Goal: Task Accomplishment & Management: Manage account settings

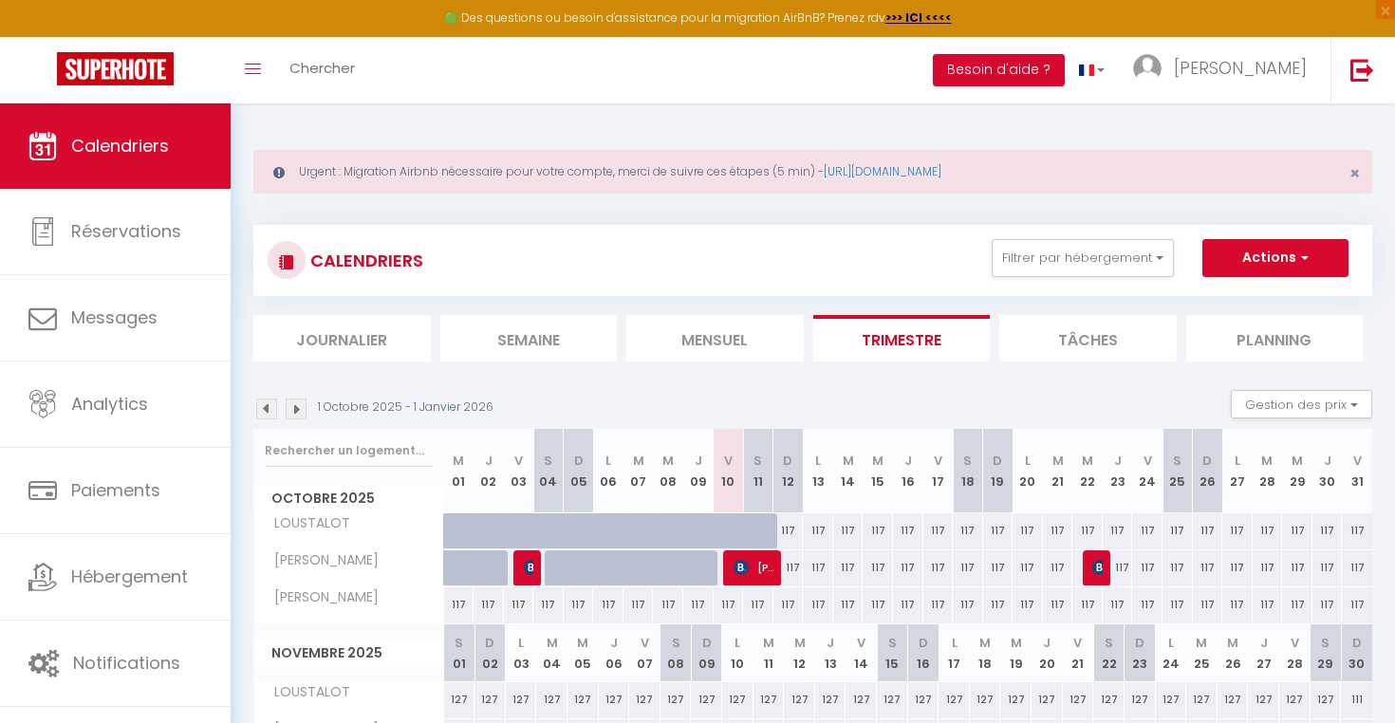
scroll to position [272, 0]
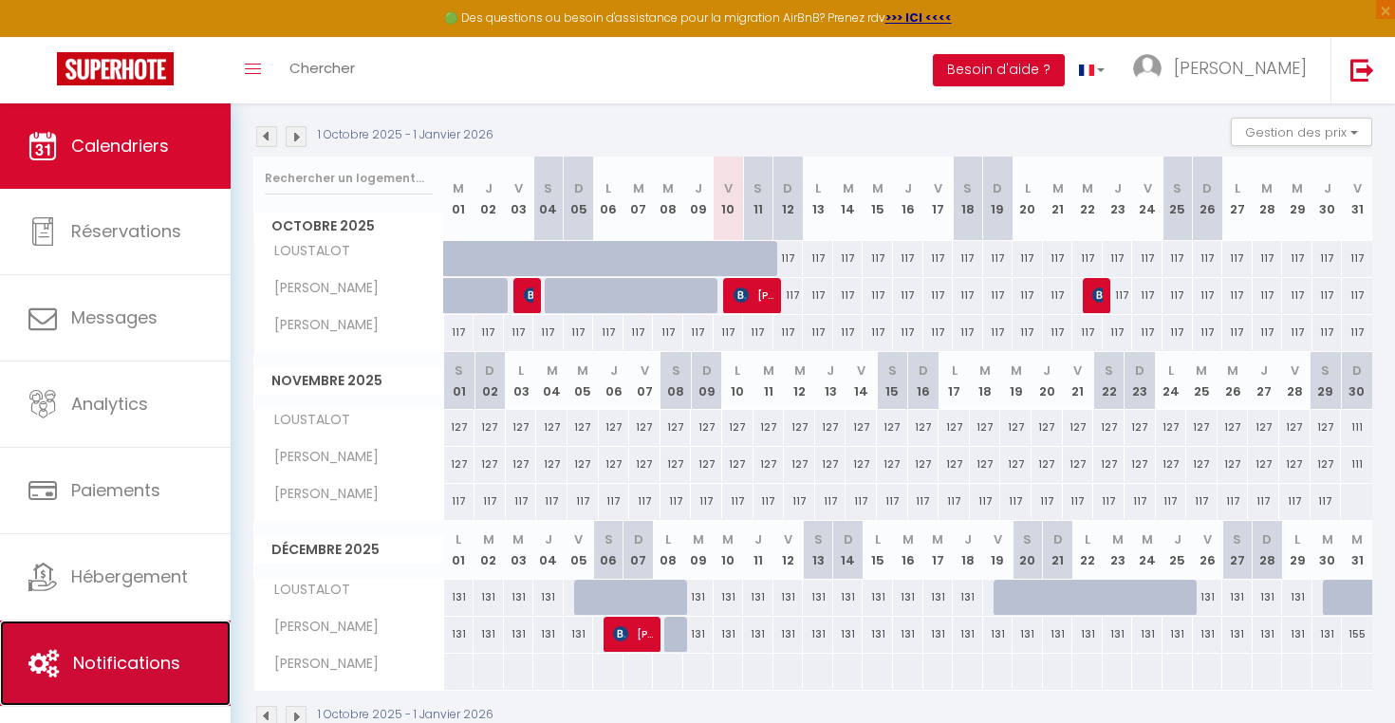
click at [157, 660] on span "Notifications" at bounding box center [126, 663] width 107 height 24
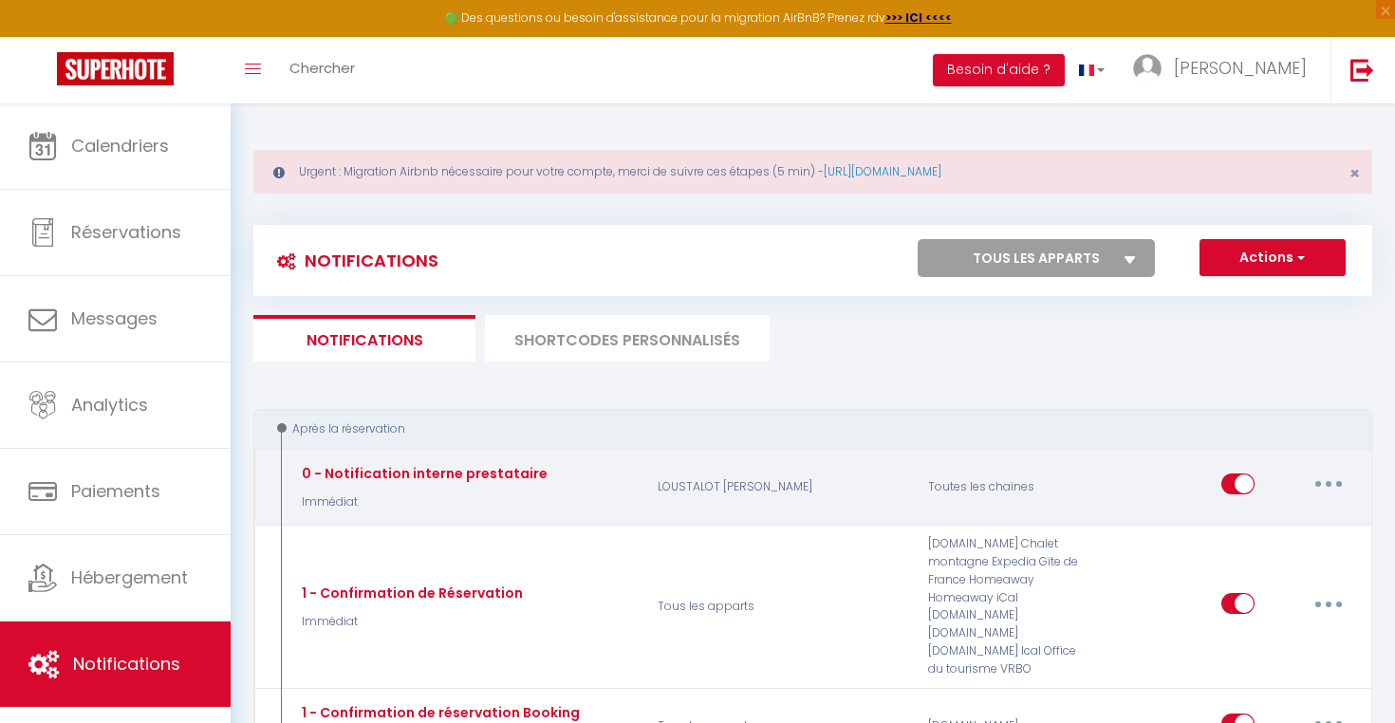
click at [1244, 481] on input "checkbox" at bounding box center [1237, 487] width 33 height 28
checkbox input "false"
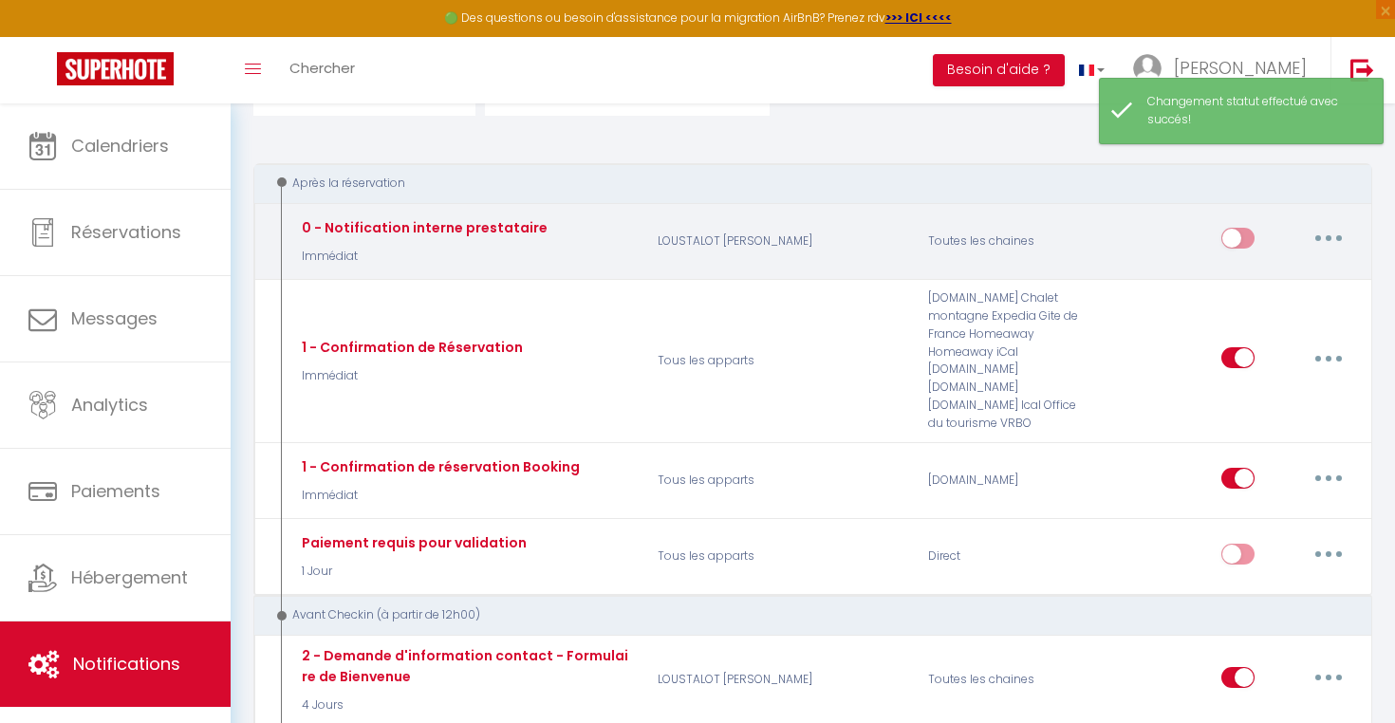
scroll to position [250, 0]
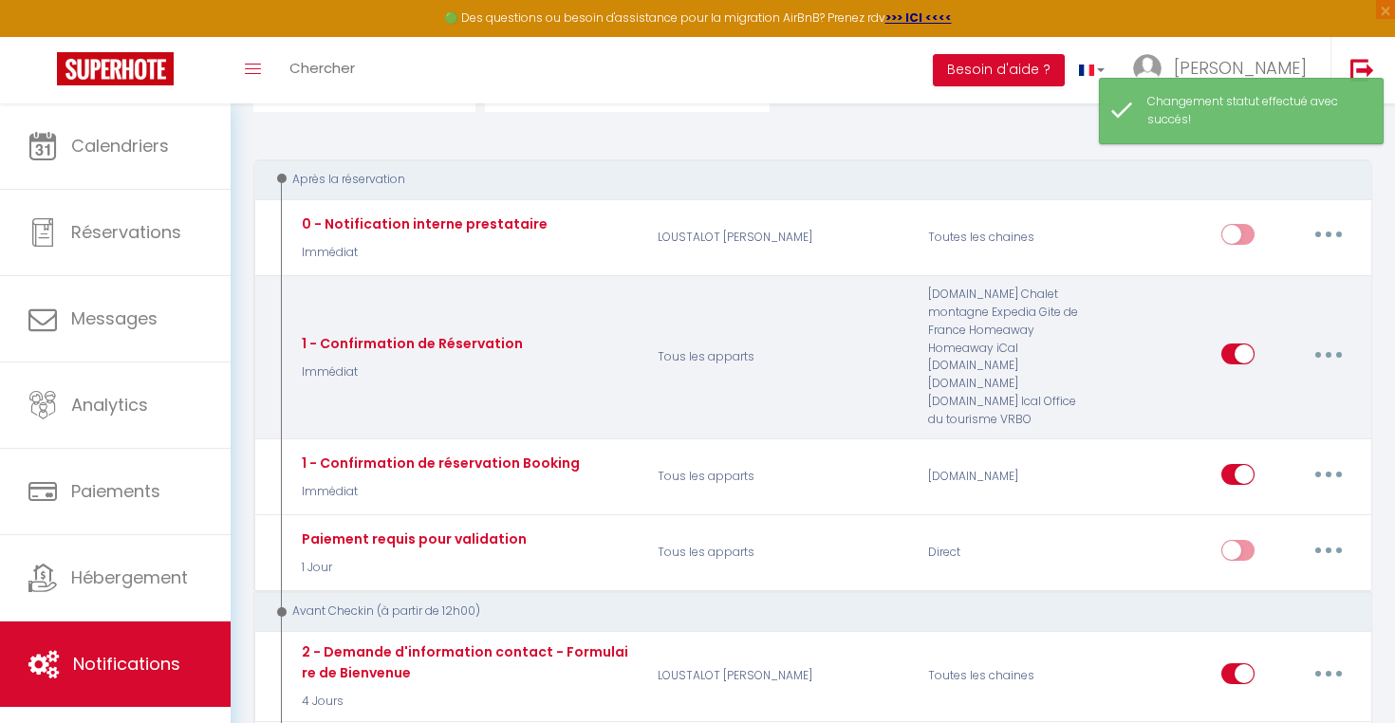
click at [1246, 350] on input "checkbox" at bounding box center [1237, 357] width 33 height 28
checkbox input "false"
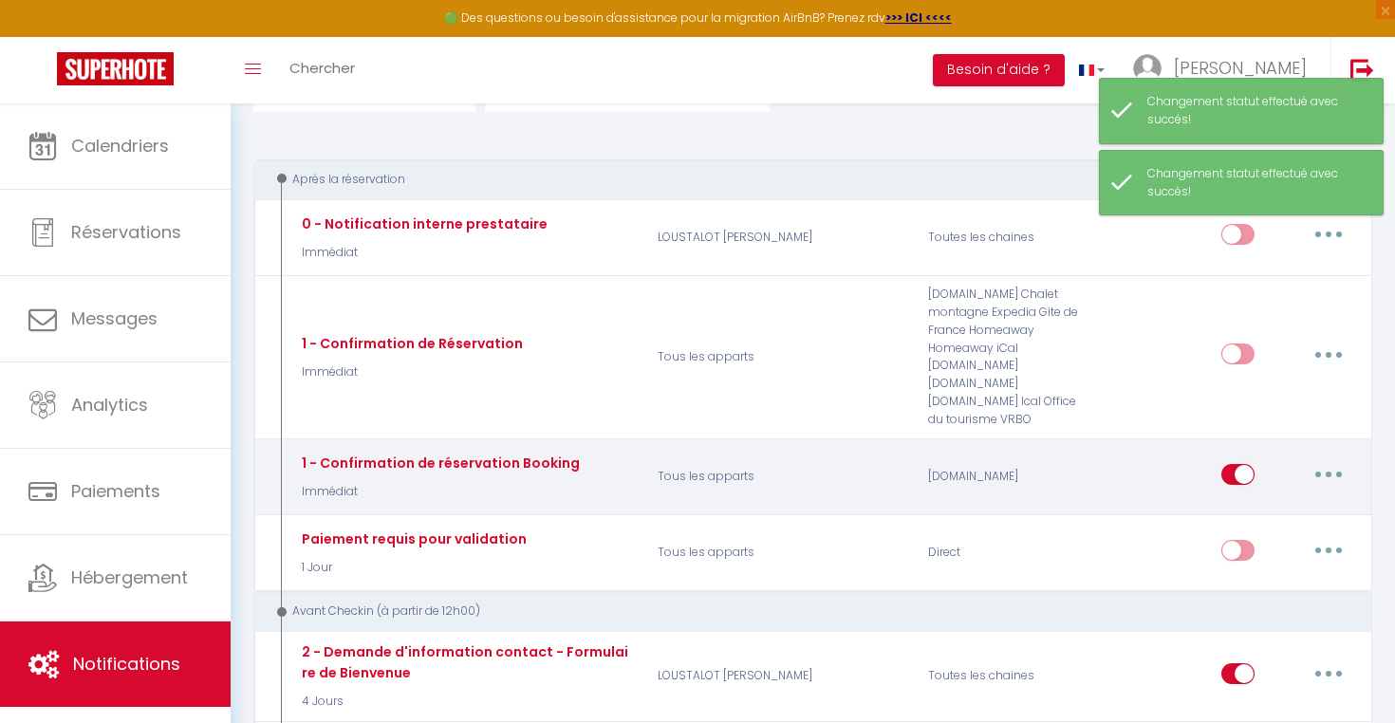
click at [1245, 474] on input "checkbox" at bounding box center [1237, 478] width 33 height 28
checkbox input "false"
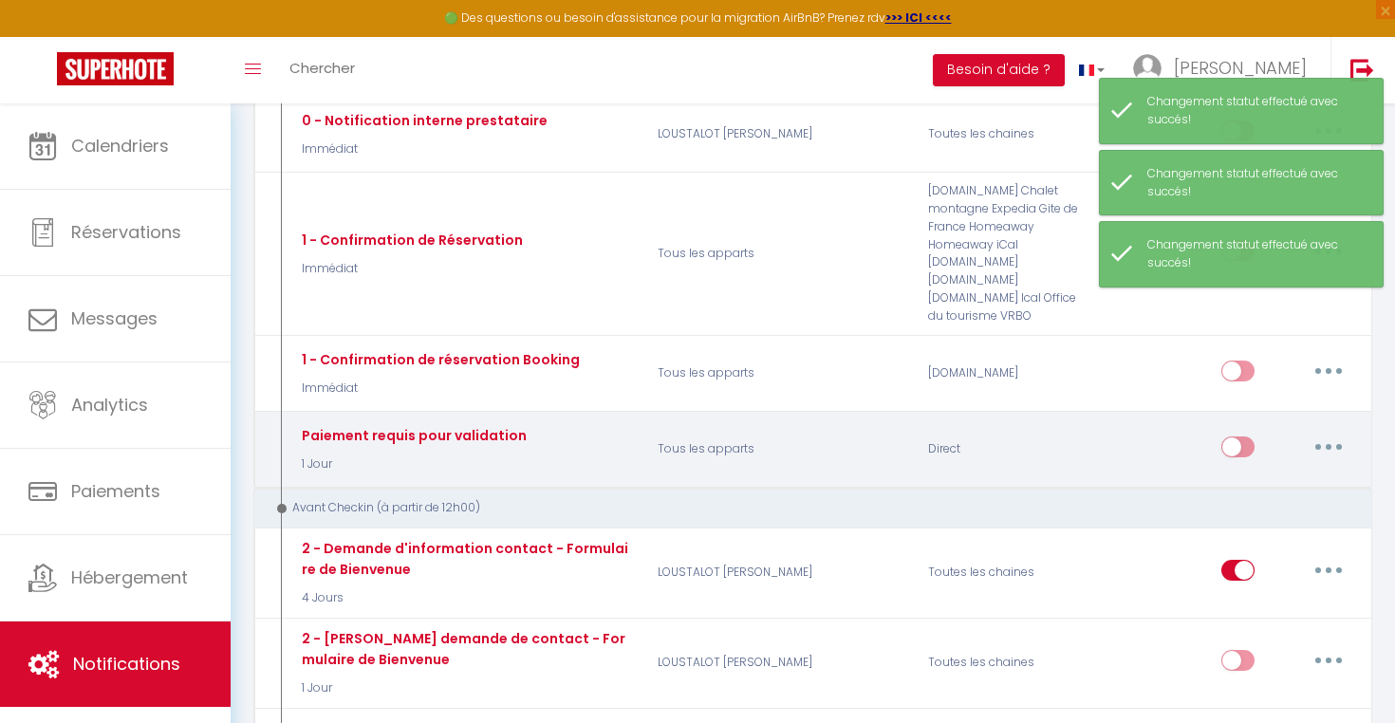
scroll to position [537, 0]
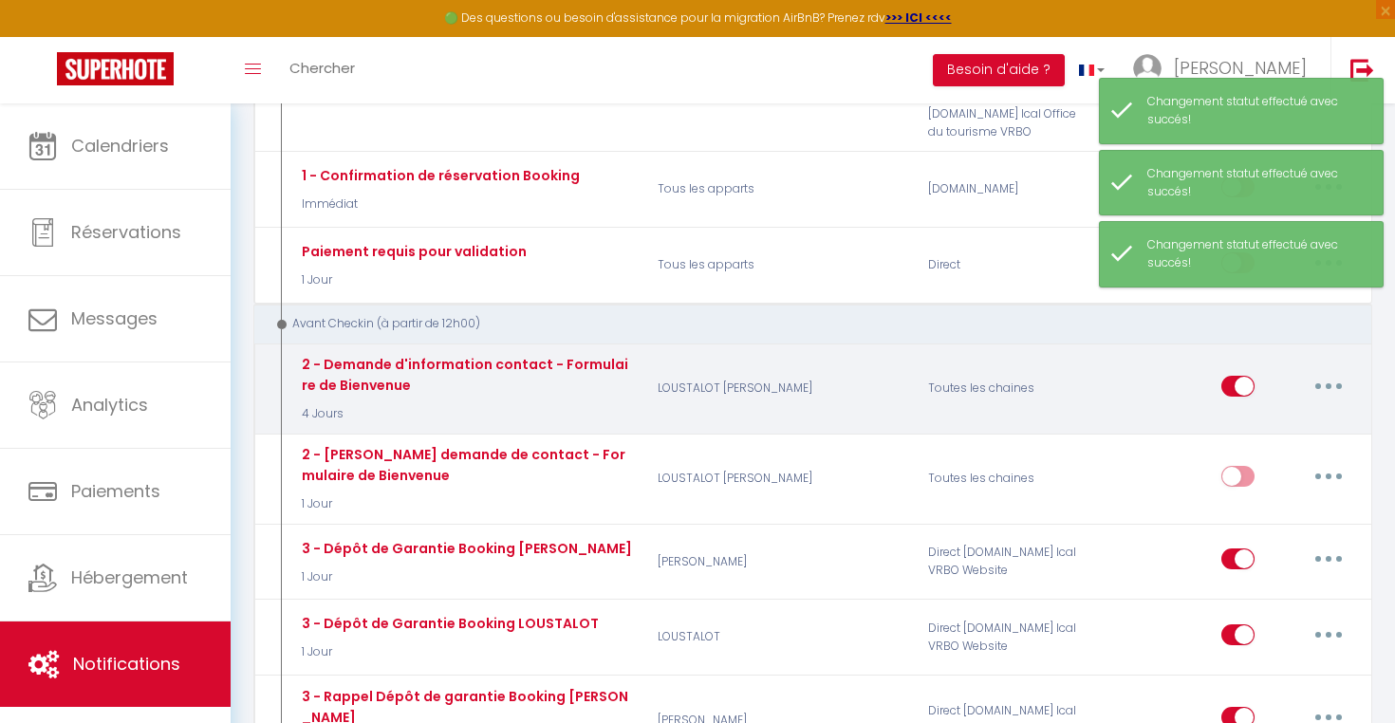
click at [1240, 380] on input "checkbox" at bounding box center [1237, 390] width 33 height 28
checkbox input "false"
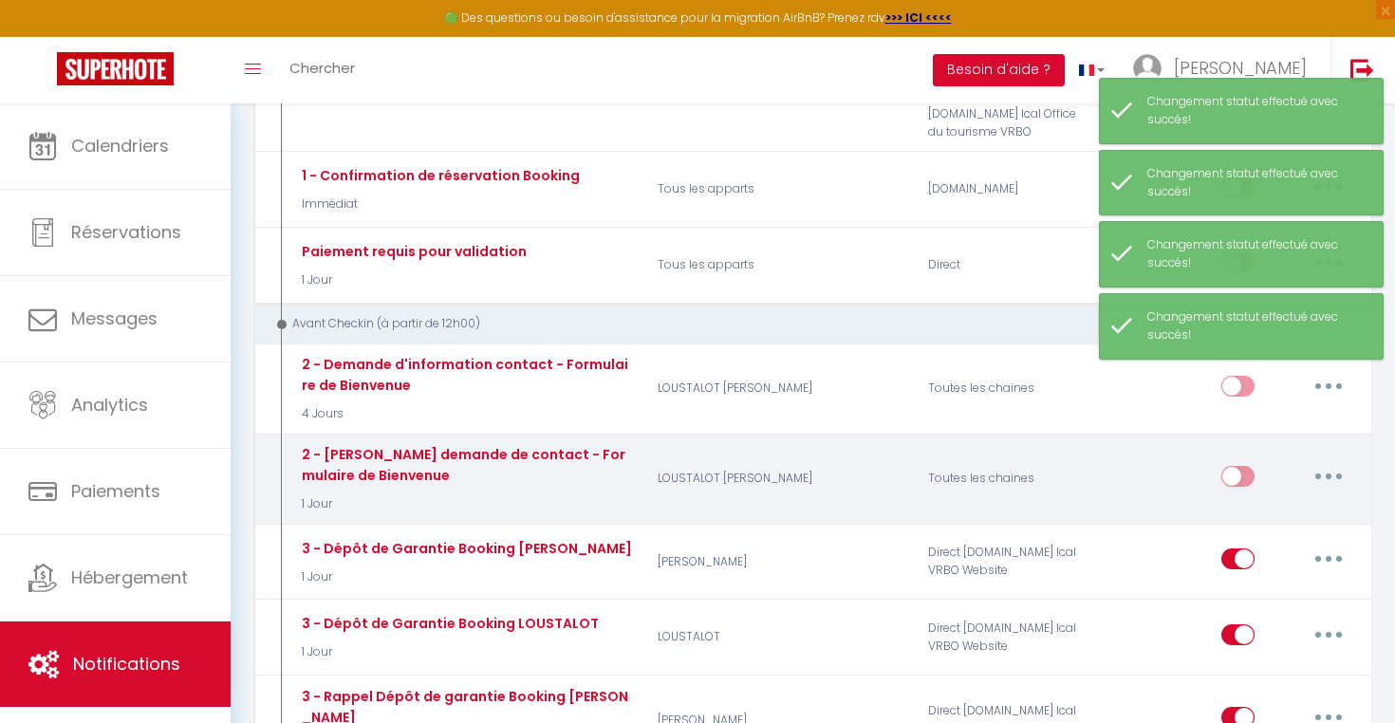
scroll to position [767, 0]
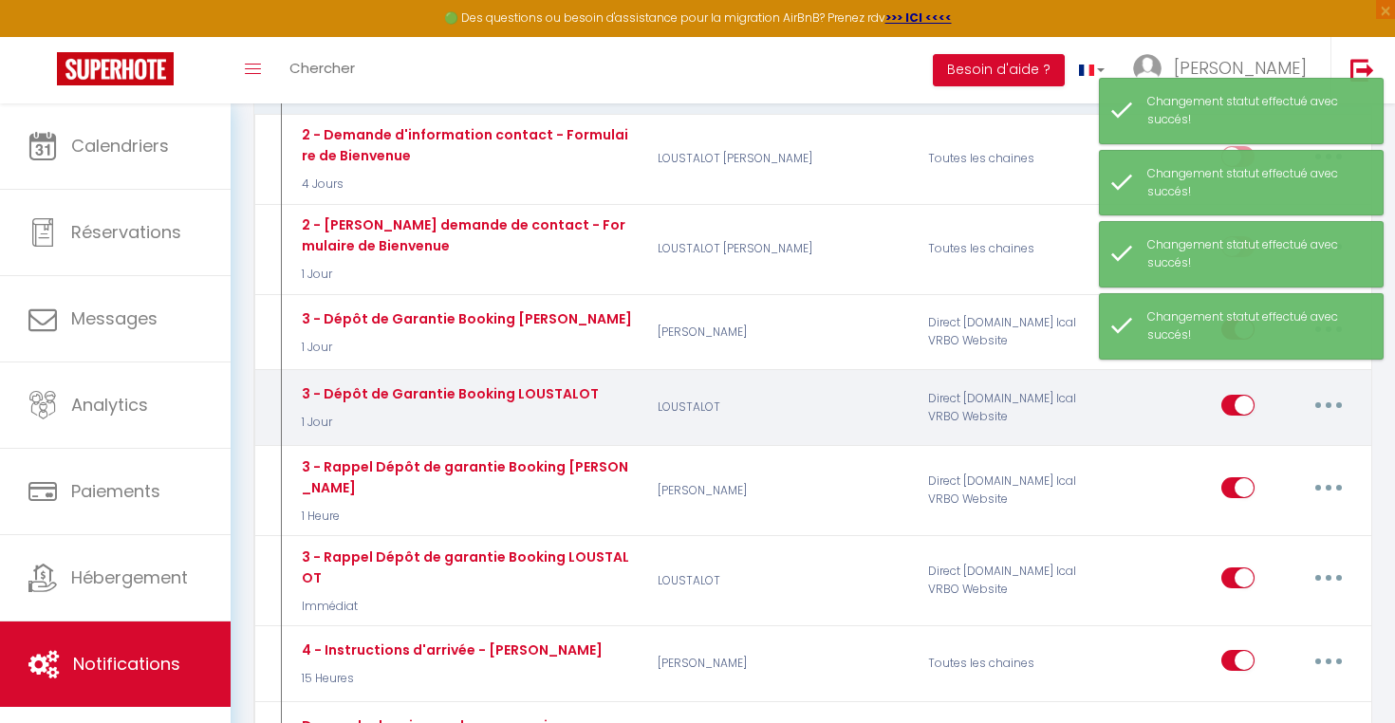
click at [1237, 411] on input "checkbox" at bounding box center [1237, 409] width 33 height 28
checkbox input "false"
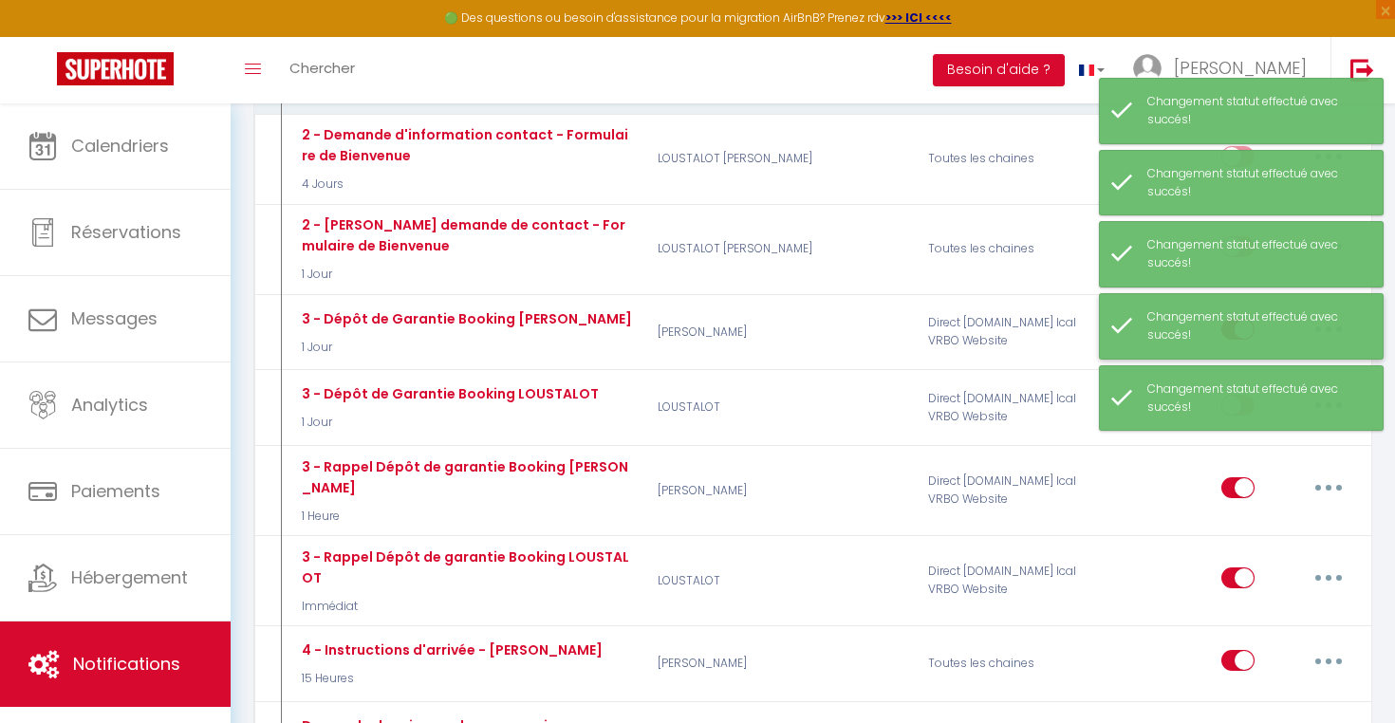
click at [1231, 329] on div "Changement statut effectué avec succés!" at bounding box center [1255, 326] width 216 height 36
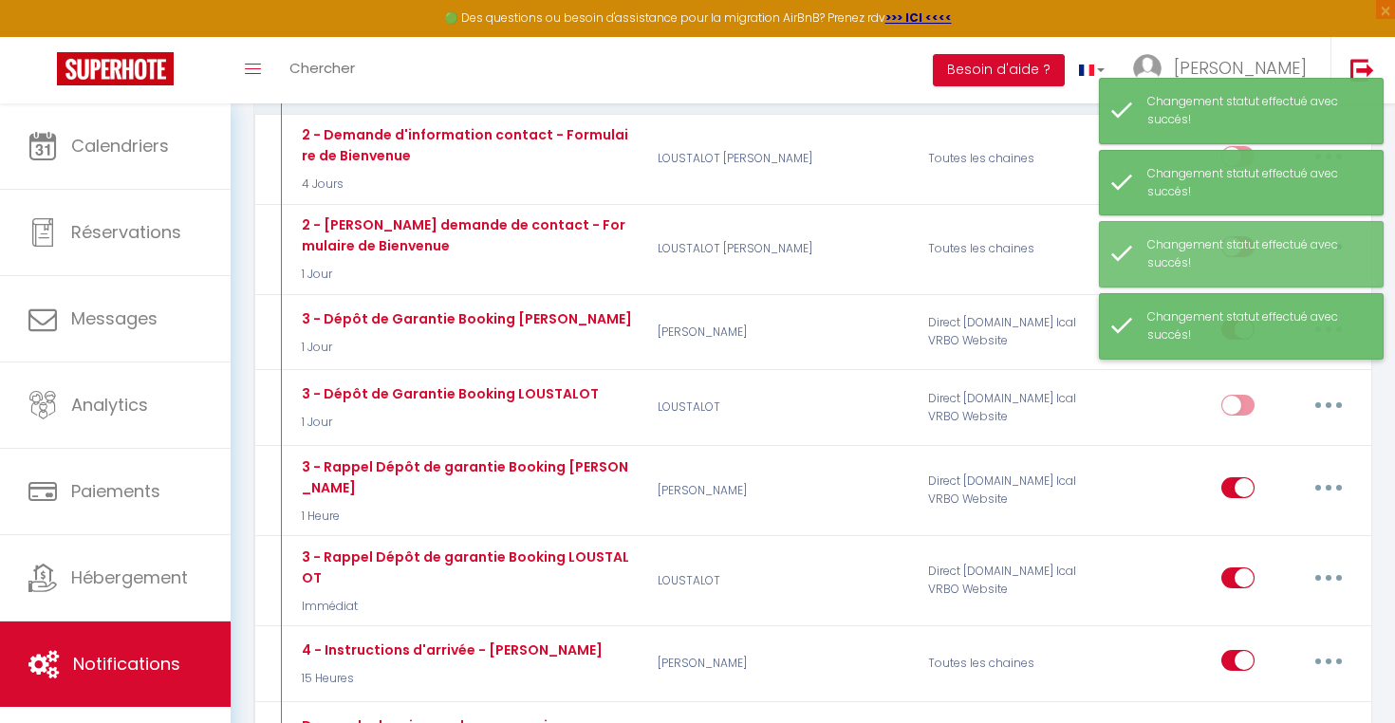
click at [1242, 324] on div "Changement statut effectué avec succés!" at bounding box center [1255, 326] width 216 height 36
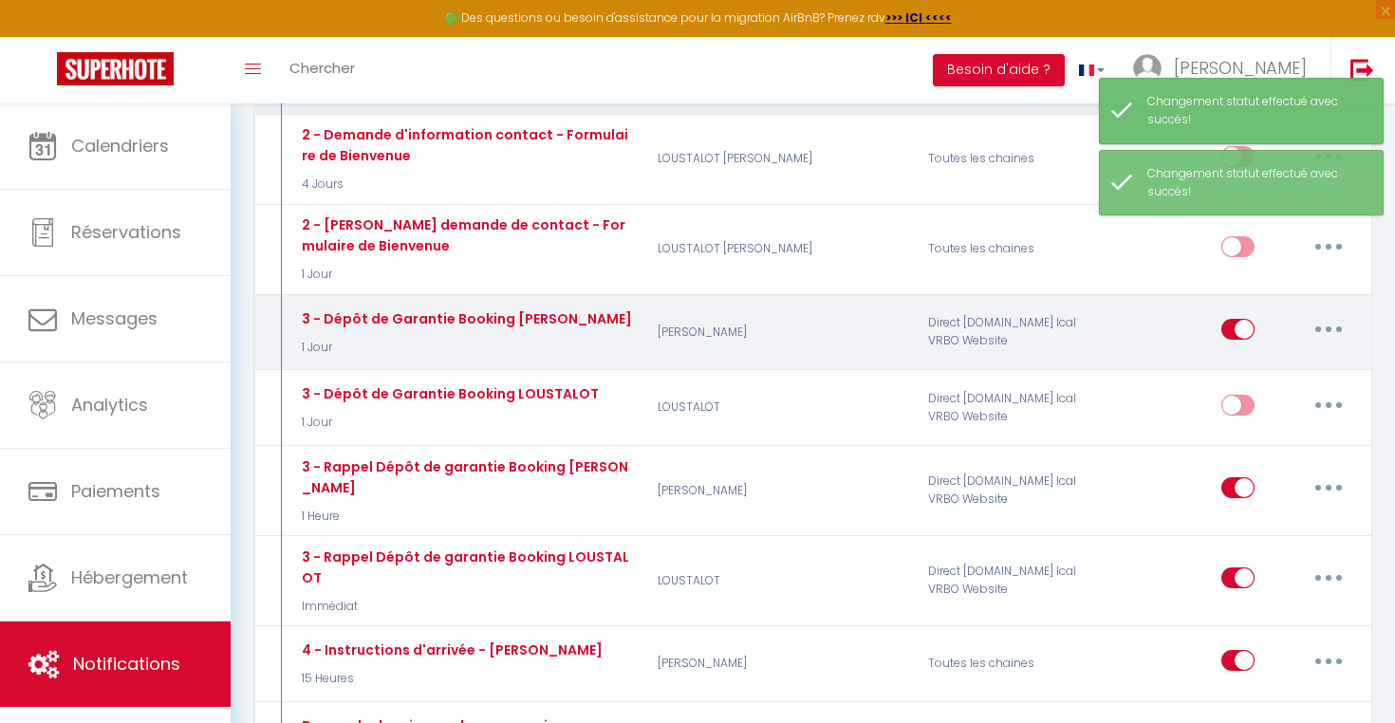
click at [1238, 339] on input "checkbox" at bounding box center [1237, 333] width 33 height 28
checkbox input "false"
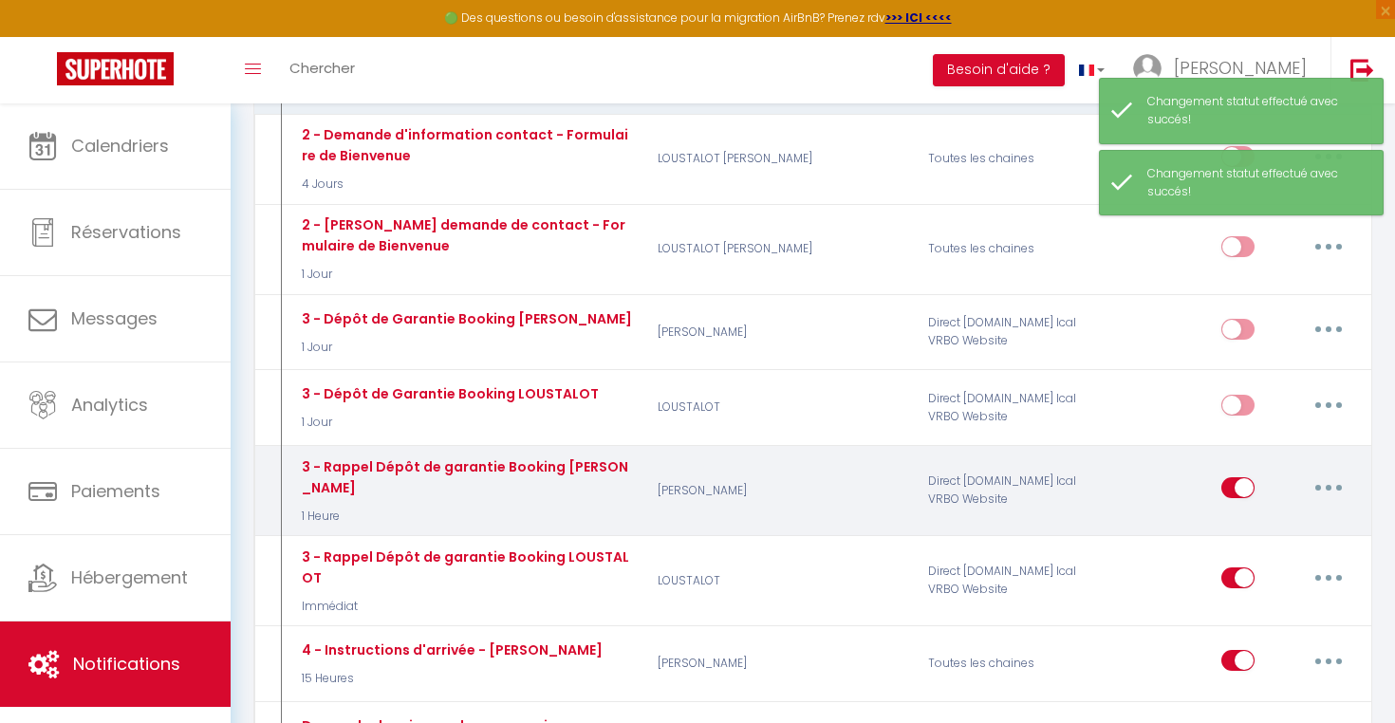
click at [1238, 483] on input "checkbox" at bounding box center [1237, 491] width 33 height 28
checkbox input "false"
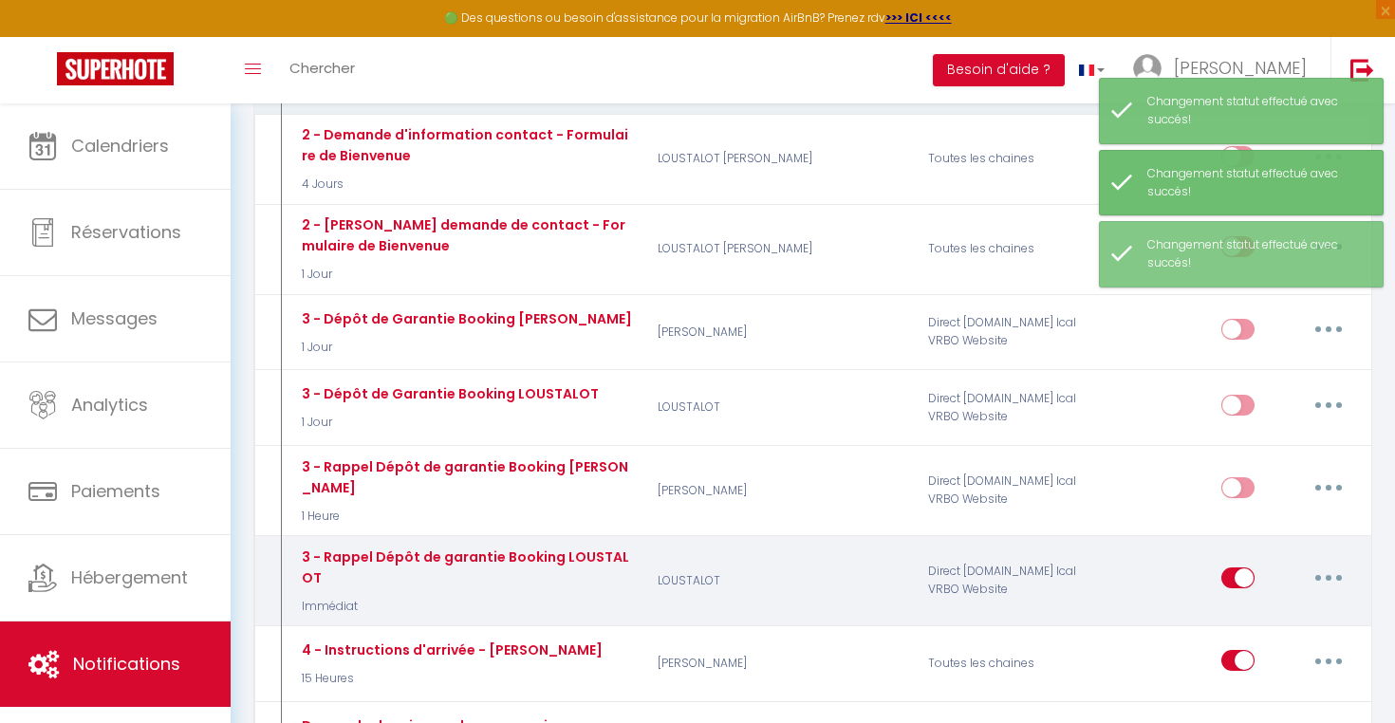
click at [1243, 573] on input "checkbox" at bounding box center [1237, 581] width 33 height 28
checkbox input "false"
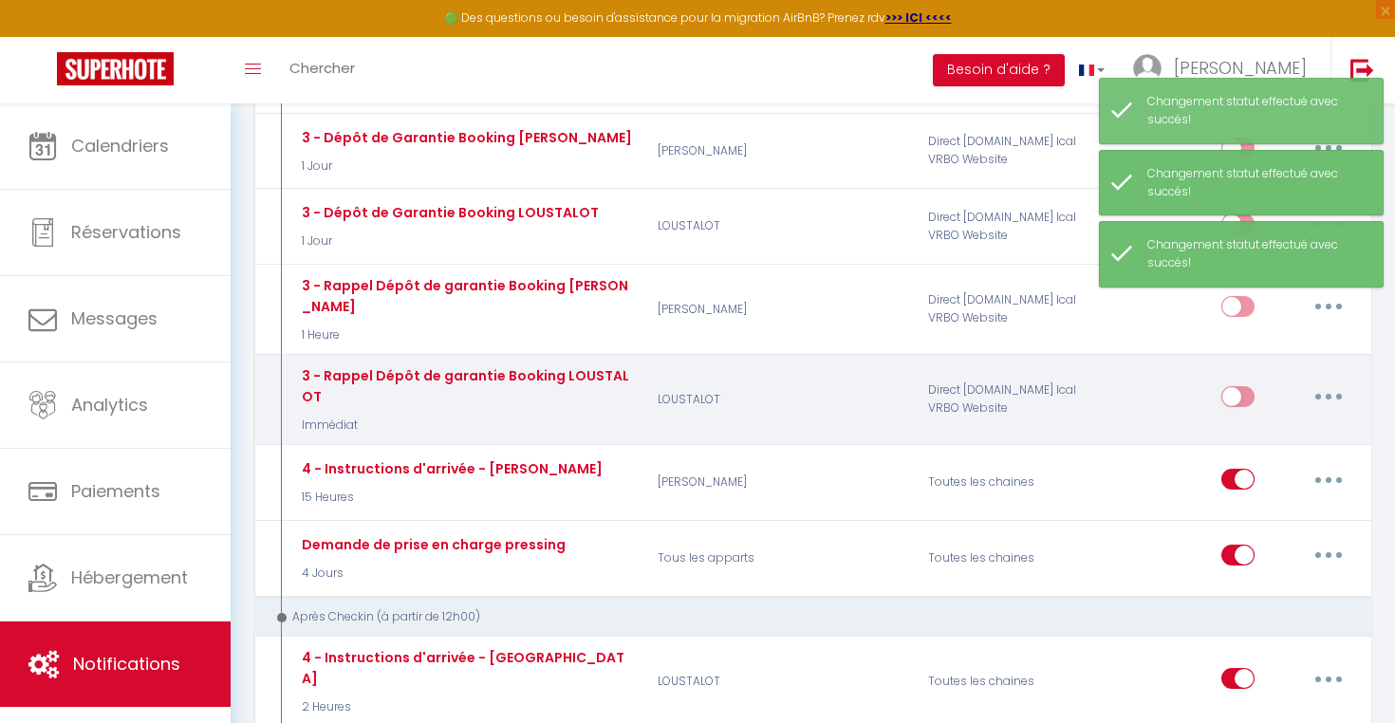
scroll to position [963, 0]
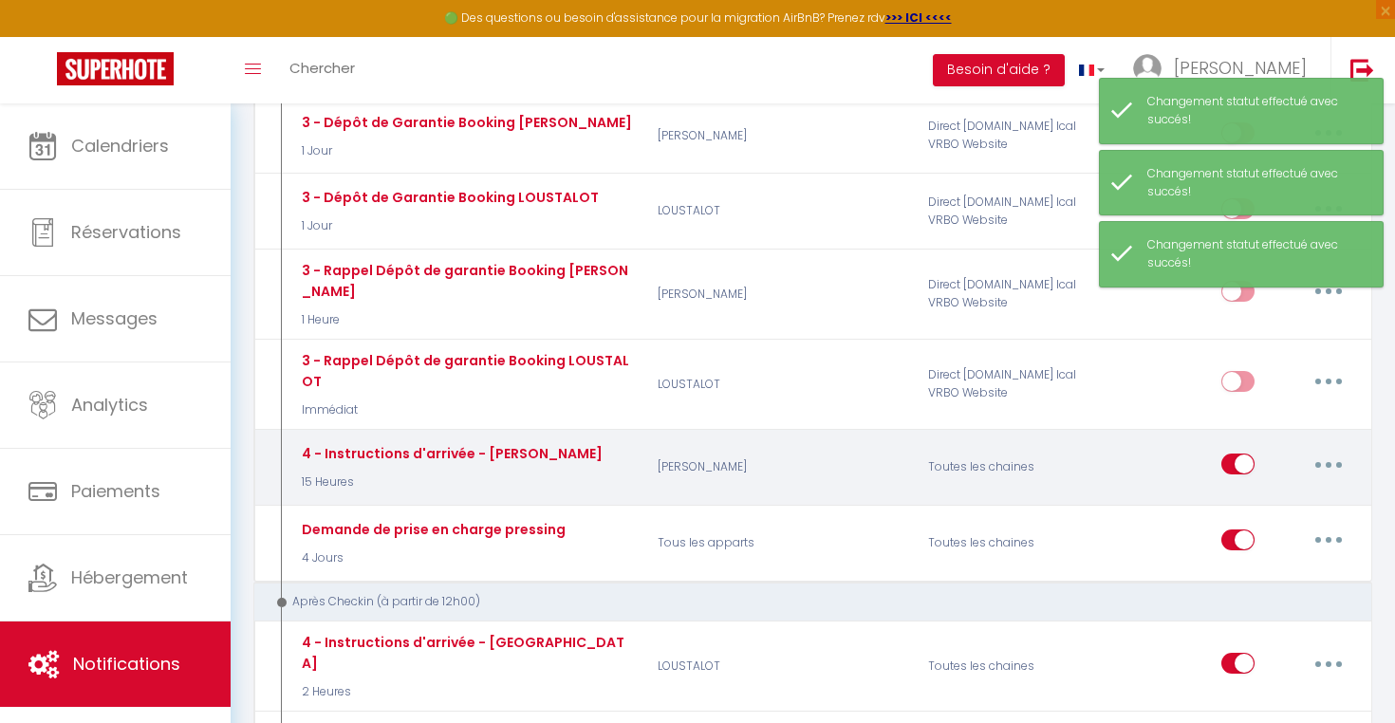
click at [1238, 439] on div "Editer Dupliquer Tester Supprimer" at bounding box center [1288, 466] width 134 height 55
click at [1238, 454] on input "checkbox" at bounding box center [1237, 468] width 33 height 28
checkbox input "false"
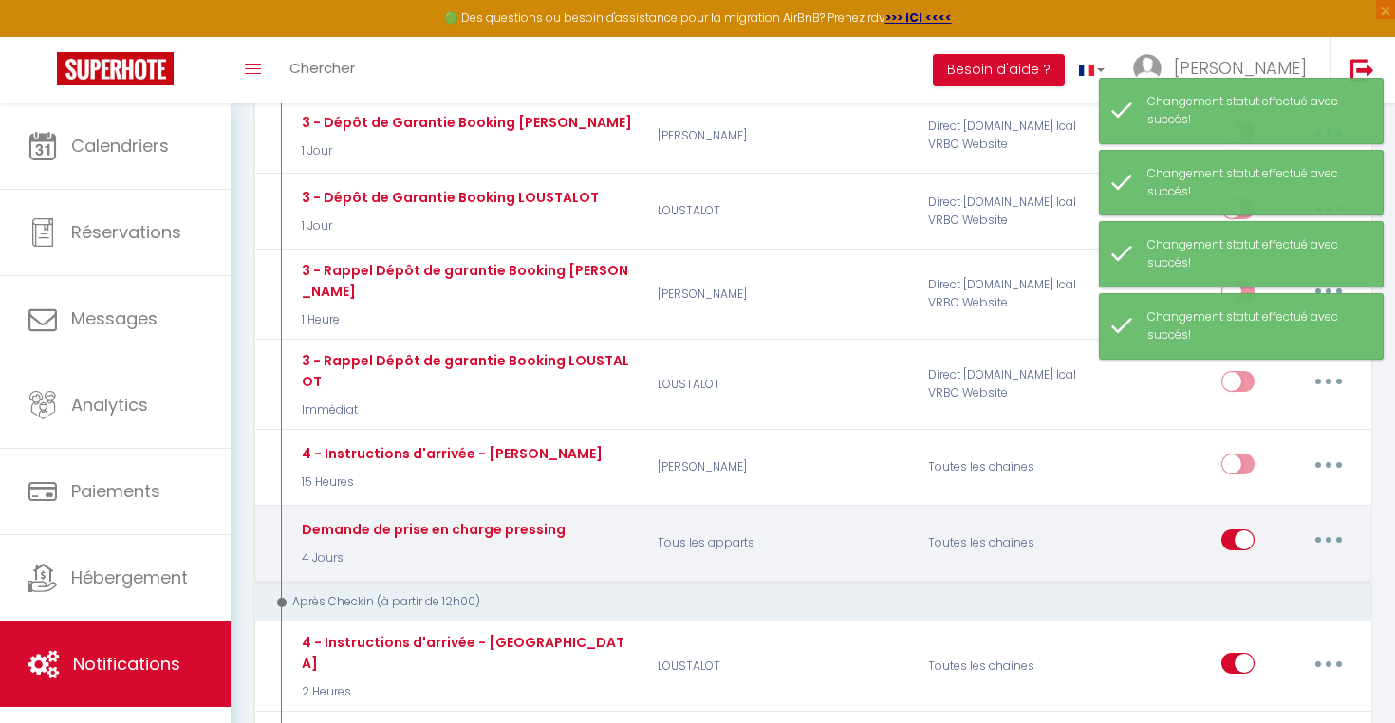
click at [1241, 529] on input "checkbox" at bounding box center [1237, 543] width 33 height 28
checkbox input "false"
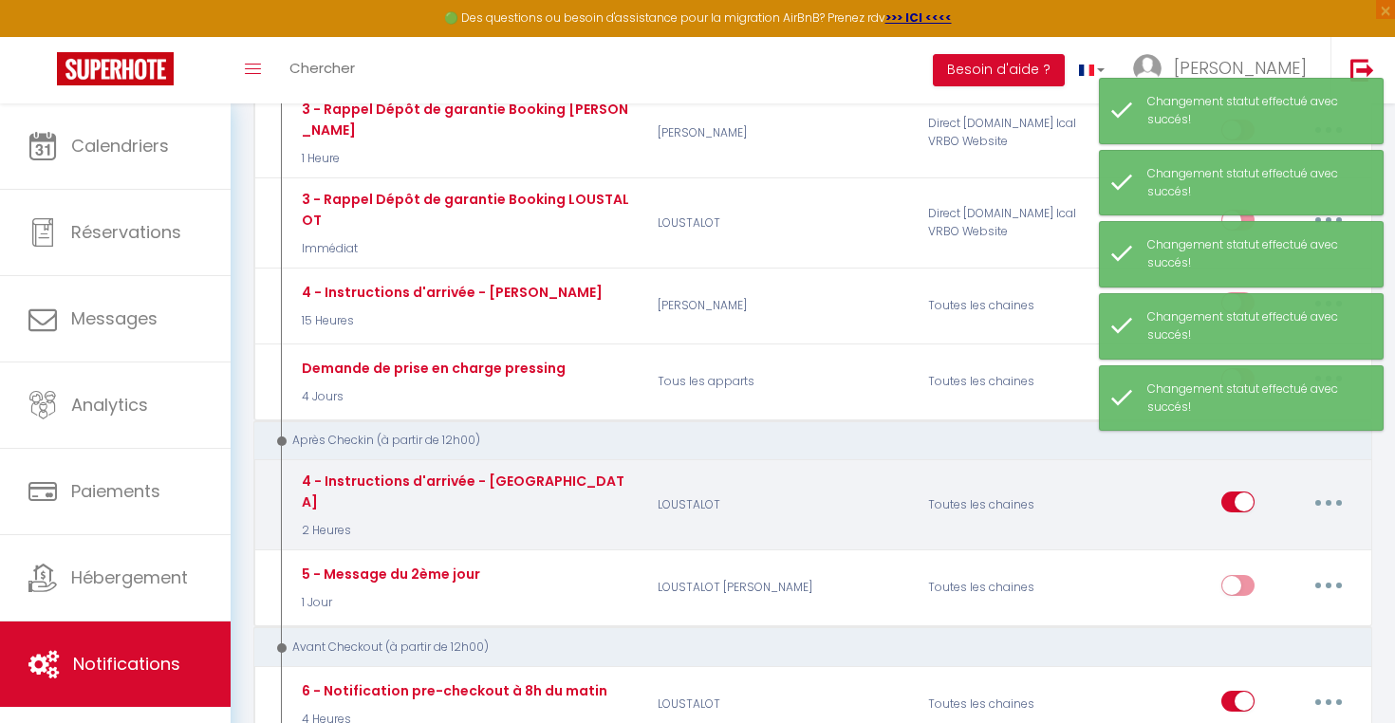
click at [1241, 492] on input "checkbox" at bounding box center [1237, 506] width 33 height 28
checkbox input "false"
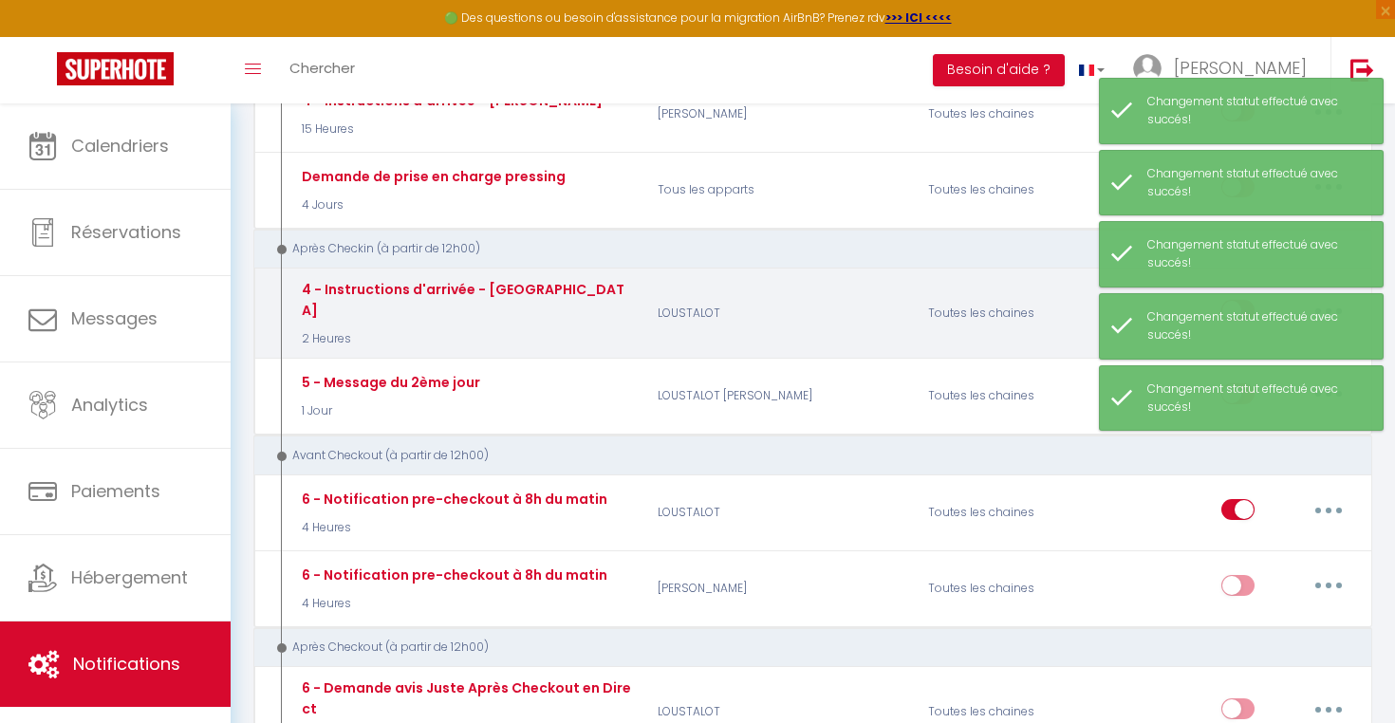
click at [1241, 499] on input "checkbox" at bounding box center [1237, 513] width 33 height 28
checkbox input "false"
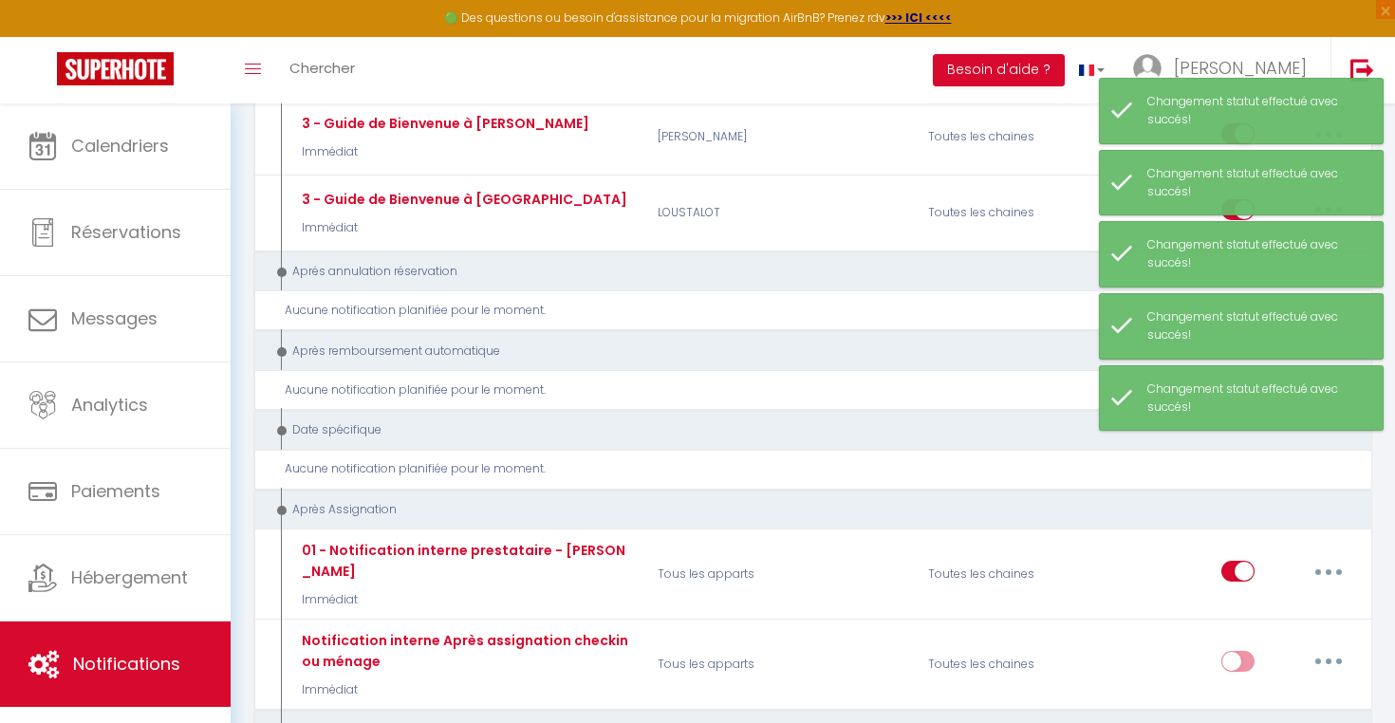
scroll to position [3852, 0]
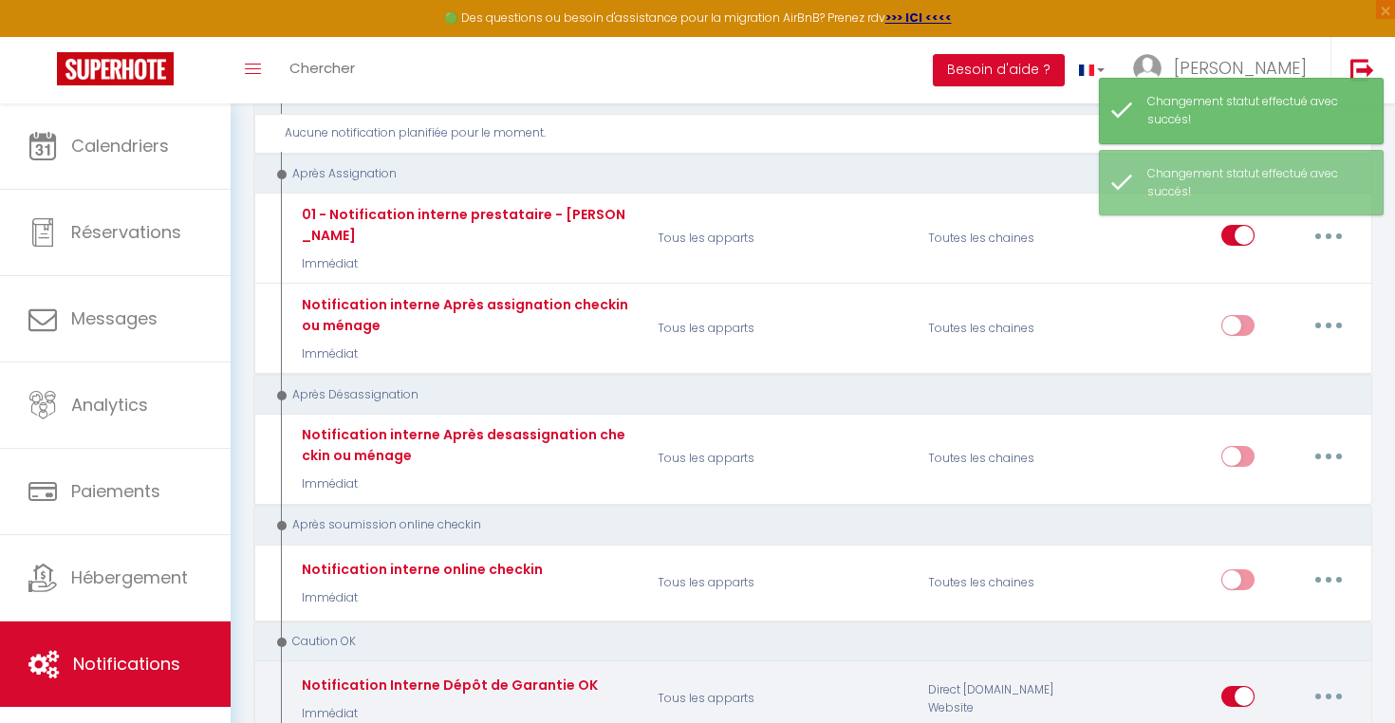
click at [1244, 686] on input "checkbox" at bounding box center [1237, 700] width 33 height 28
checkbox input "false"
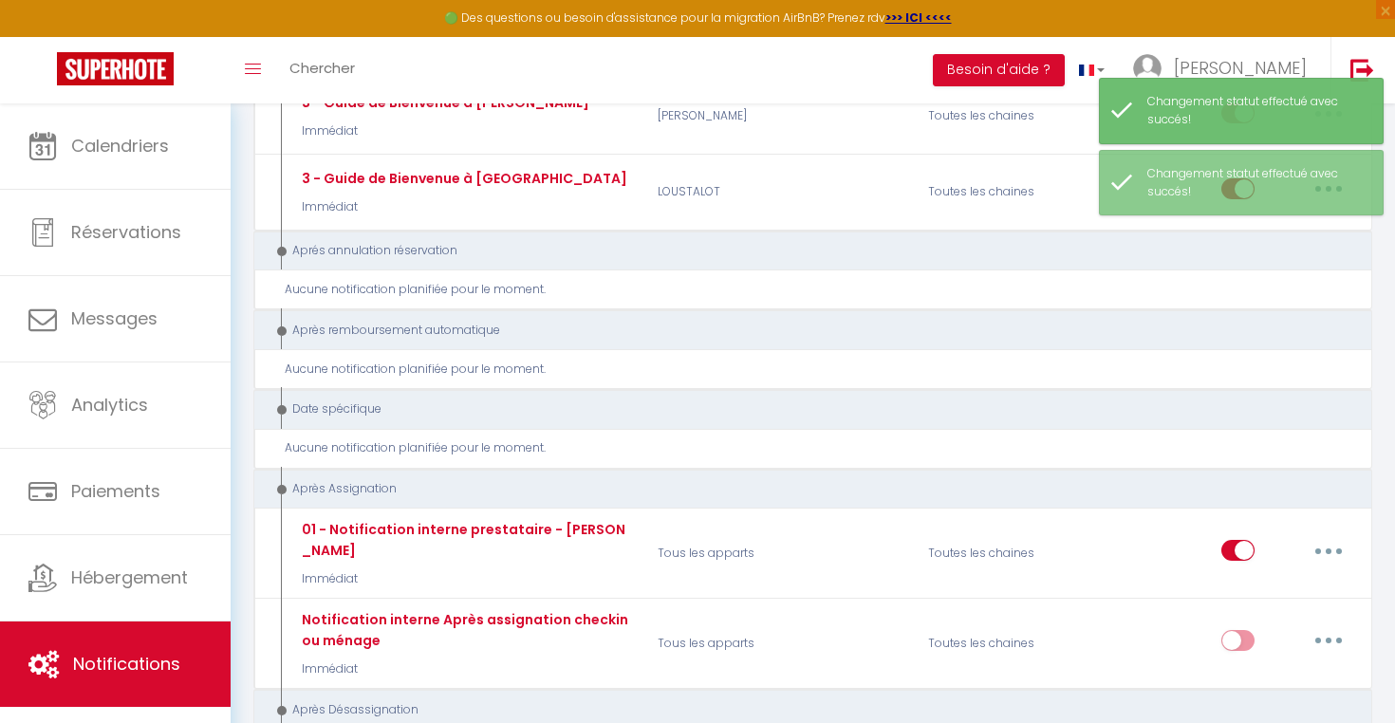
scroll to position [3533, 0]
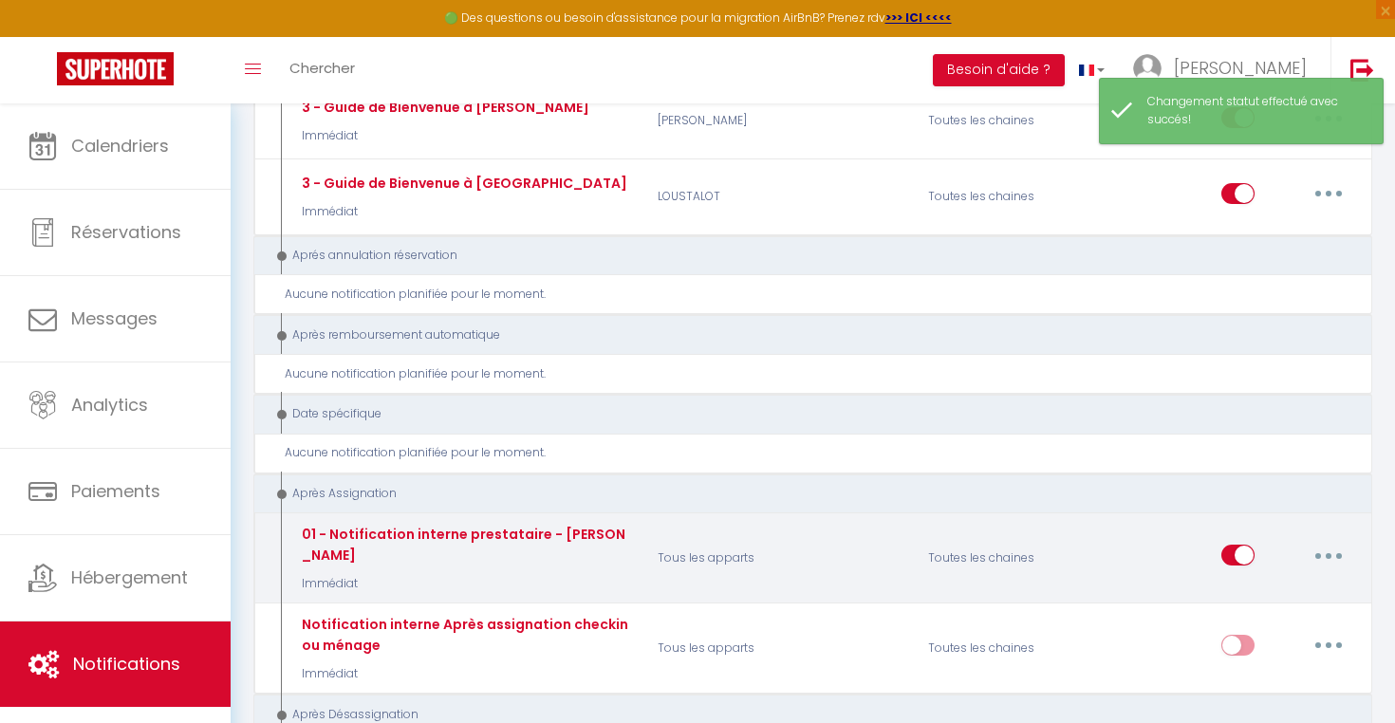
click at [1243, 545] on input "checkbox" at bounding box center [1237, 559] width 33 height 28
checkbox input "false"
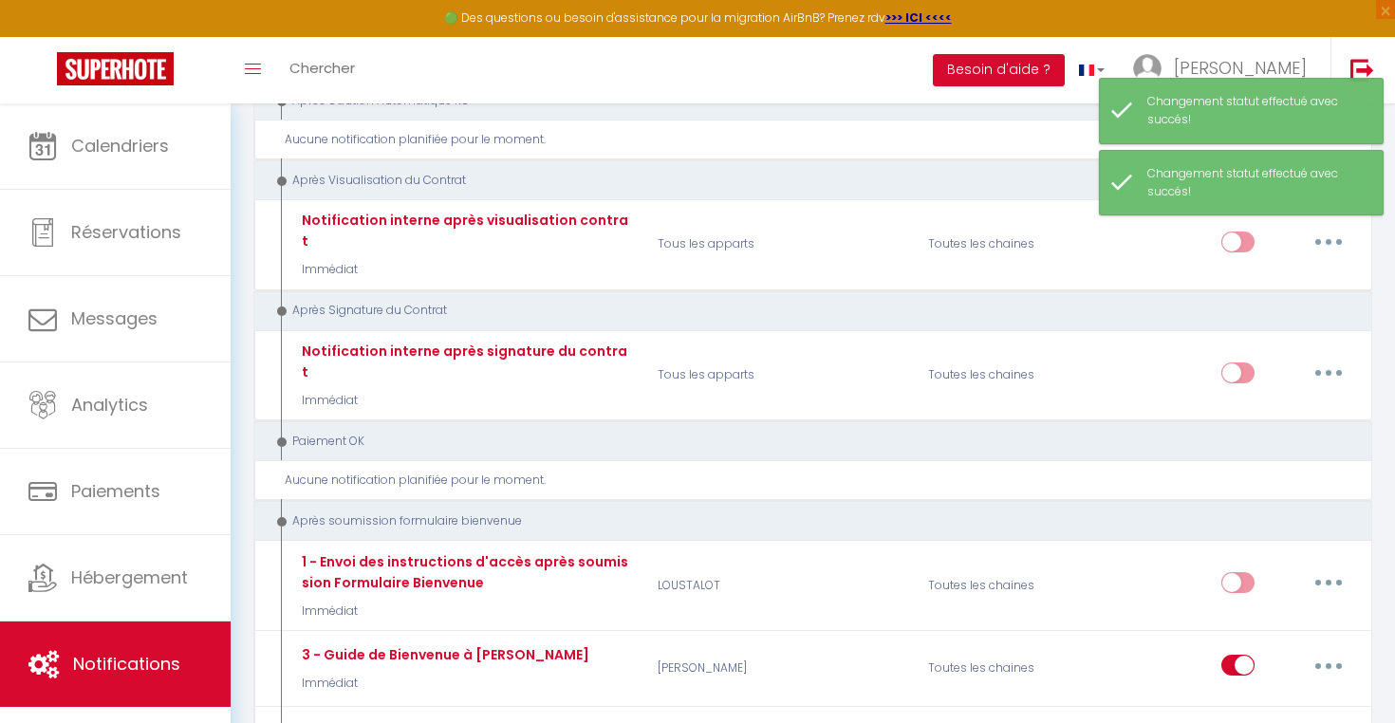
scroll to position [2969, 0]
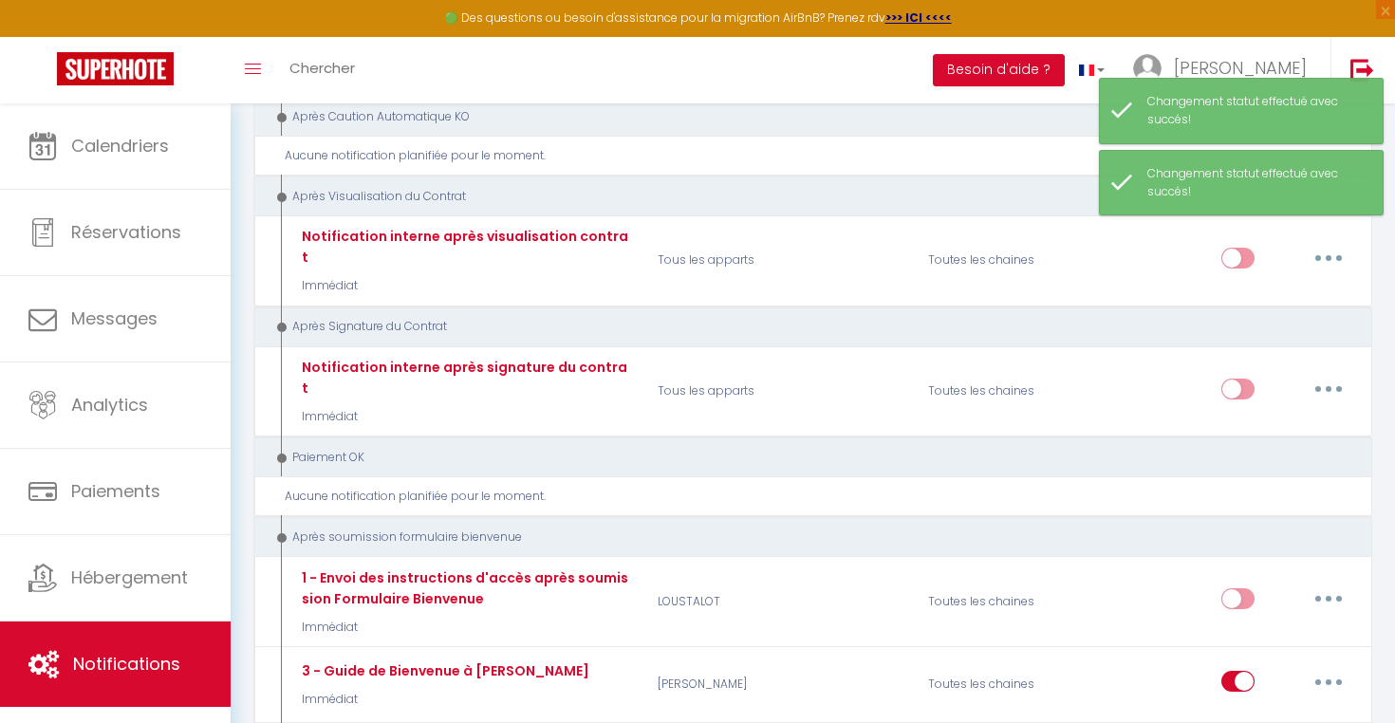
checkbox input "false"
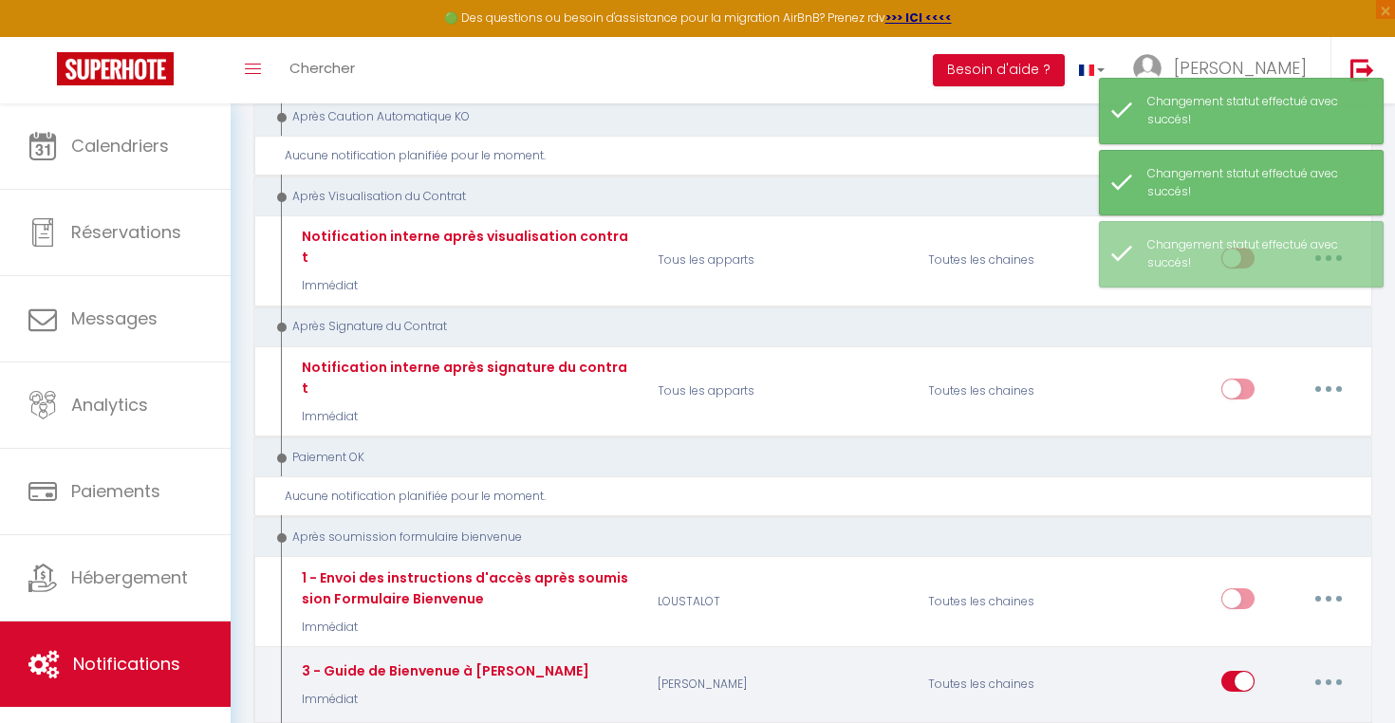
click at [1248, 671] on input "checkbox" at bounding box center [1237, 685] width 33 height 28
checkbox input "false"
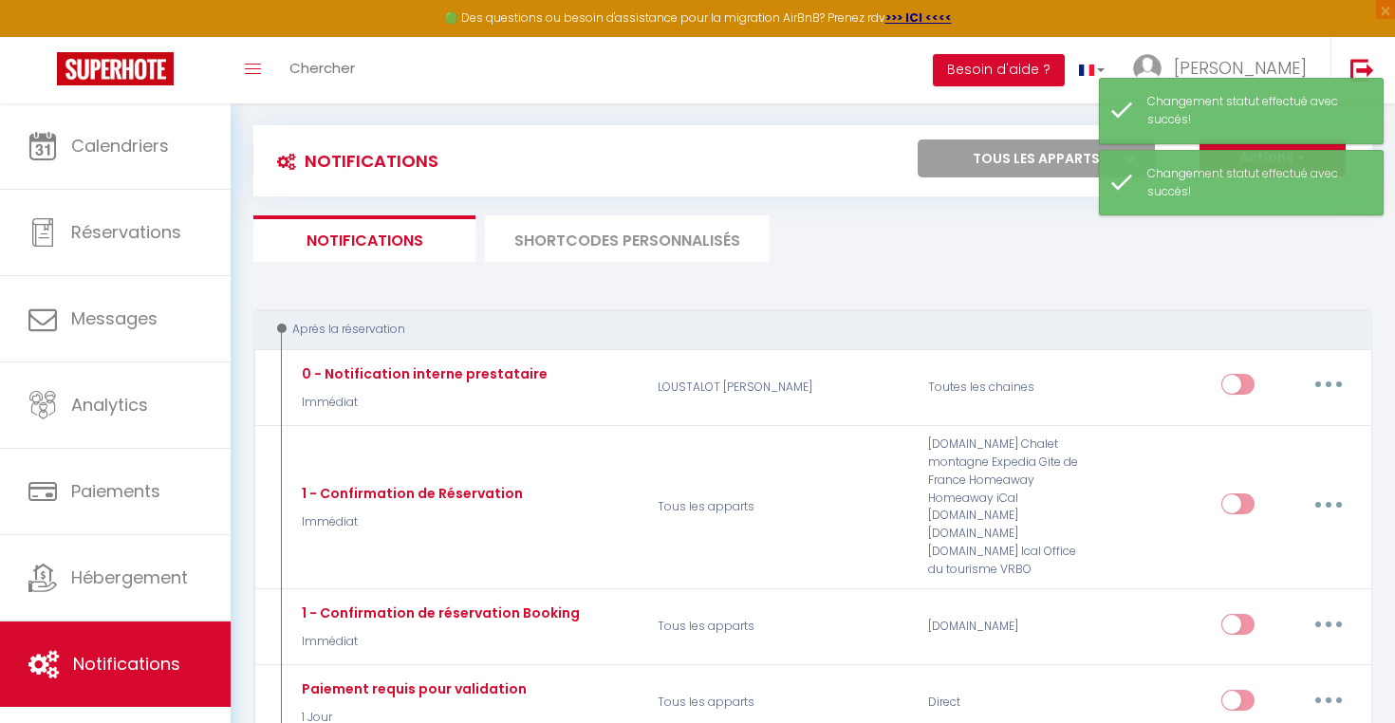
scroll to position [0, 0]
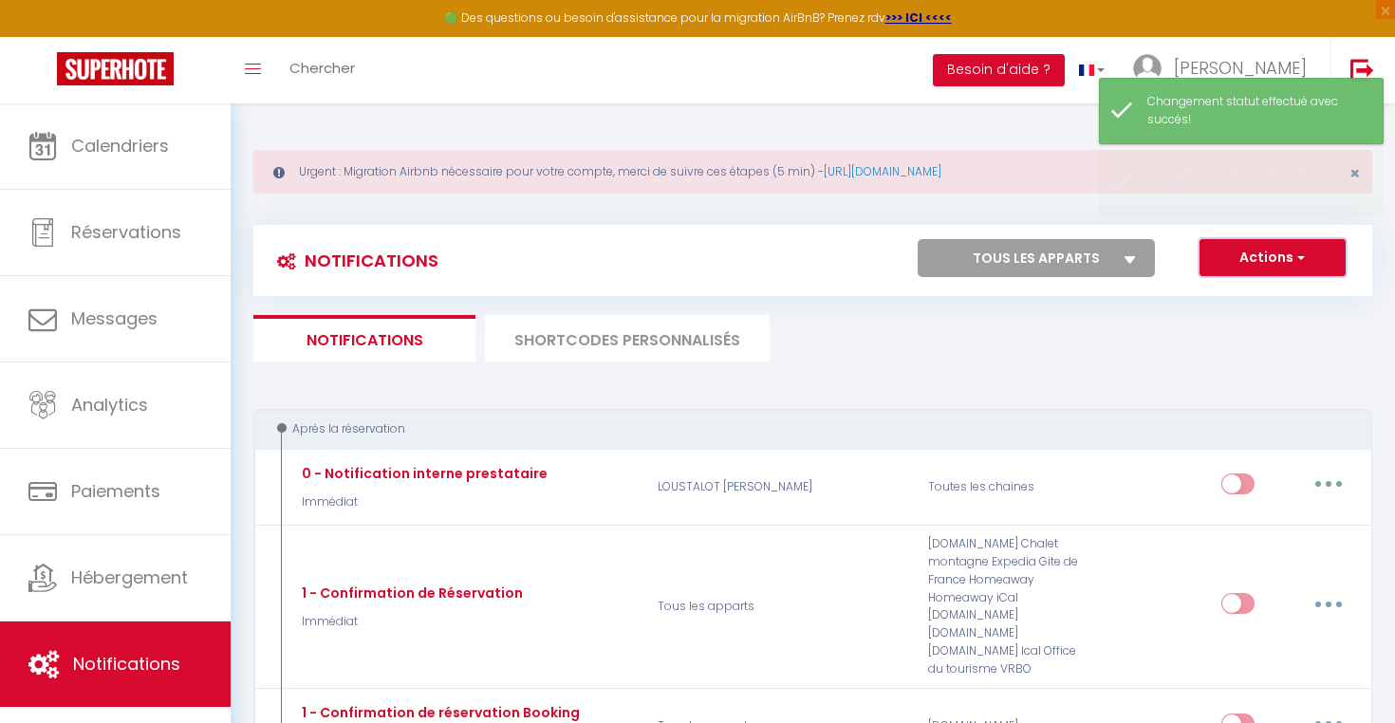
click at [1306, 239] on button "Actions" at bounding box center [1272, 258] width 146 height 38
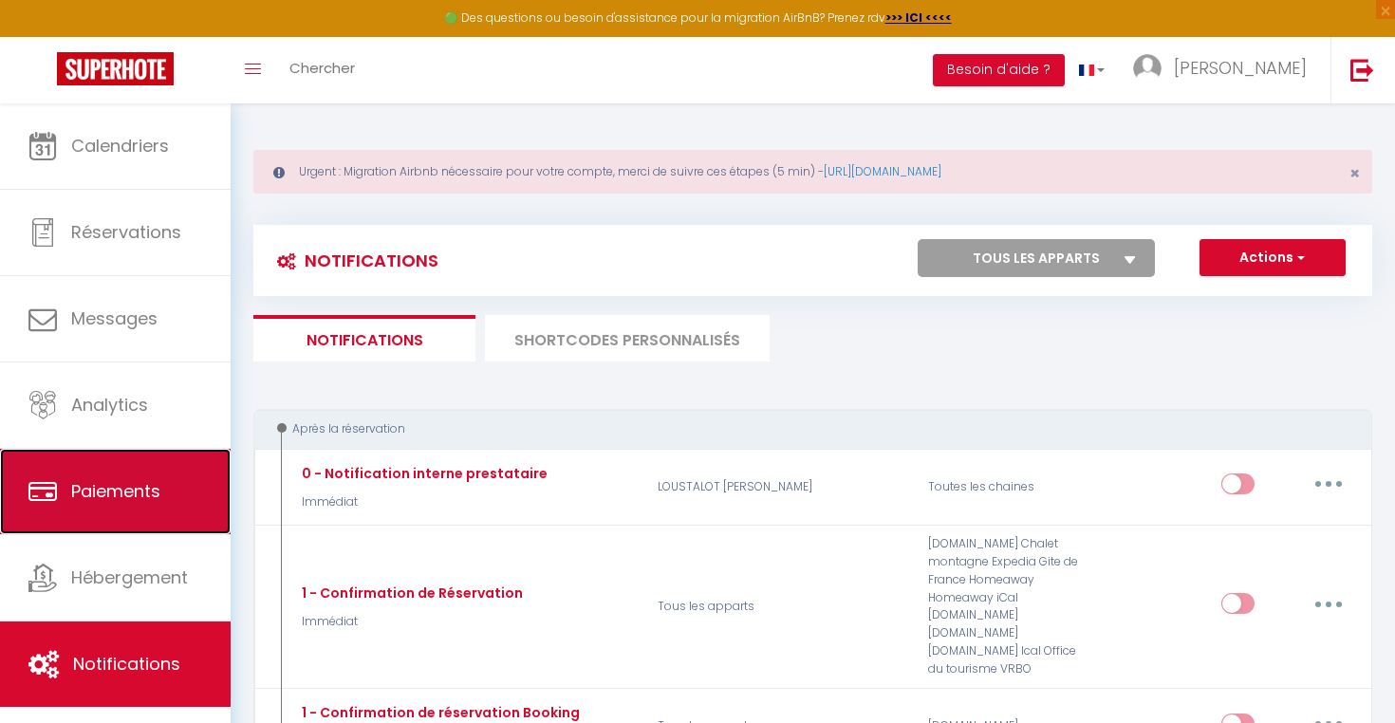
click at [142, 510] on link "Paiements" at bounding box center [115, 491] width 231 height 85
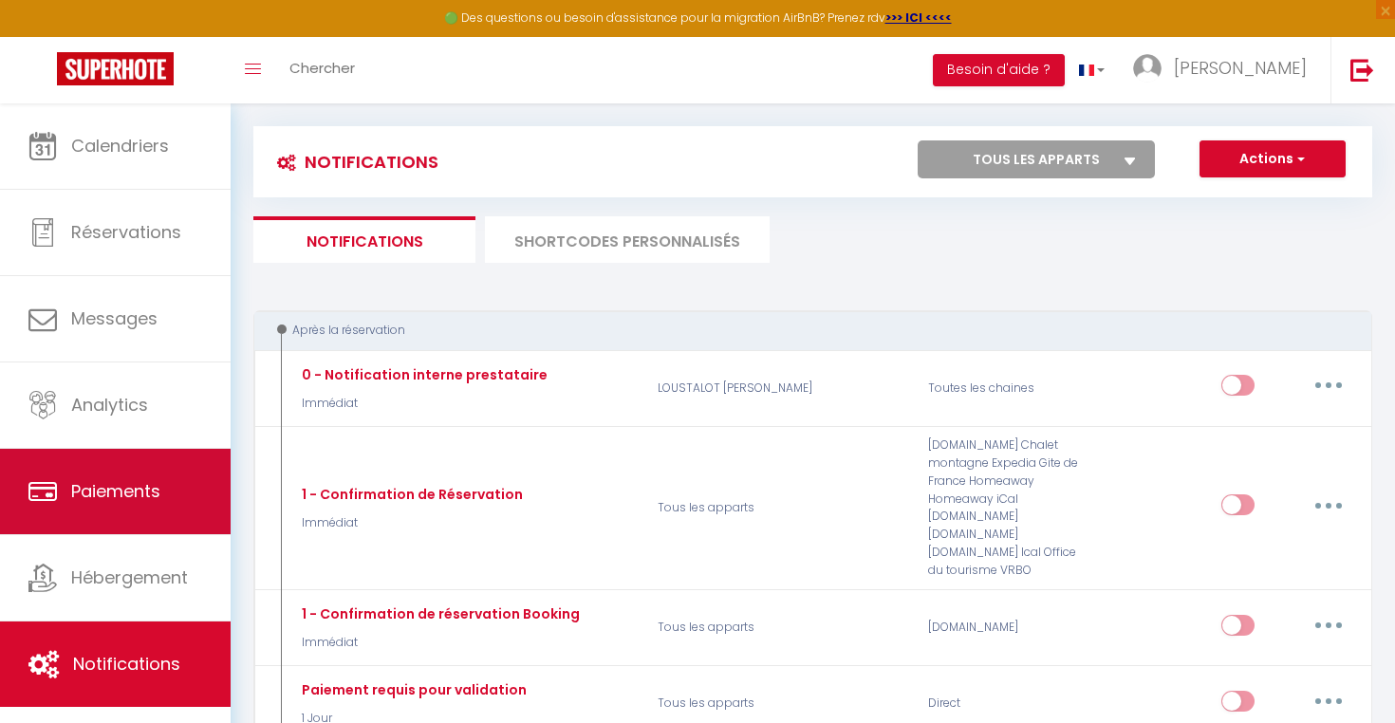
scroll to position [105, 0]
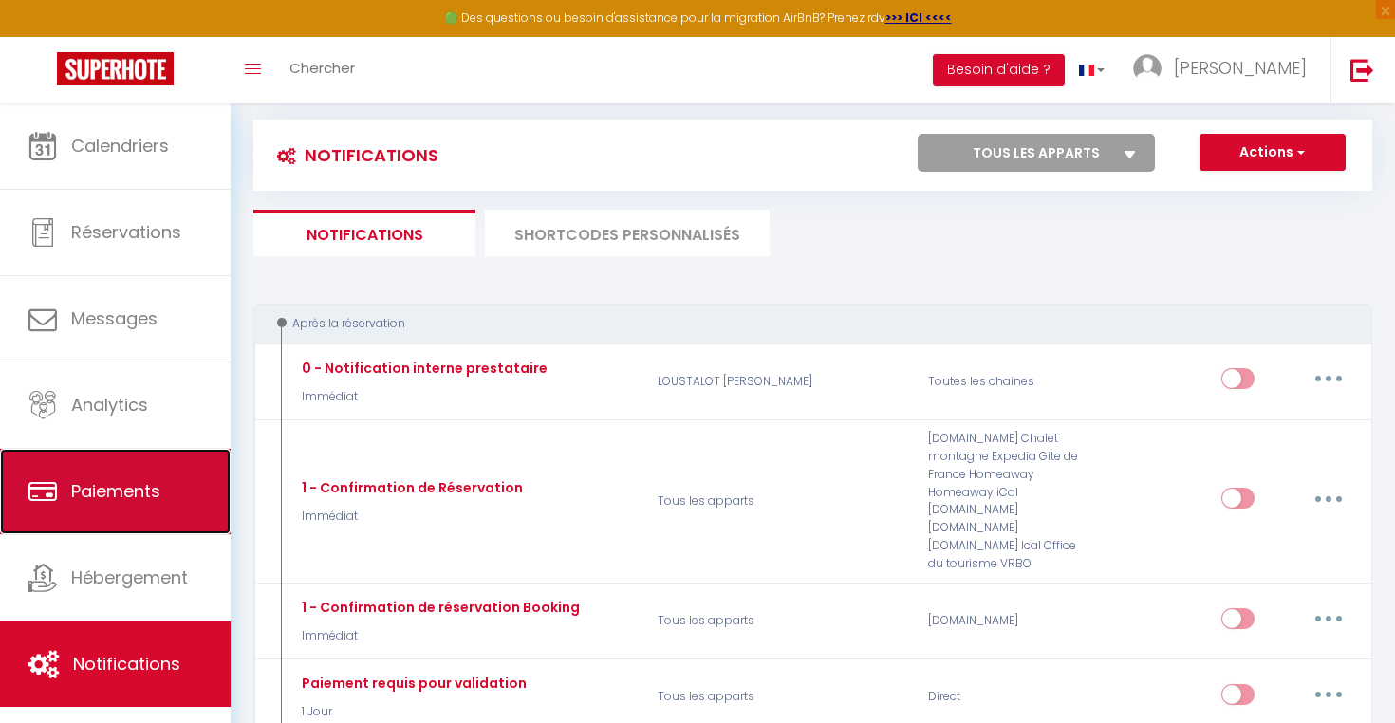
click at [121, 507] on link "Paiements" at bounding box center [115, 491] width 231 height 85
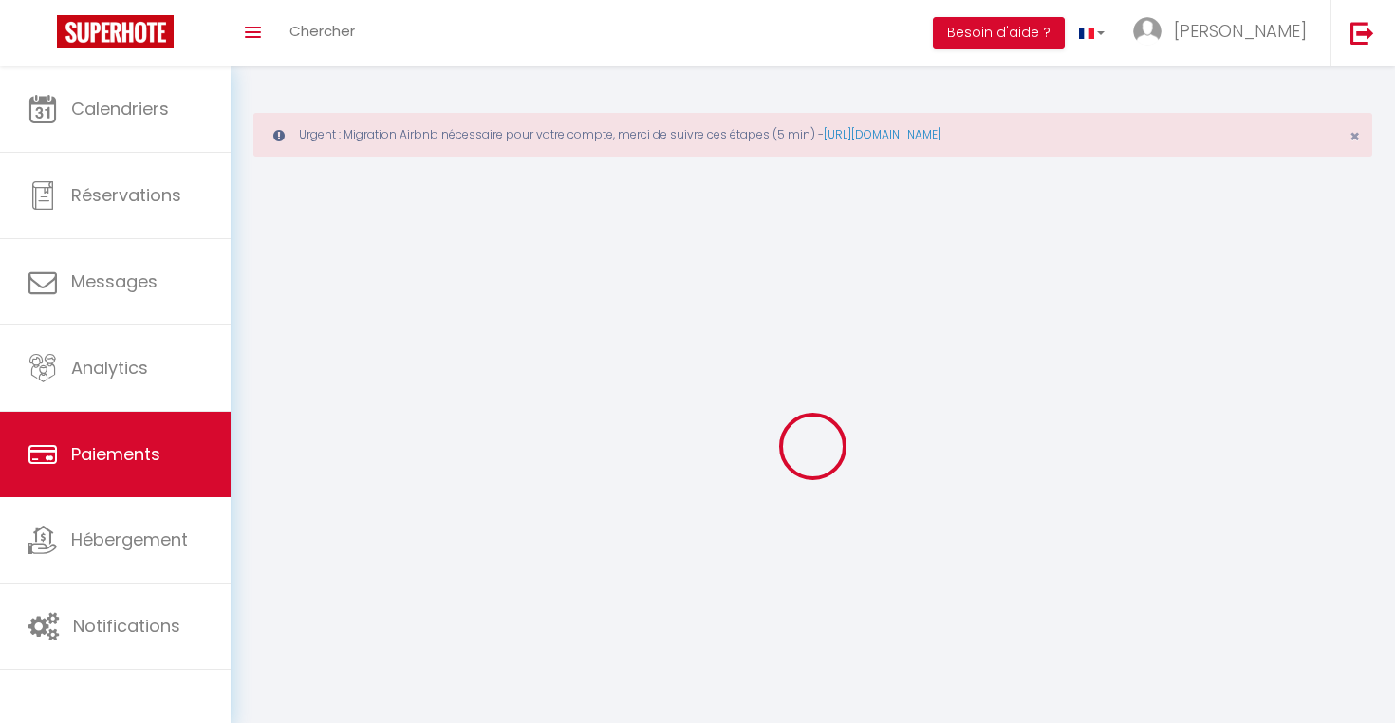
select select "2"
select select "0"
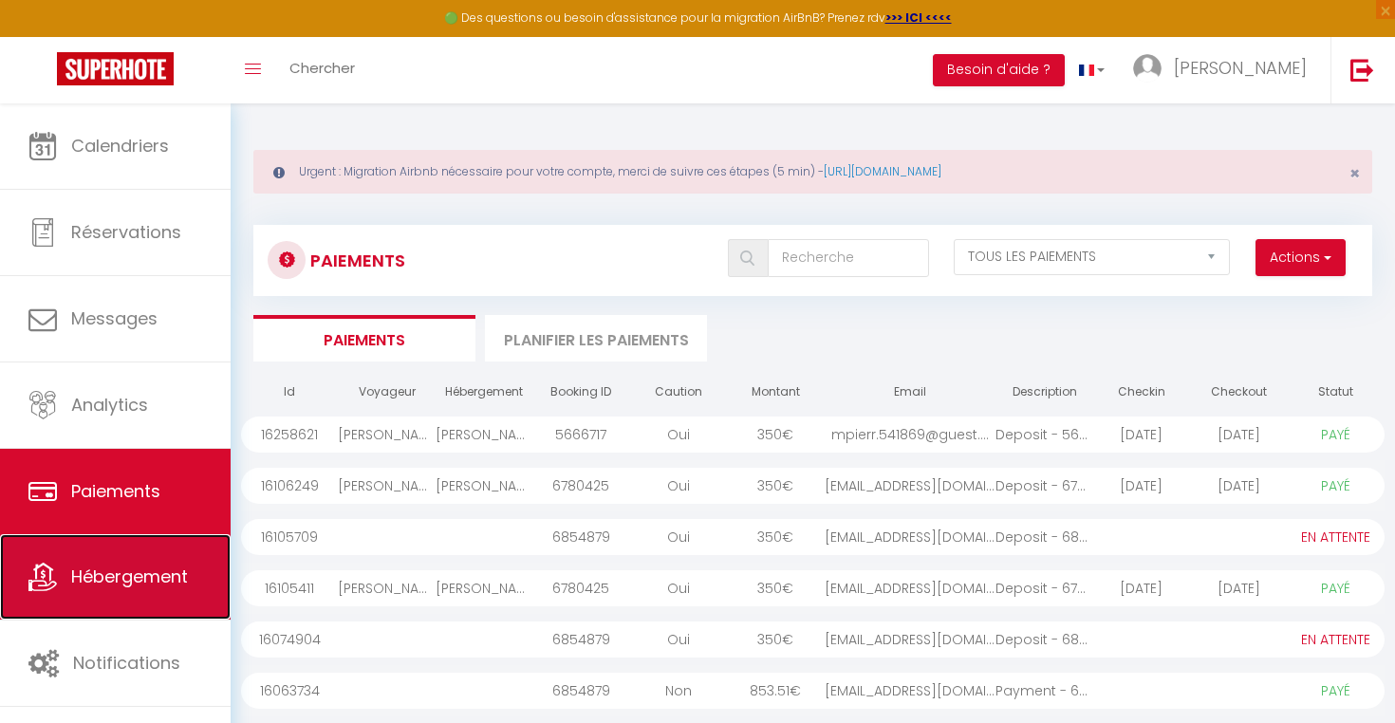
click at [85, 581] on span "Hébergement" at bounding box center [129, 577] width 117 height 24
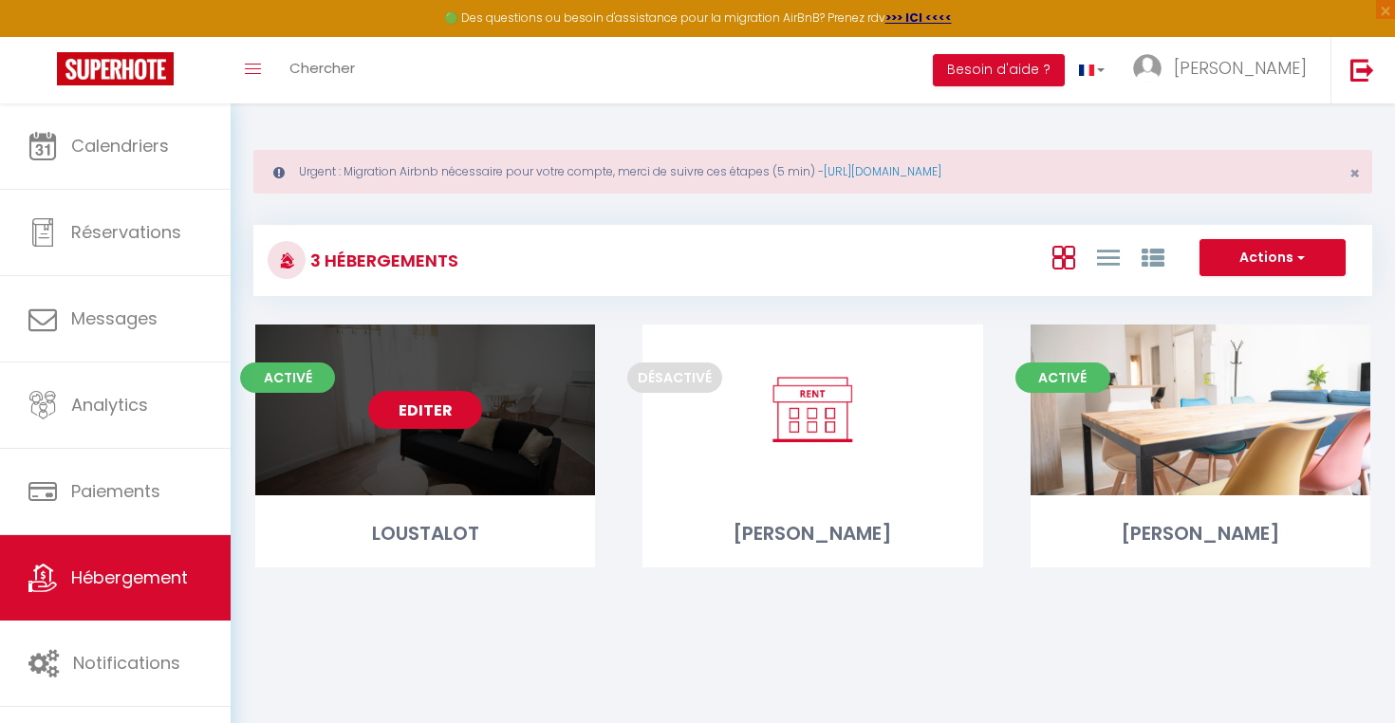
click at [424, 413] on link "Editer" at bounding box center [425, 410] width 114 height 38
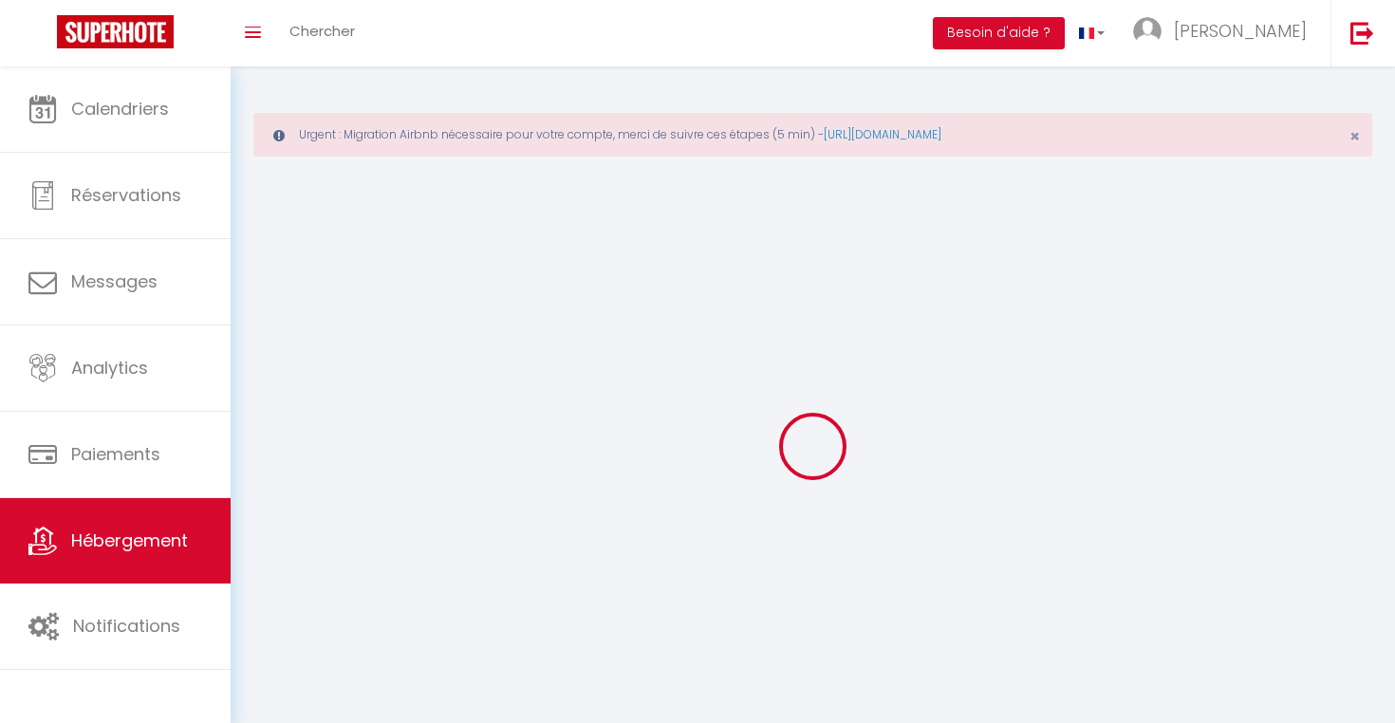
select select
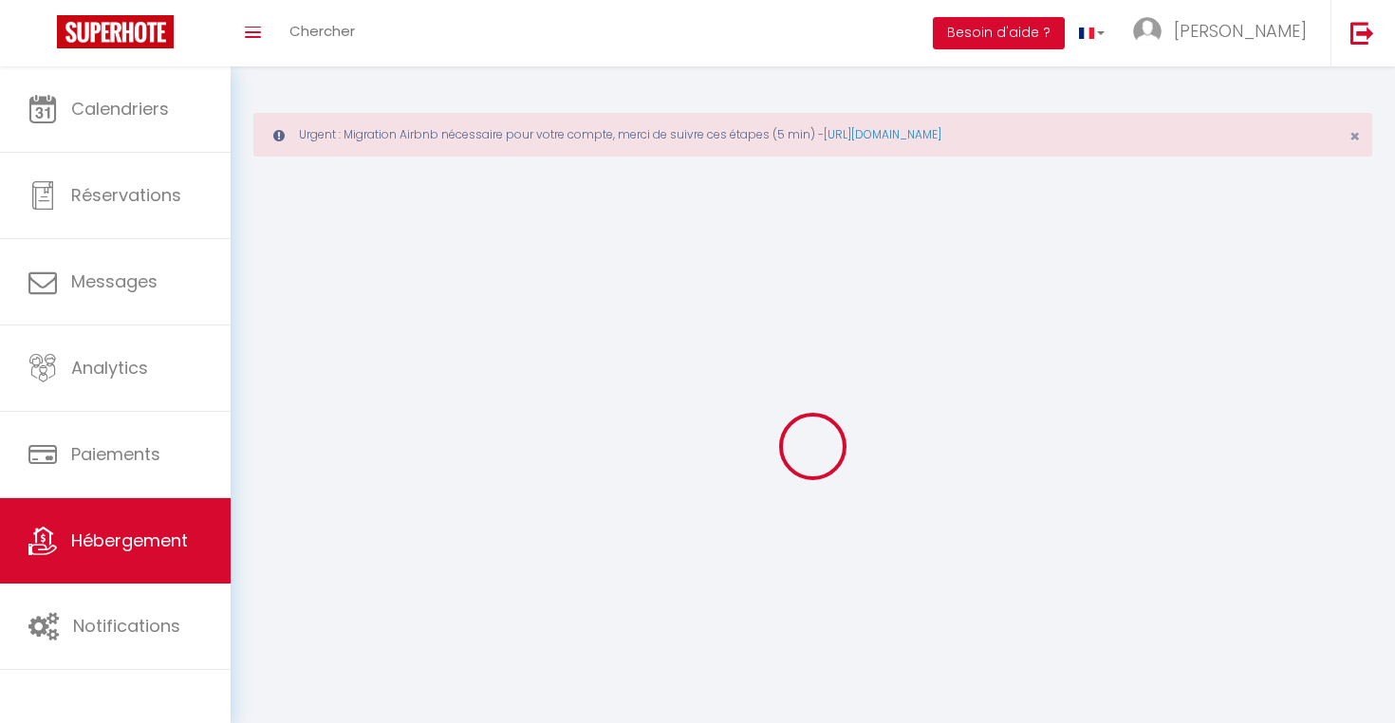
checkbox input "false"
select select
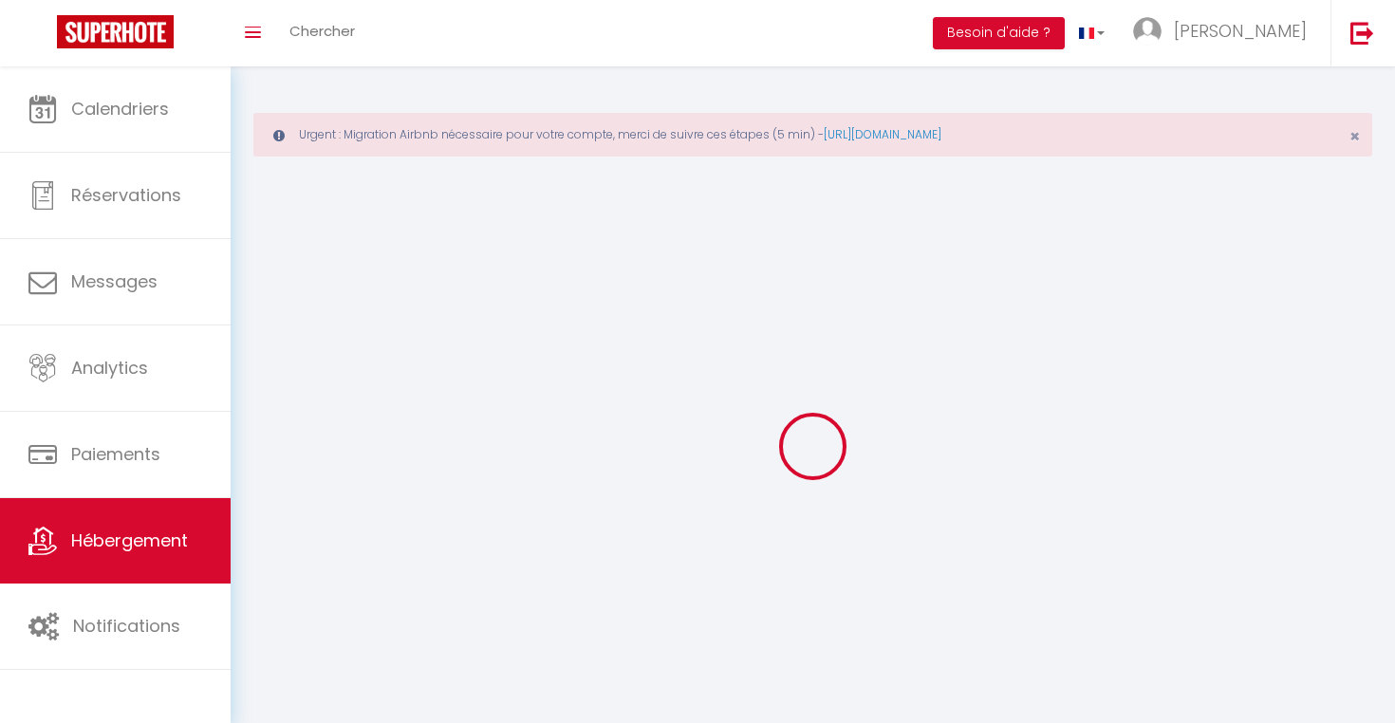
select select
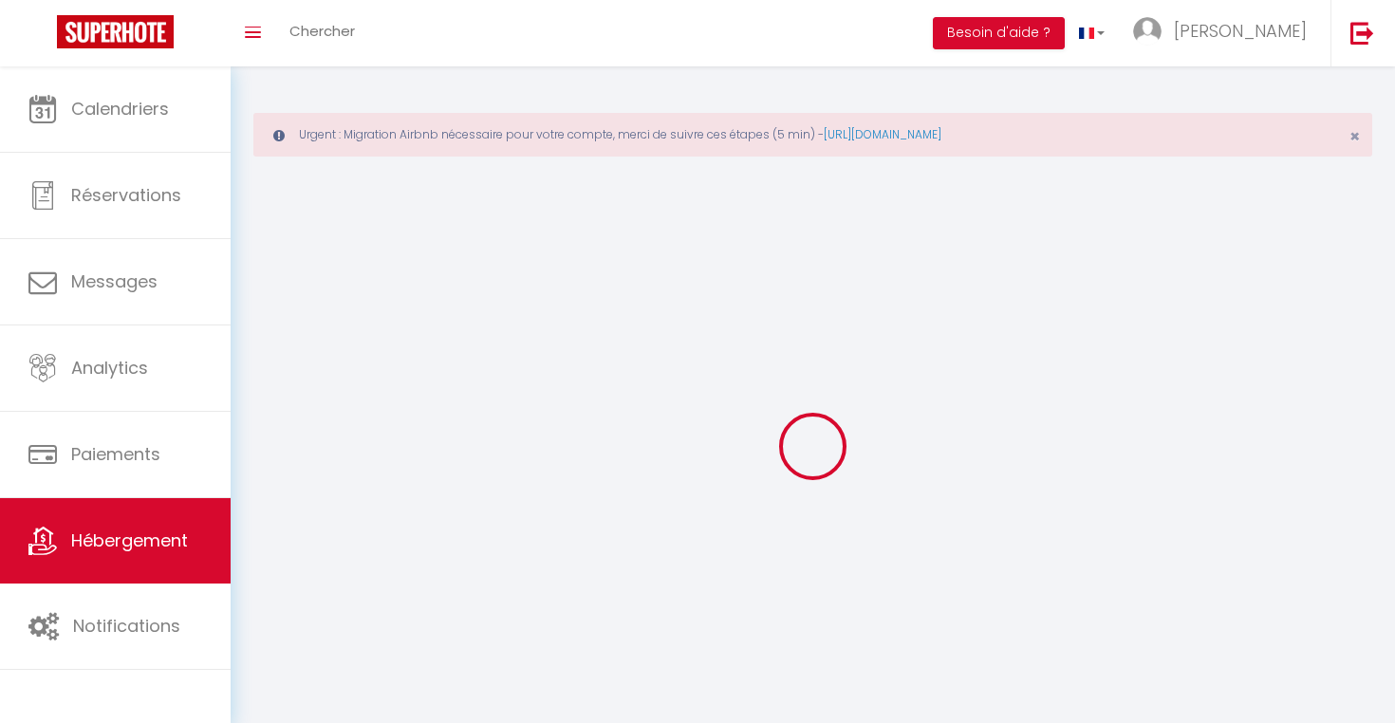
select select
checkbox input "false"
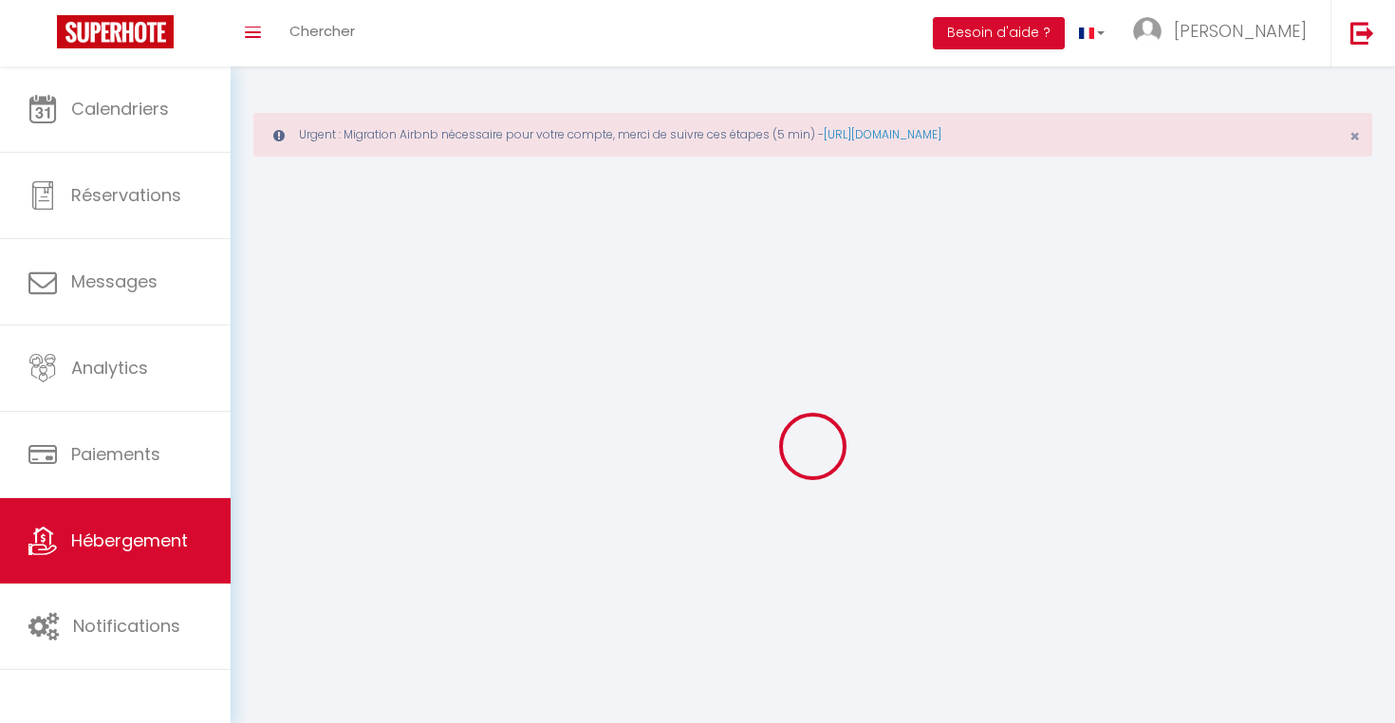
select select
select select "28"
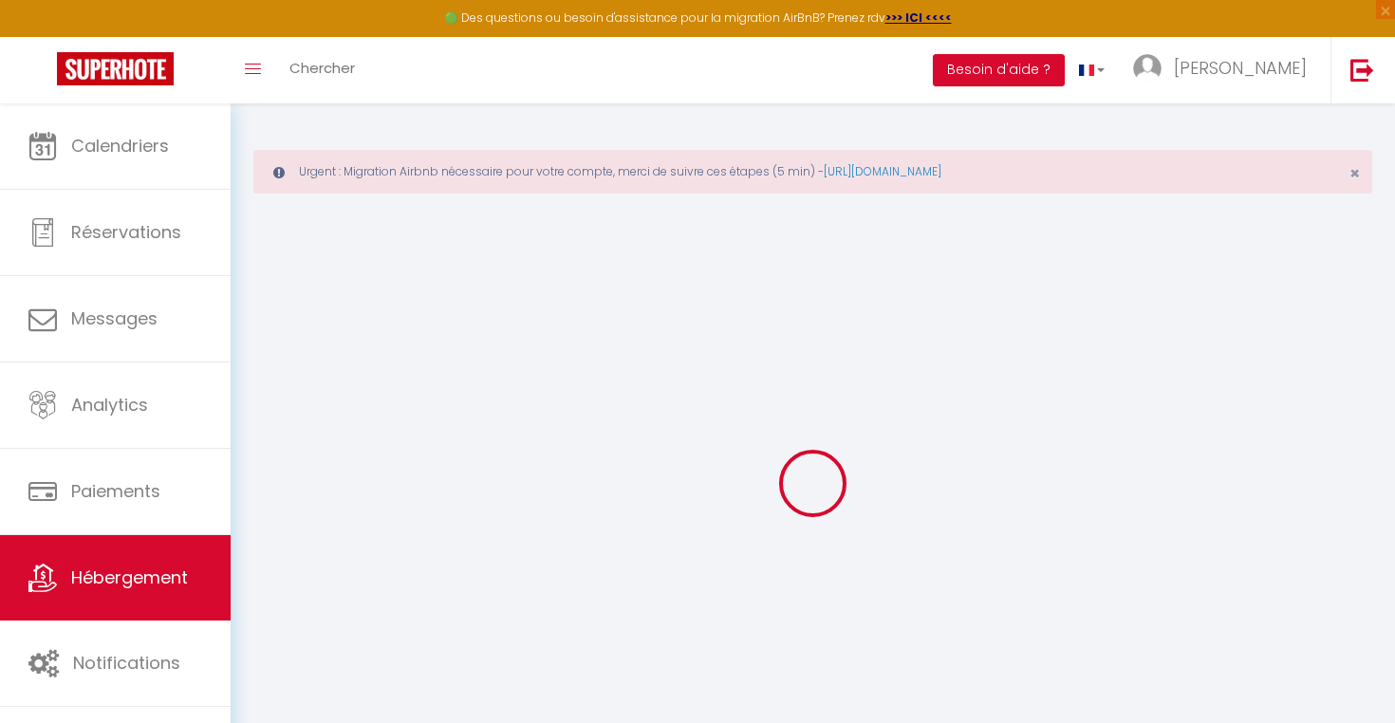
select select
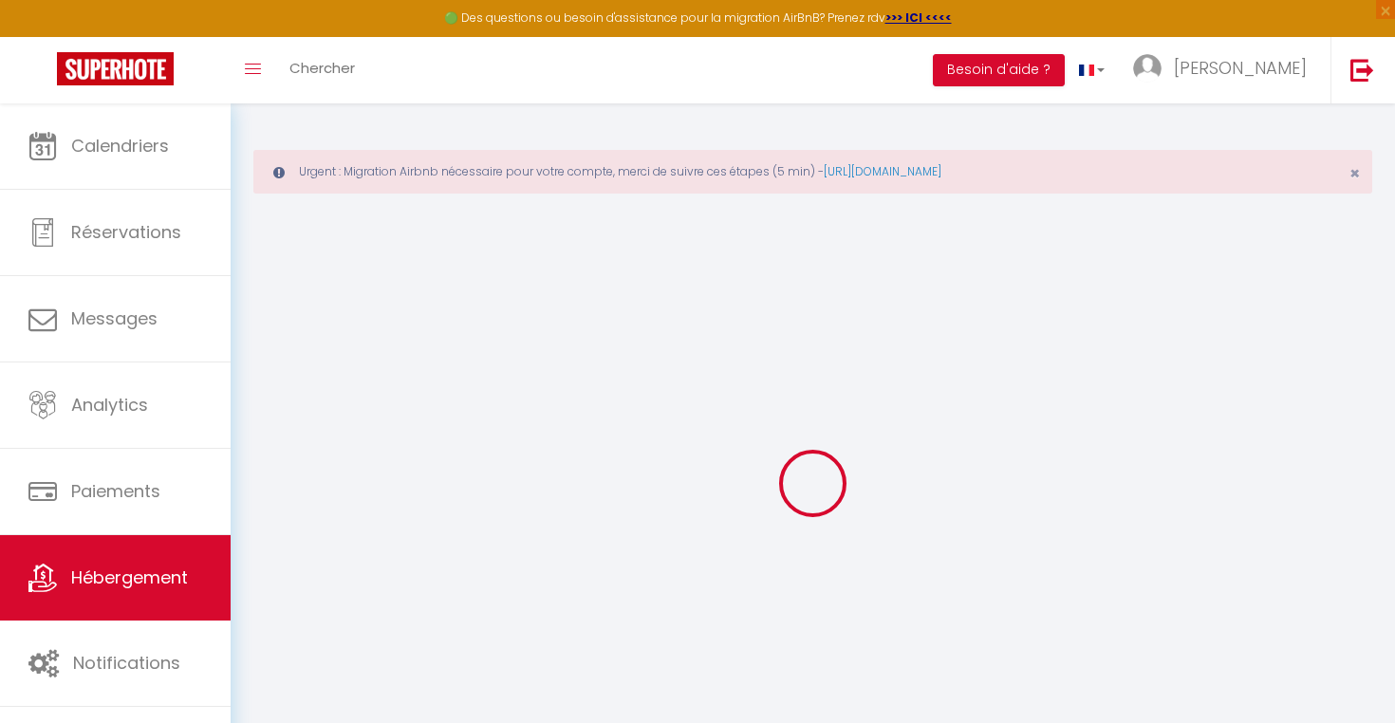
select select
checkbox input "false"
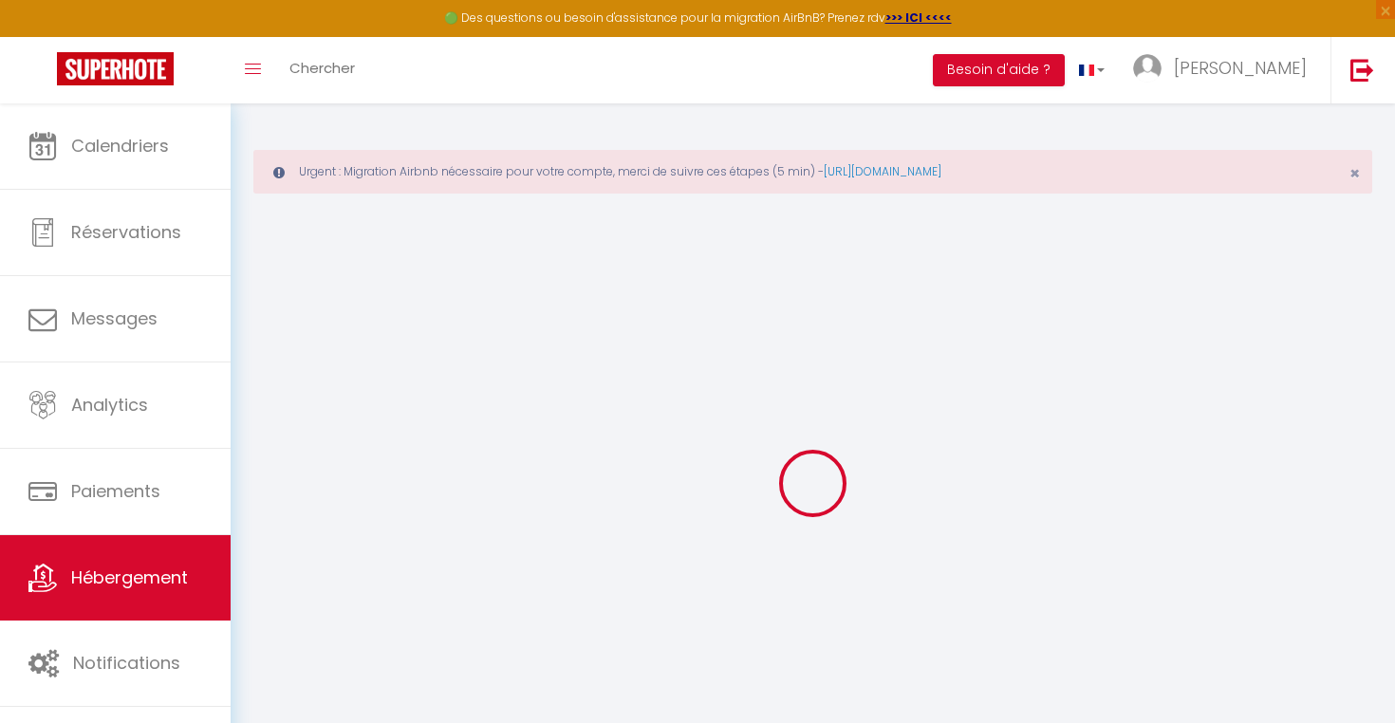
select select
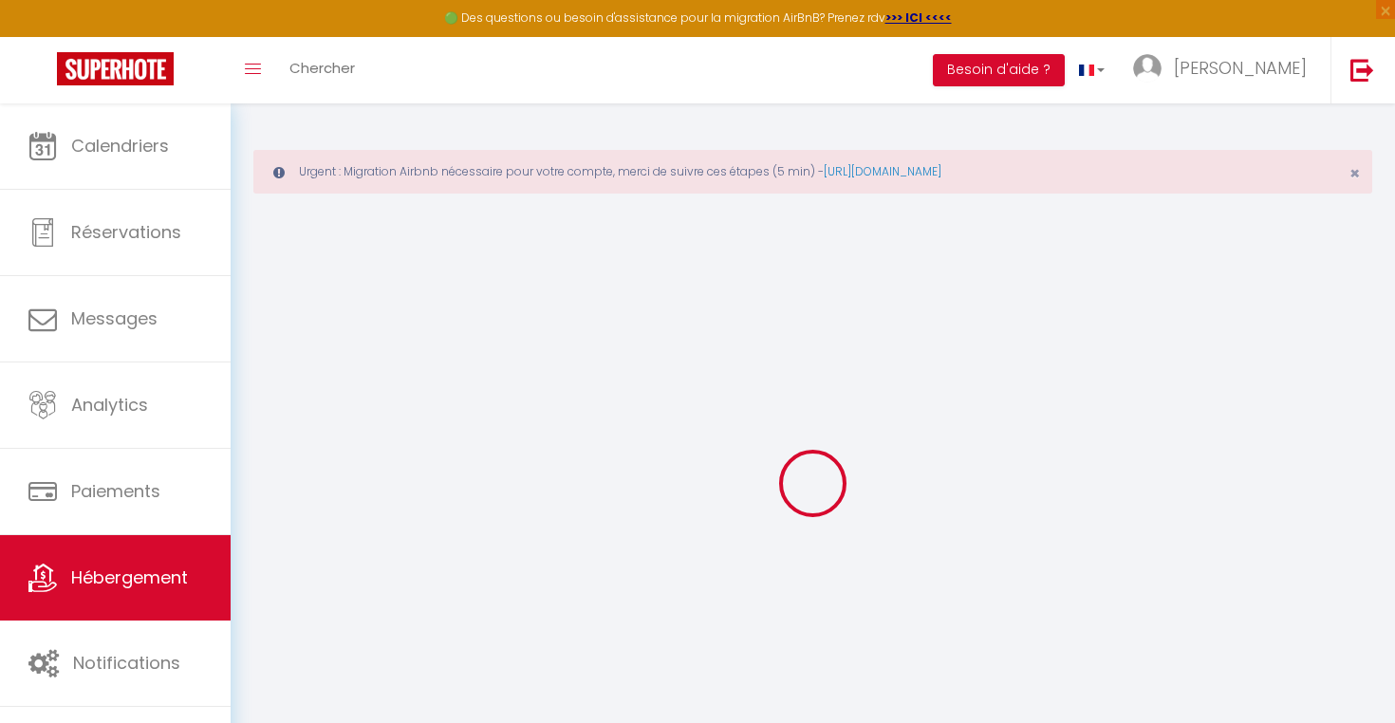
select select
checkbox input "false"
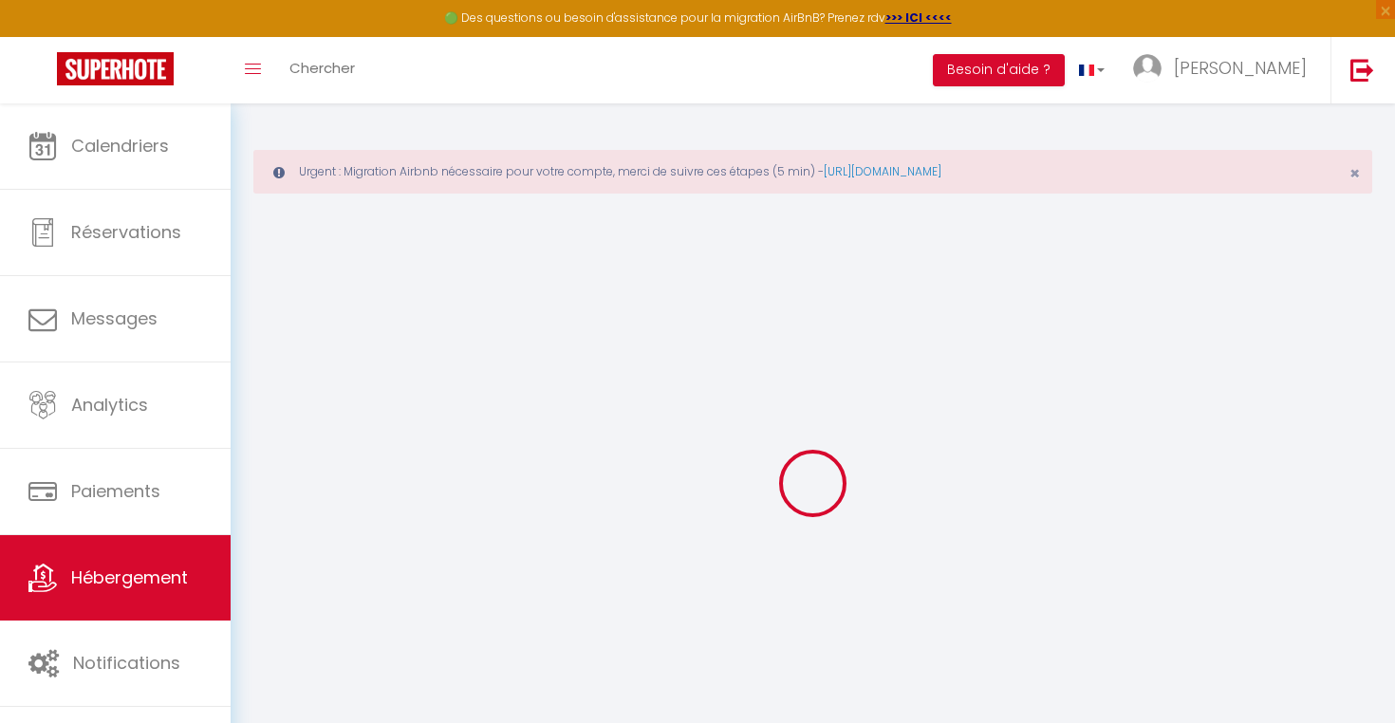
checkbox input "false"
select select
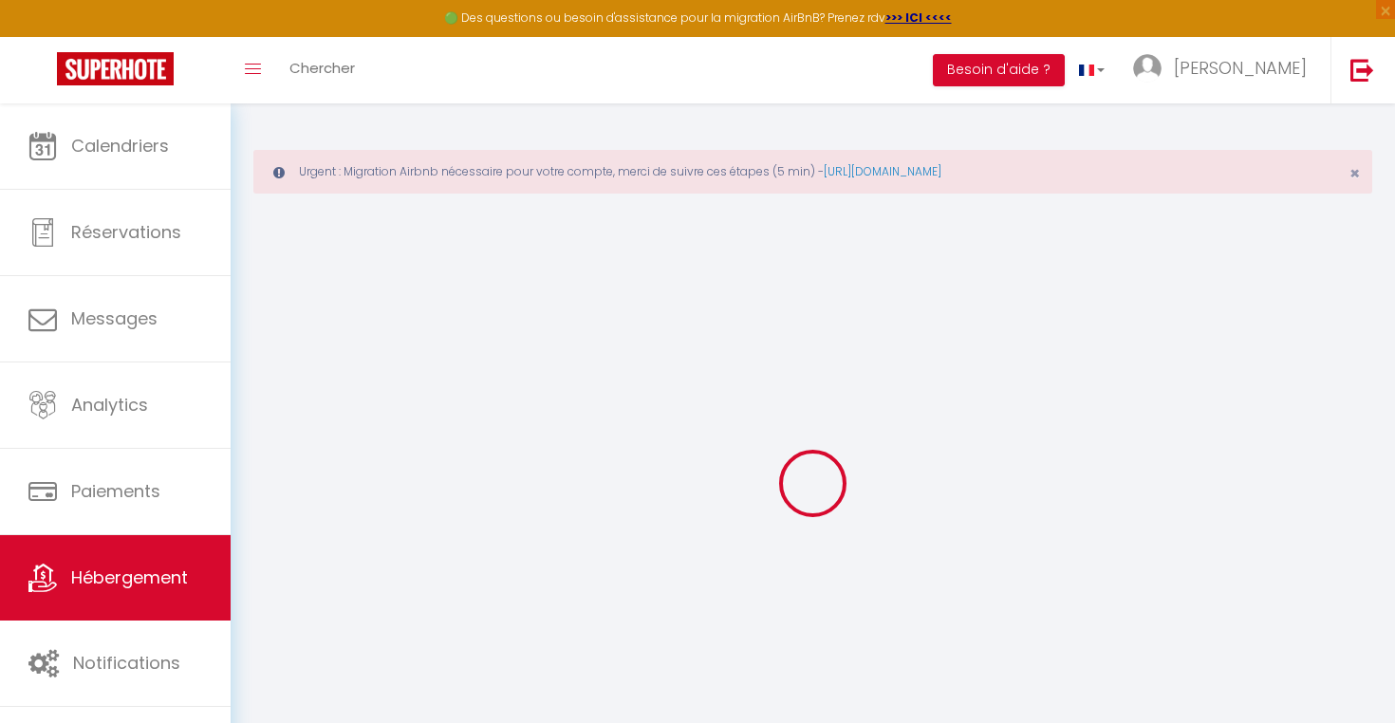
select select
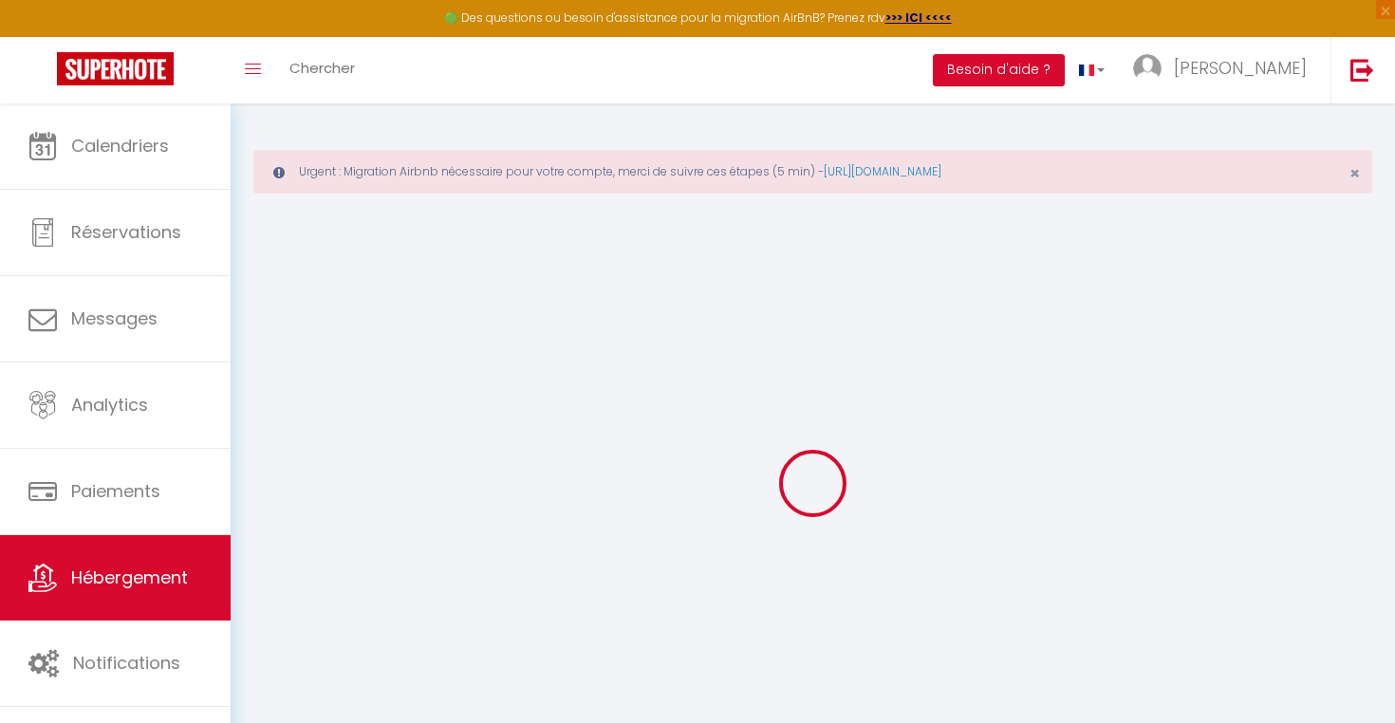
checkbox input "false"
select select
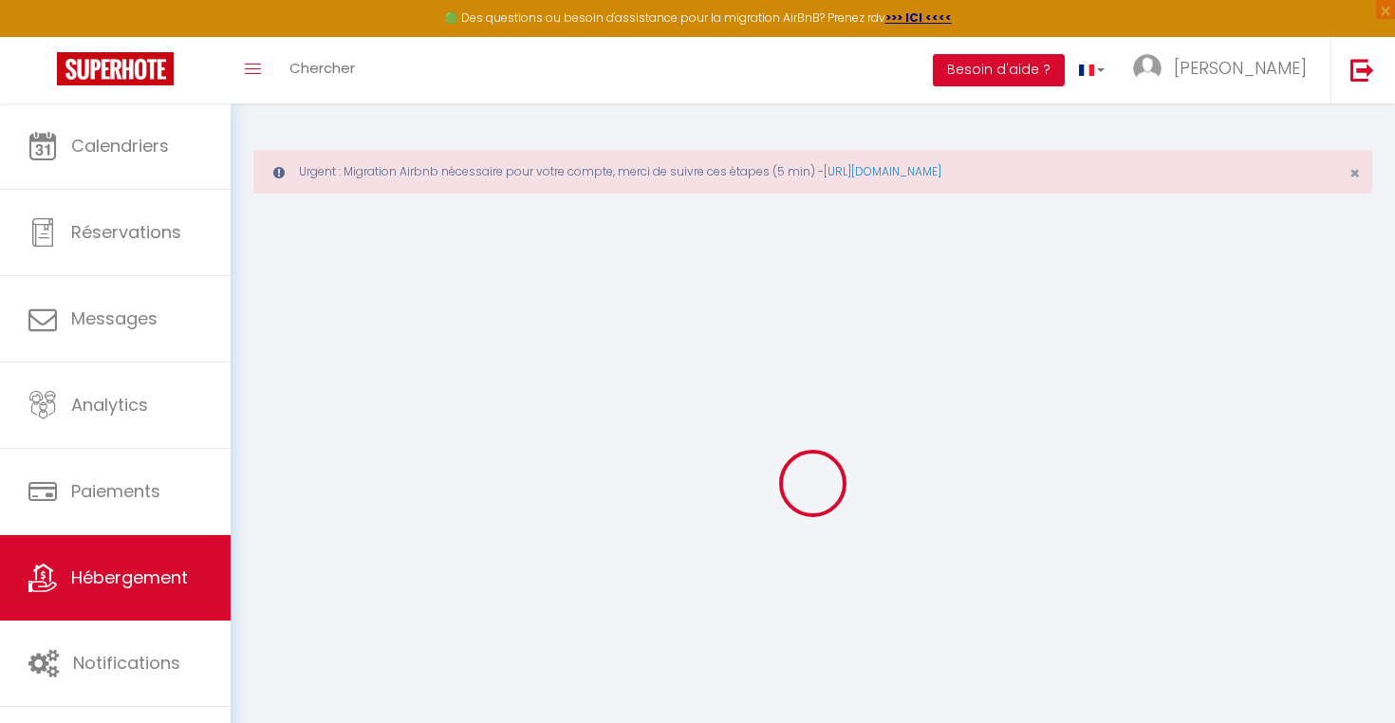
select select
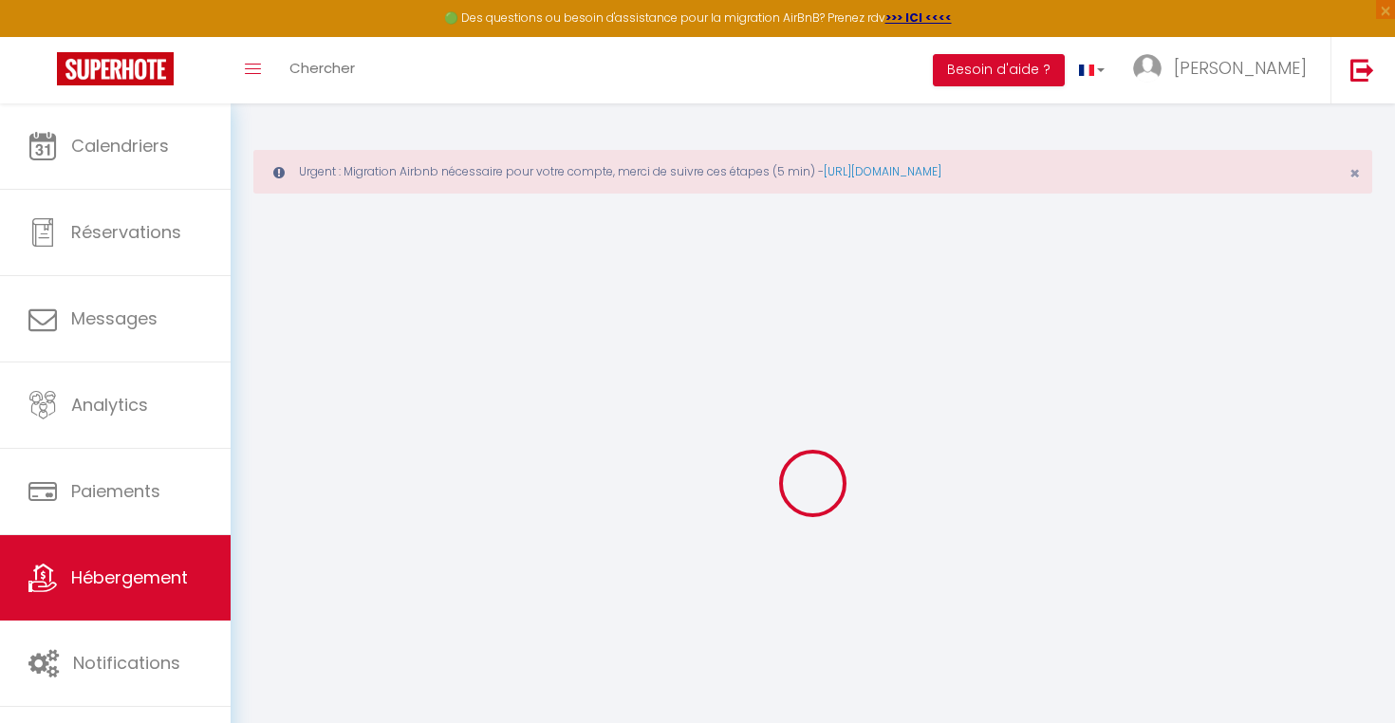
select select
checkbox input "false"
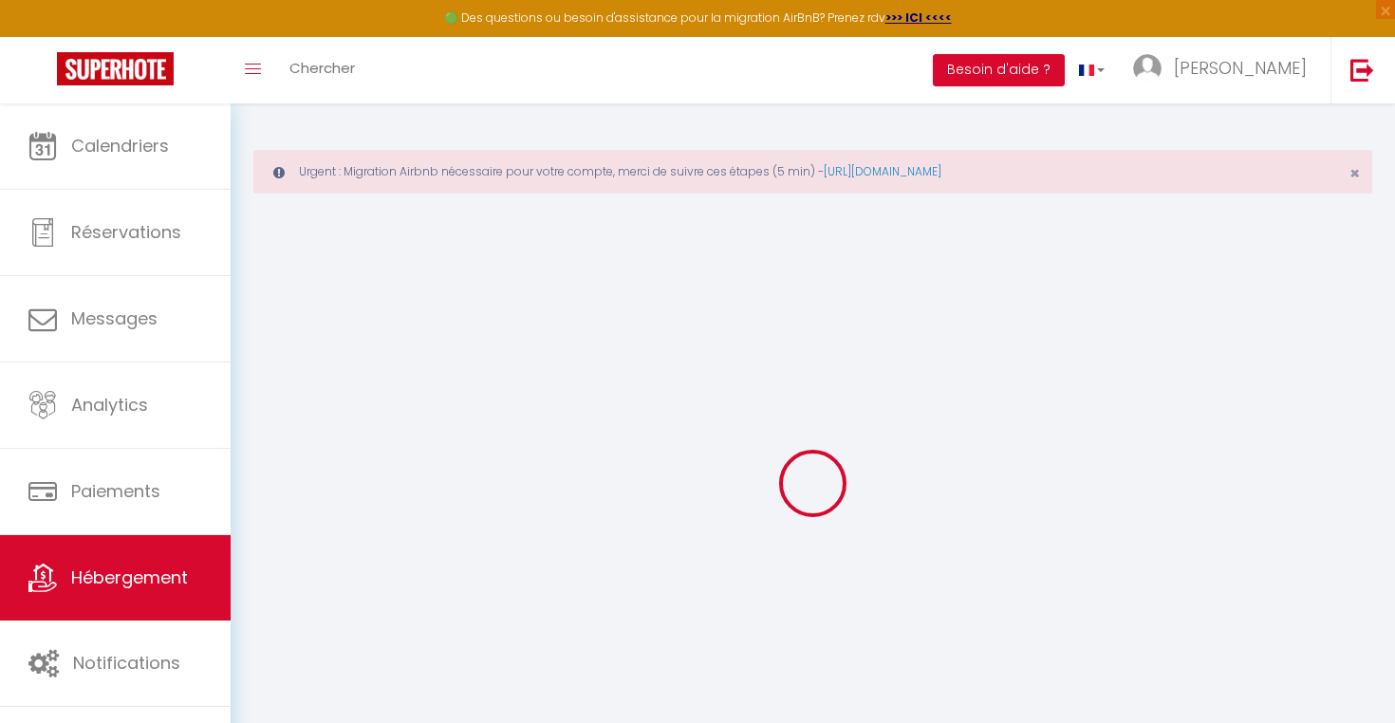
checkbox input "false"
select select
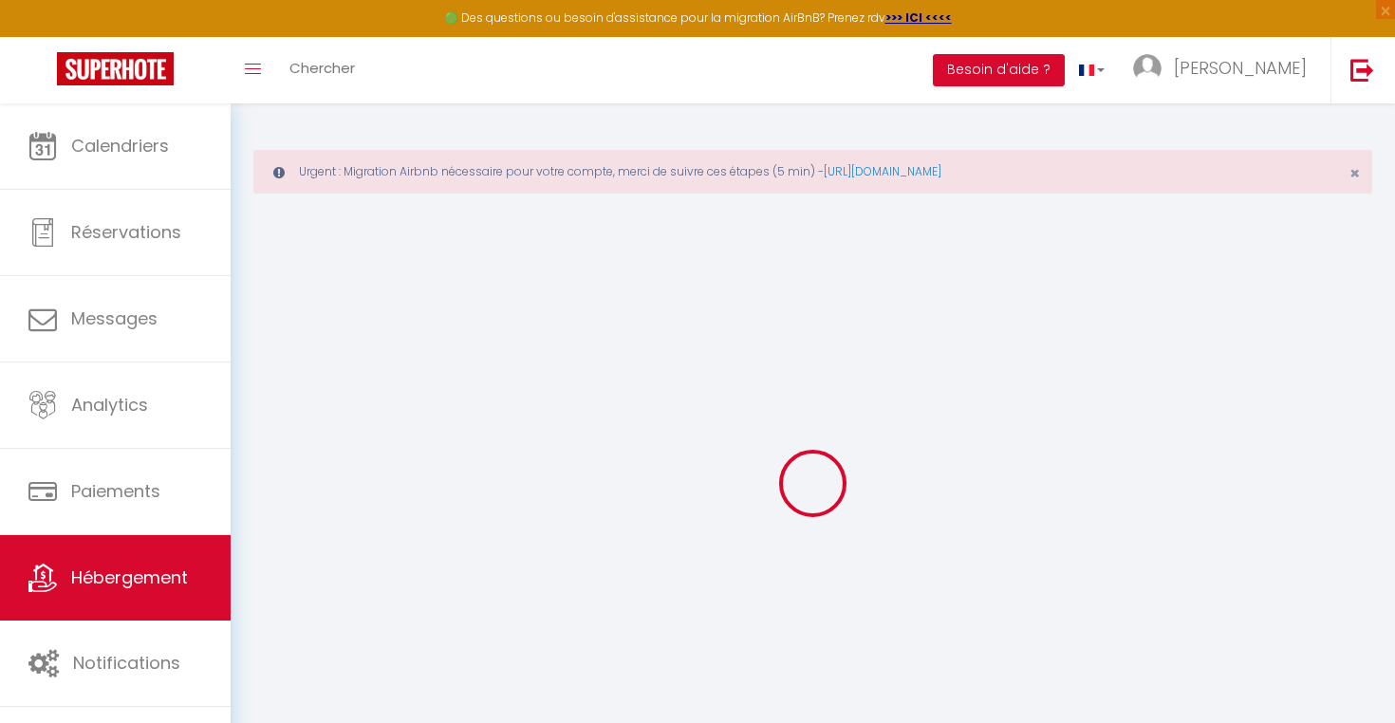
select select
checkbox input "false"
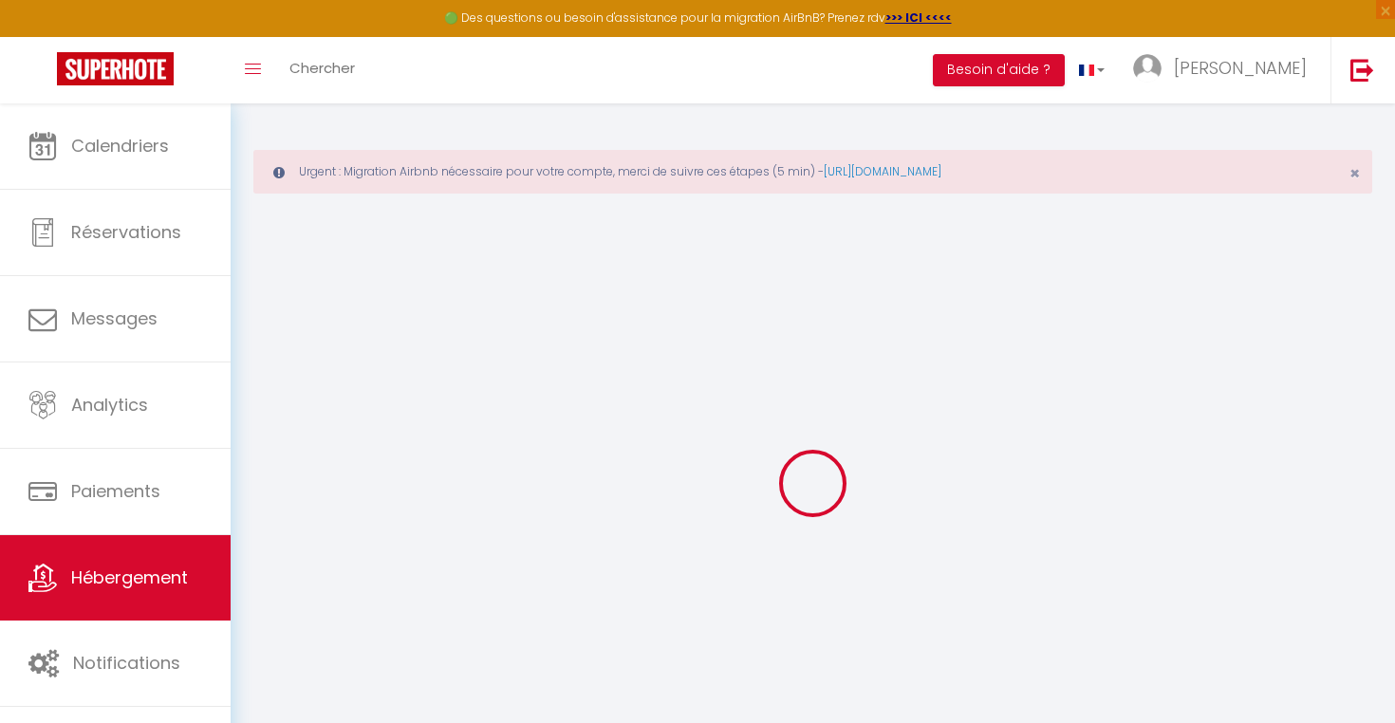
checkbox input "false"
select select
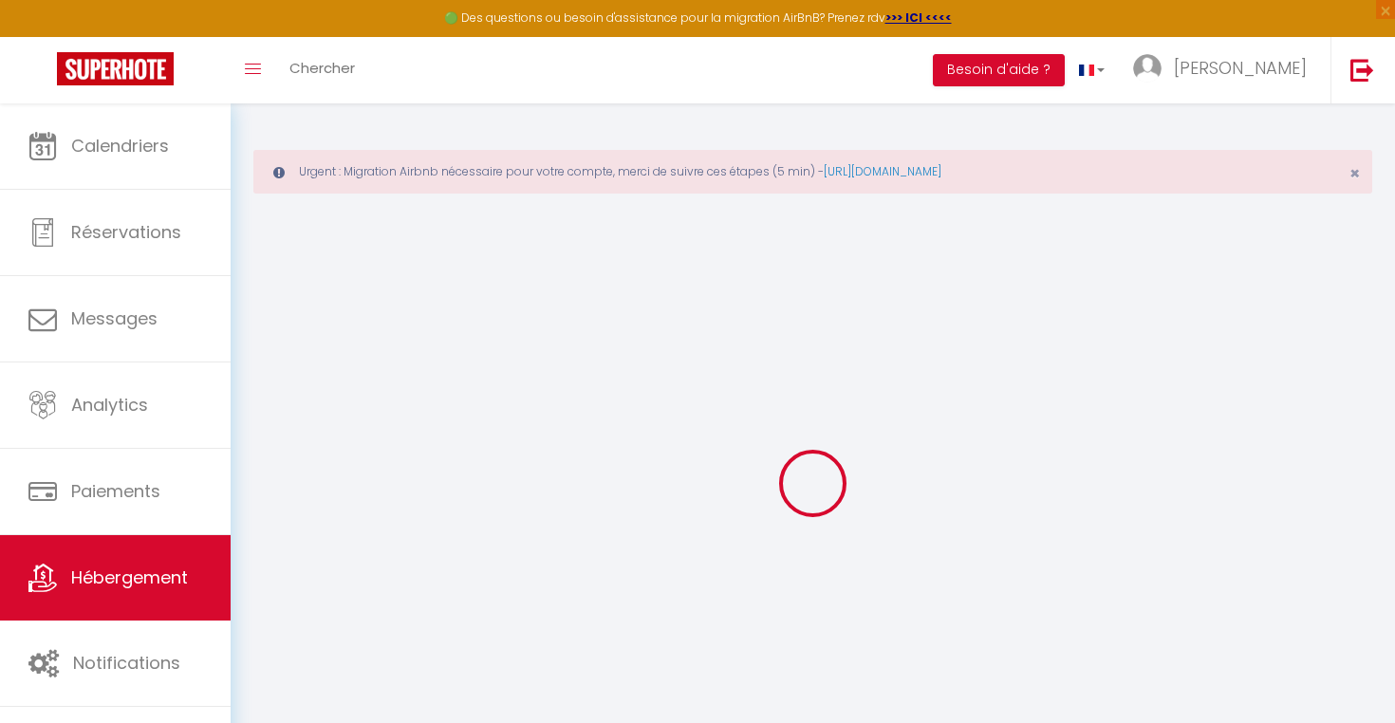
select select
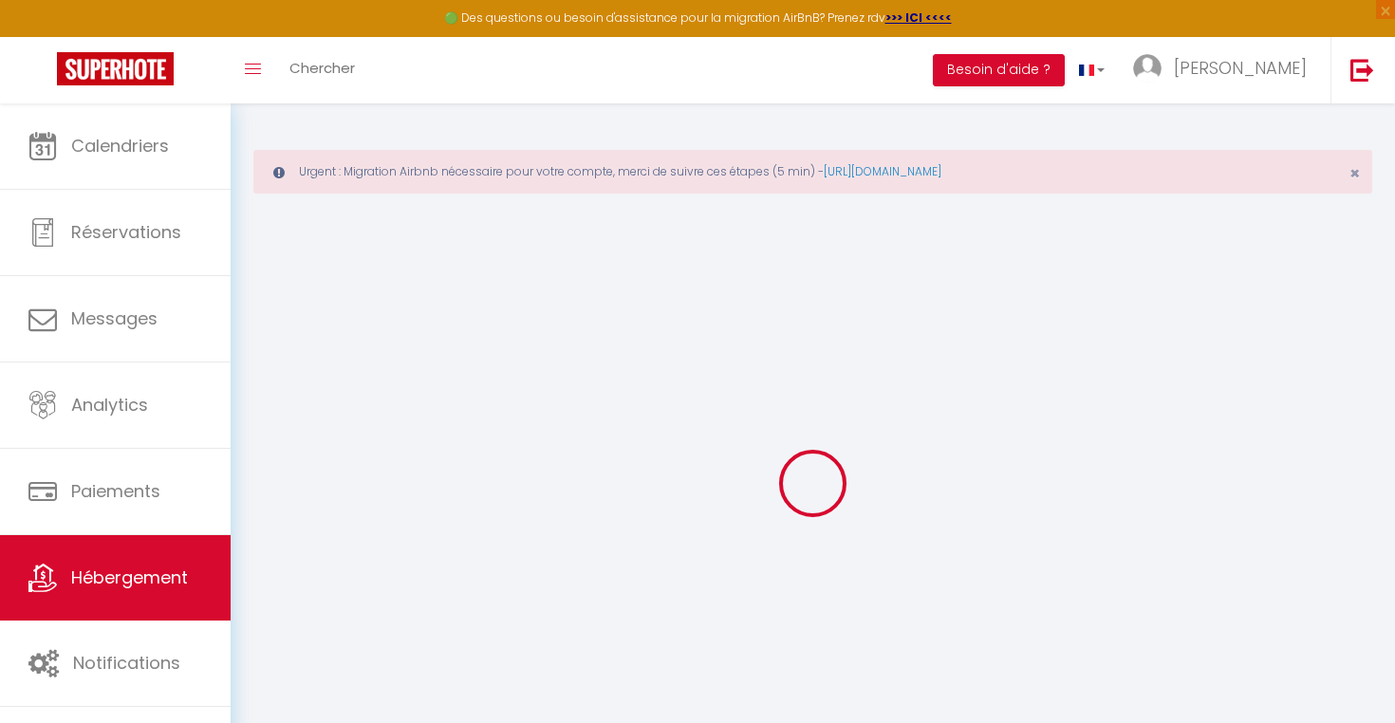
select select
checkbox input "false"
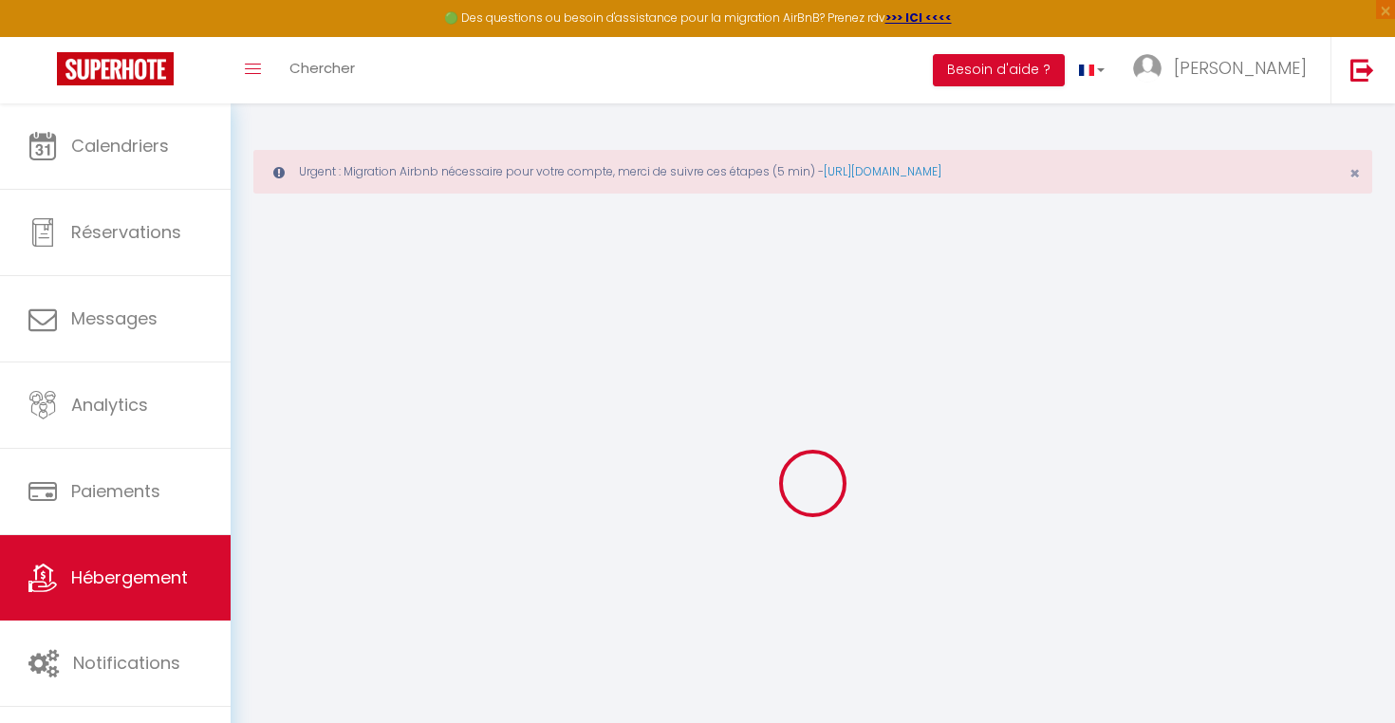
select select
type input "LOUSTALOT"
type input "[PERSON_NAME]"
type input "[DEMOGRAPHIC_DATA]"
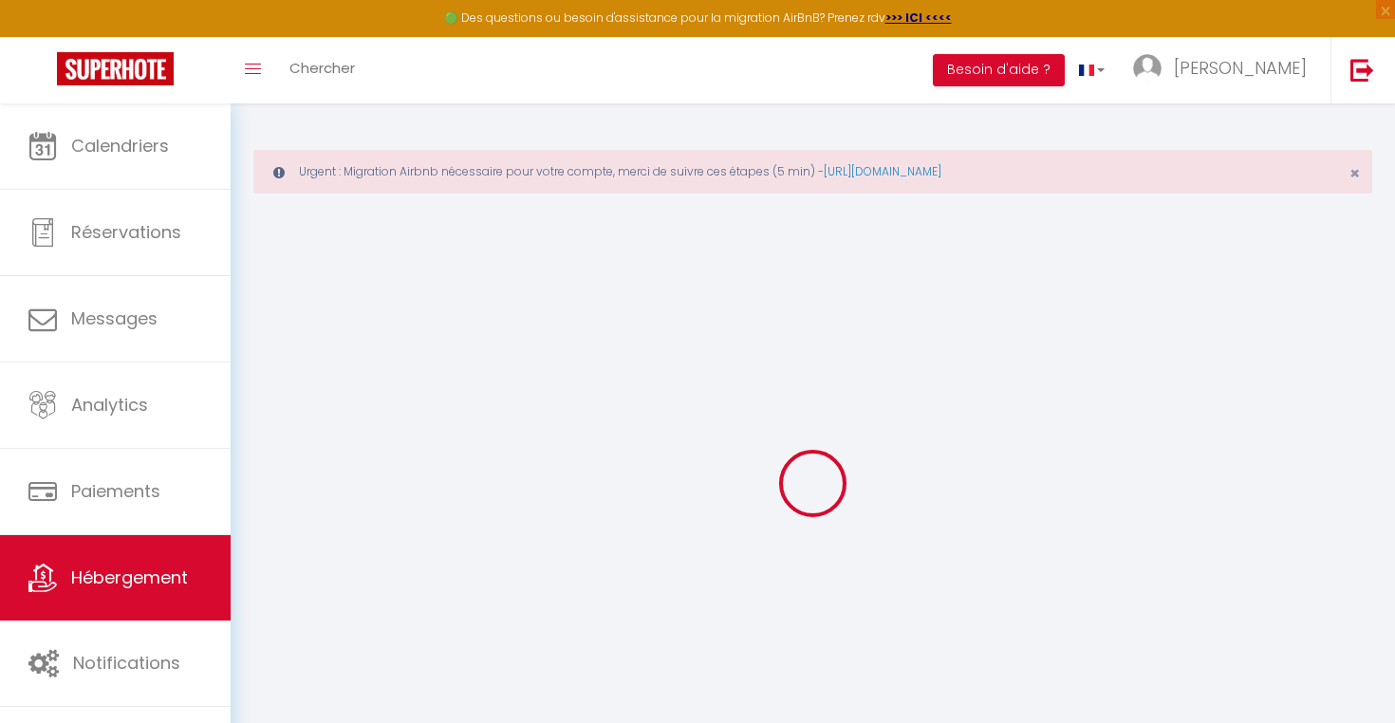
type input "[STREET_ADDRESS][PERSON_NAME]"
type input "33270"
type input "Floirac"
select select "6"
select select "1"
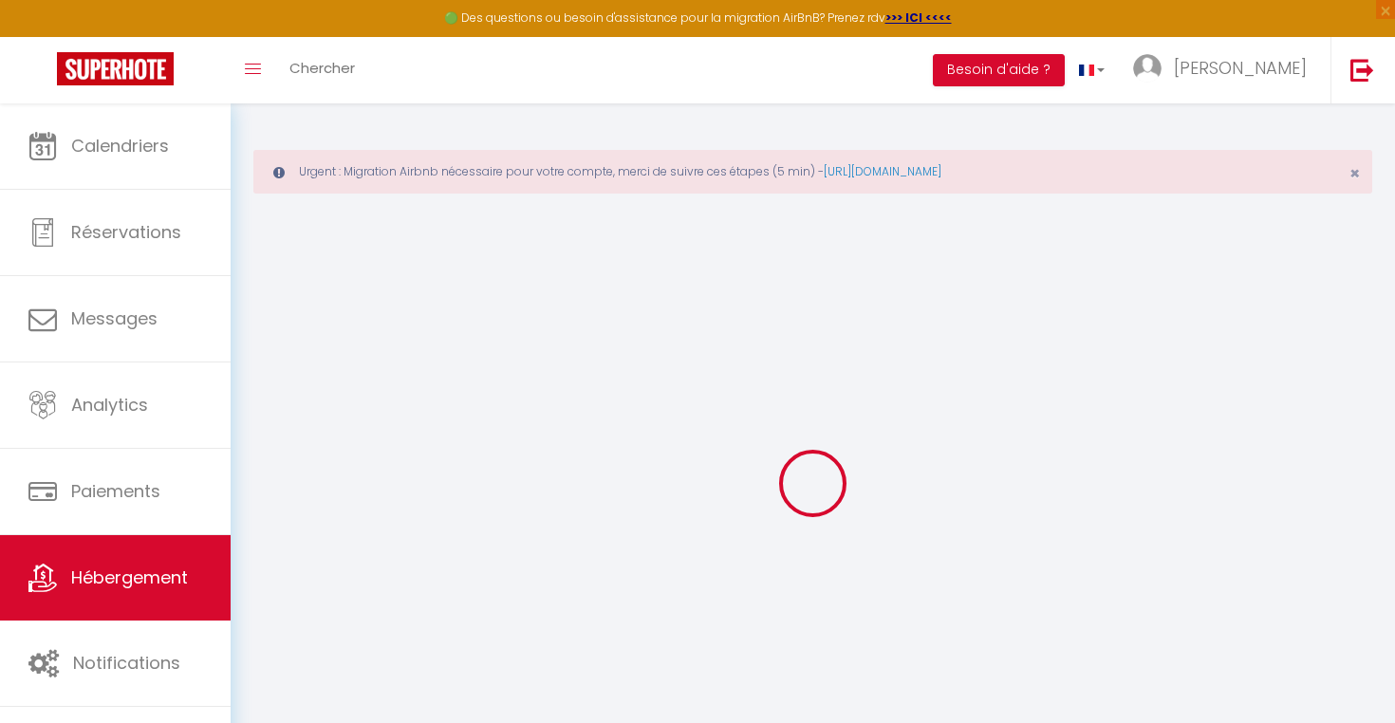
select select "3"
type input "137"
type input "54"
type input "5"
type input "3.90"
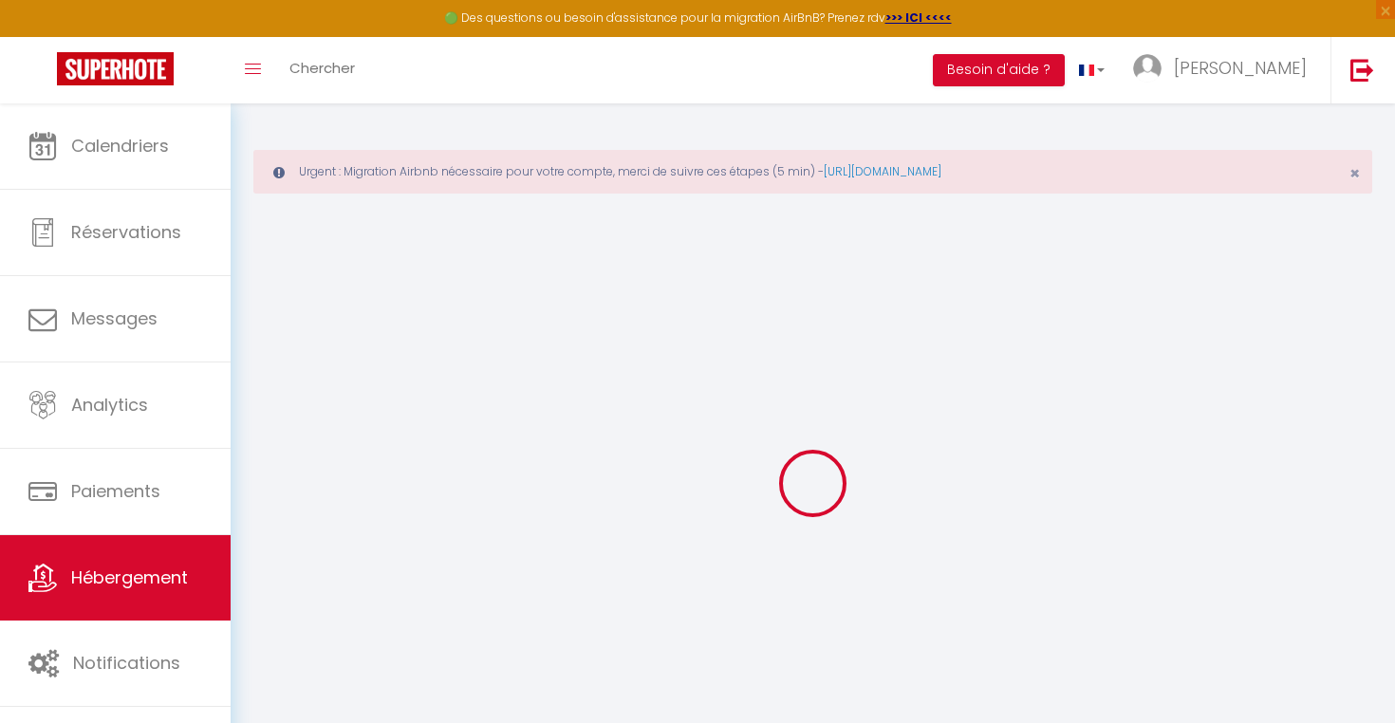
type input "350"
select select
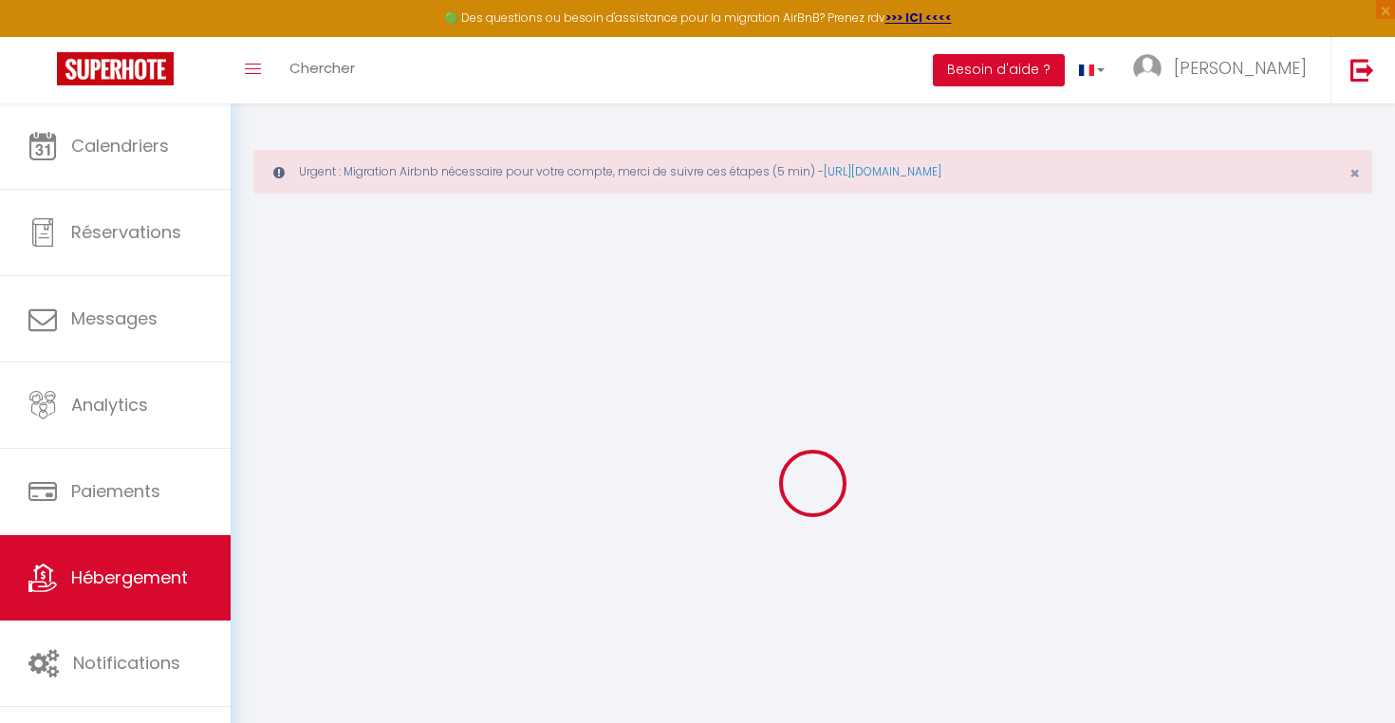
select select
type input "[STREET_ADDRESS]"
type input "34500"
type input "Béziers"
type input "[EMAIL_ADDRESS][DOMAIN_NAME]"
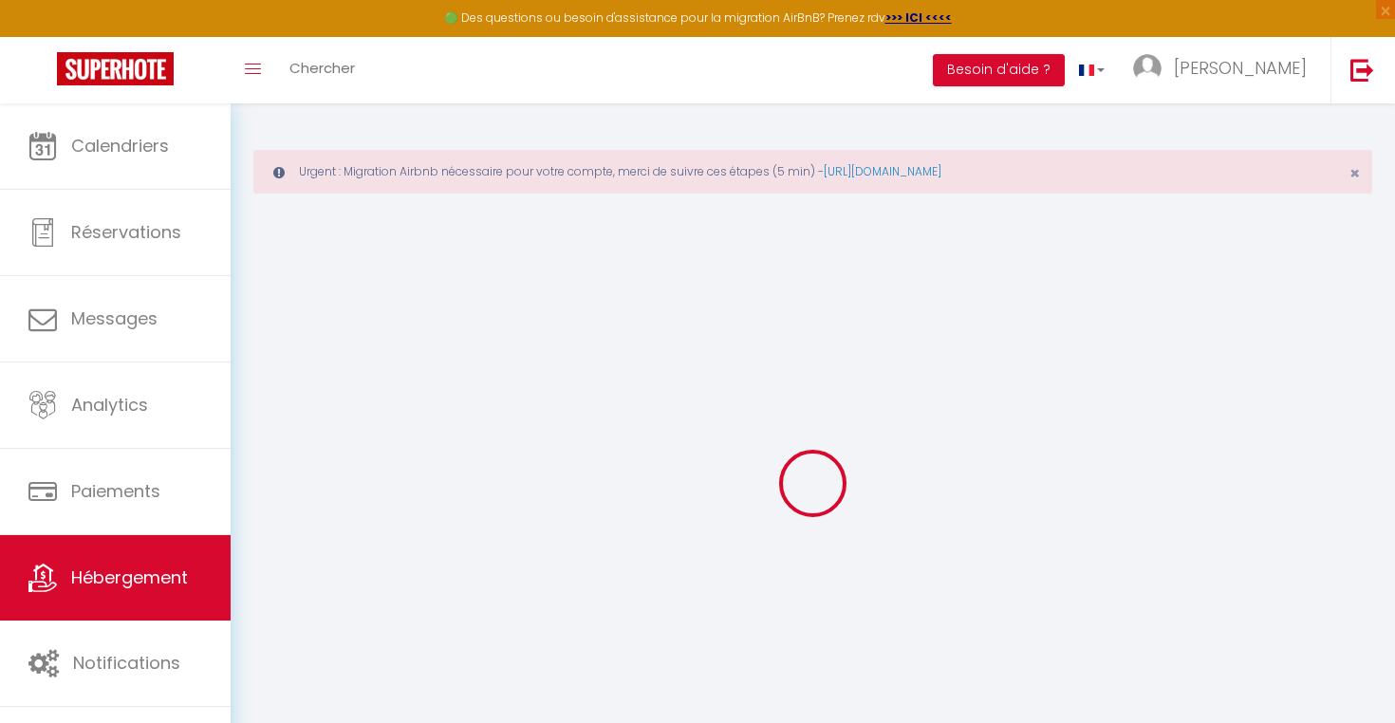
select select "12430"
checkbox input "false"
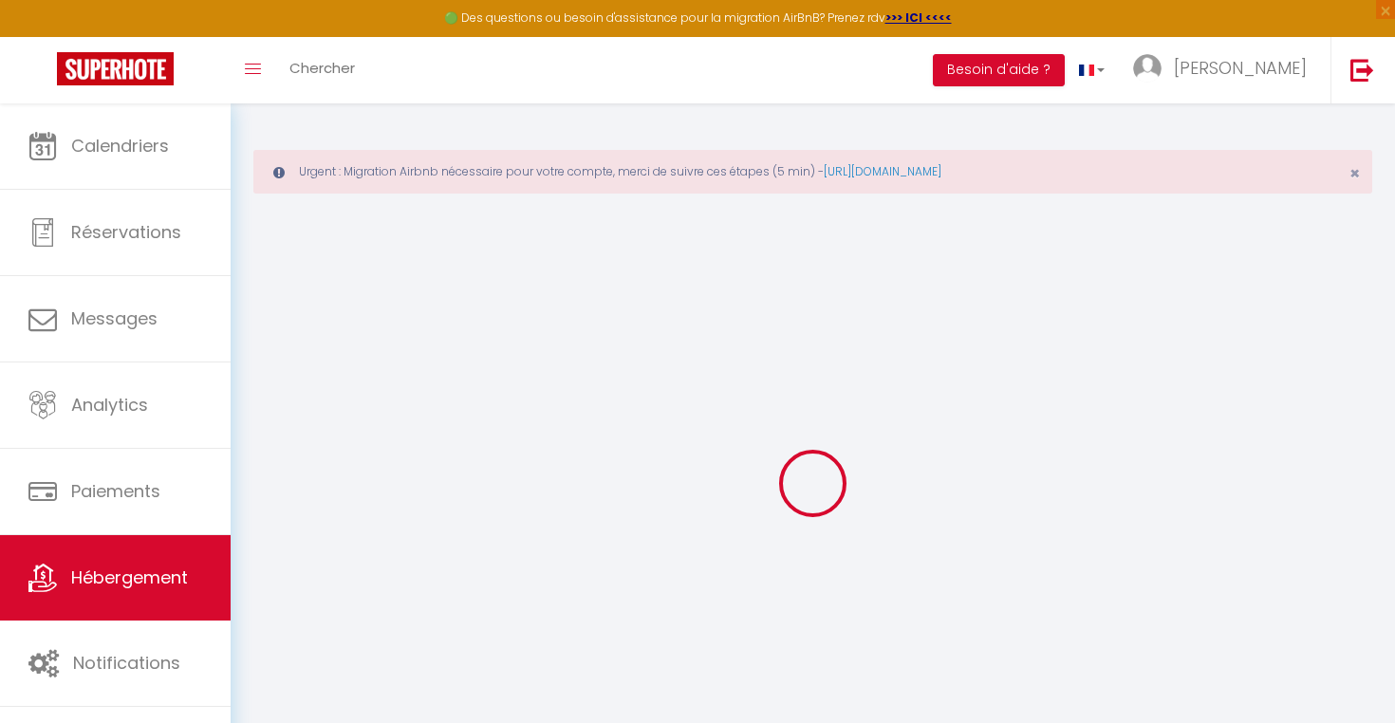
radio input "true"
select select
type input "0"
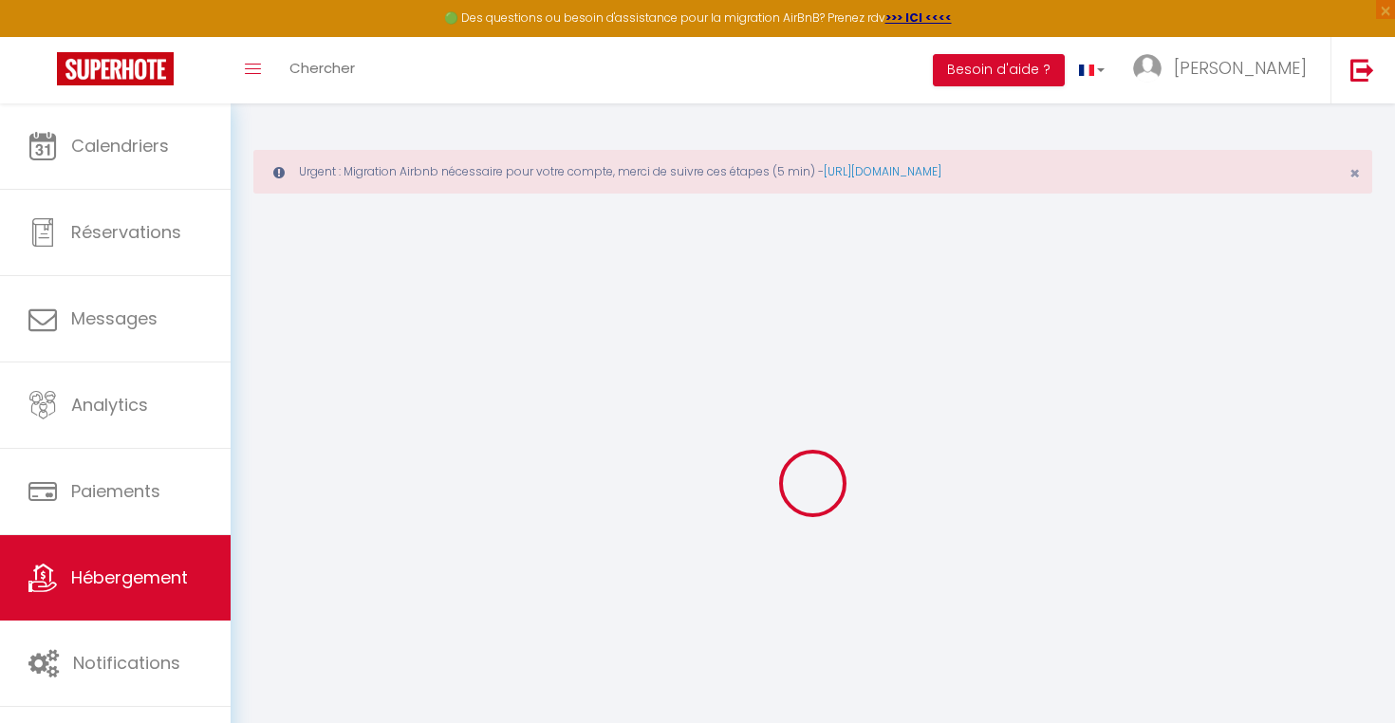
type input "0"
select select
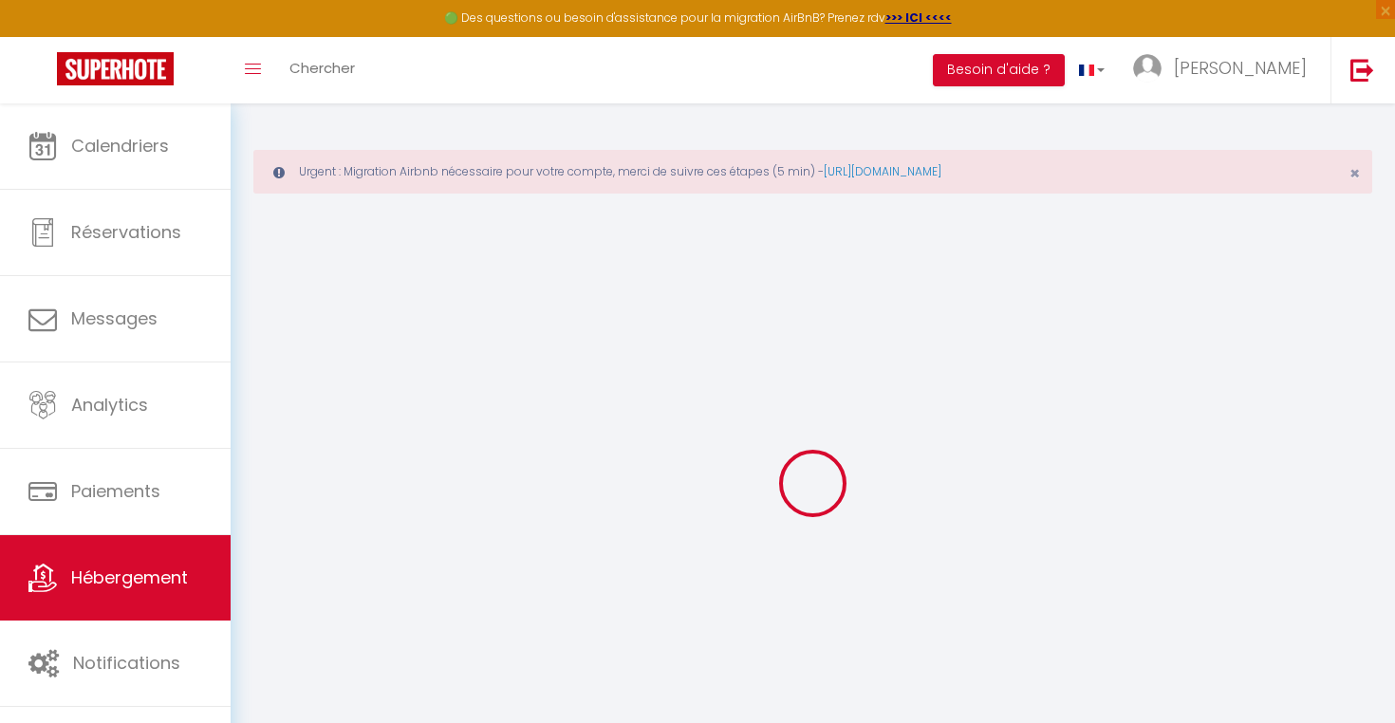
select select
checkbox input "false"
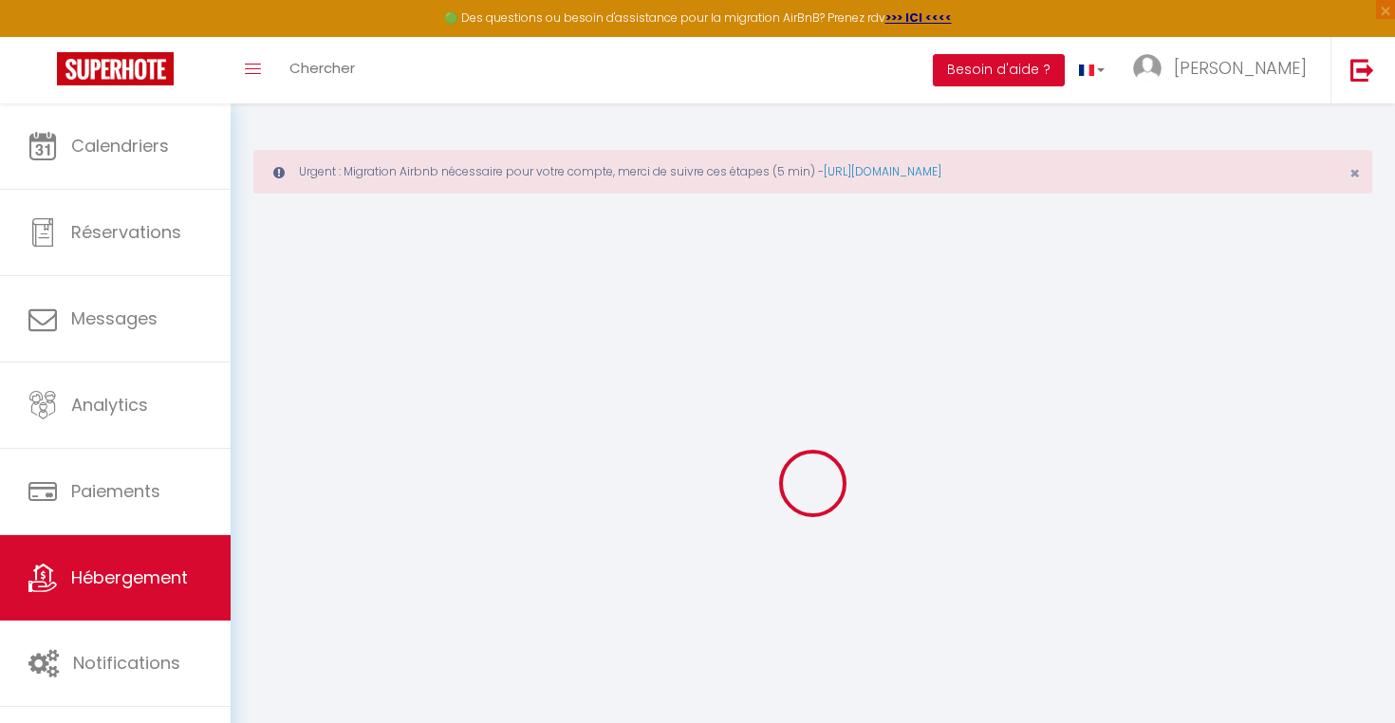
checkbox input "false"
select select
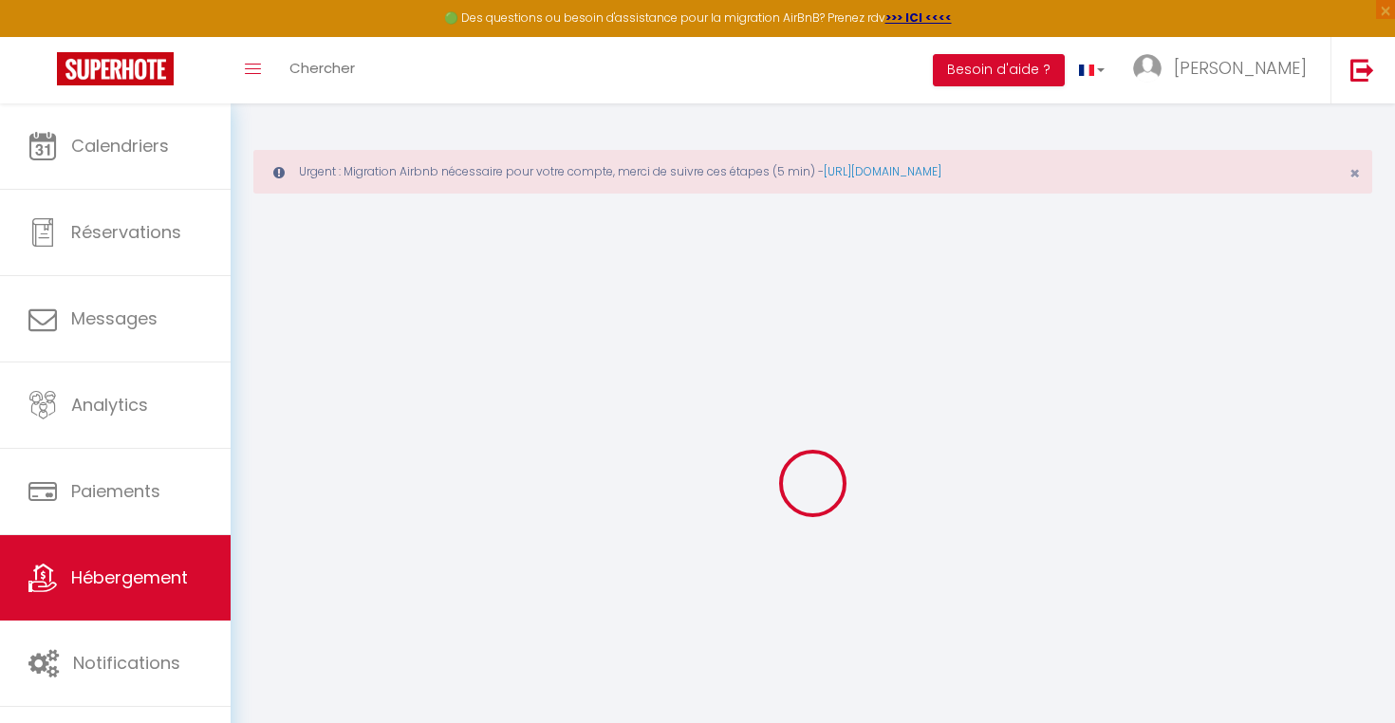
select select
checkbox input "false"
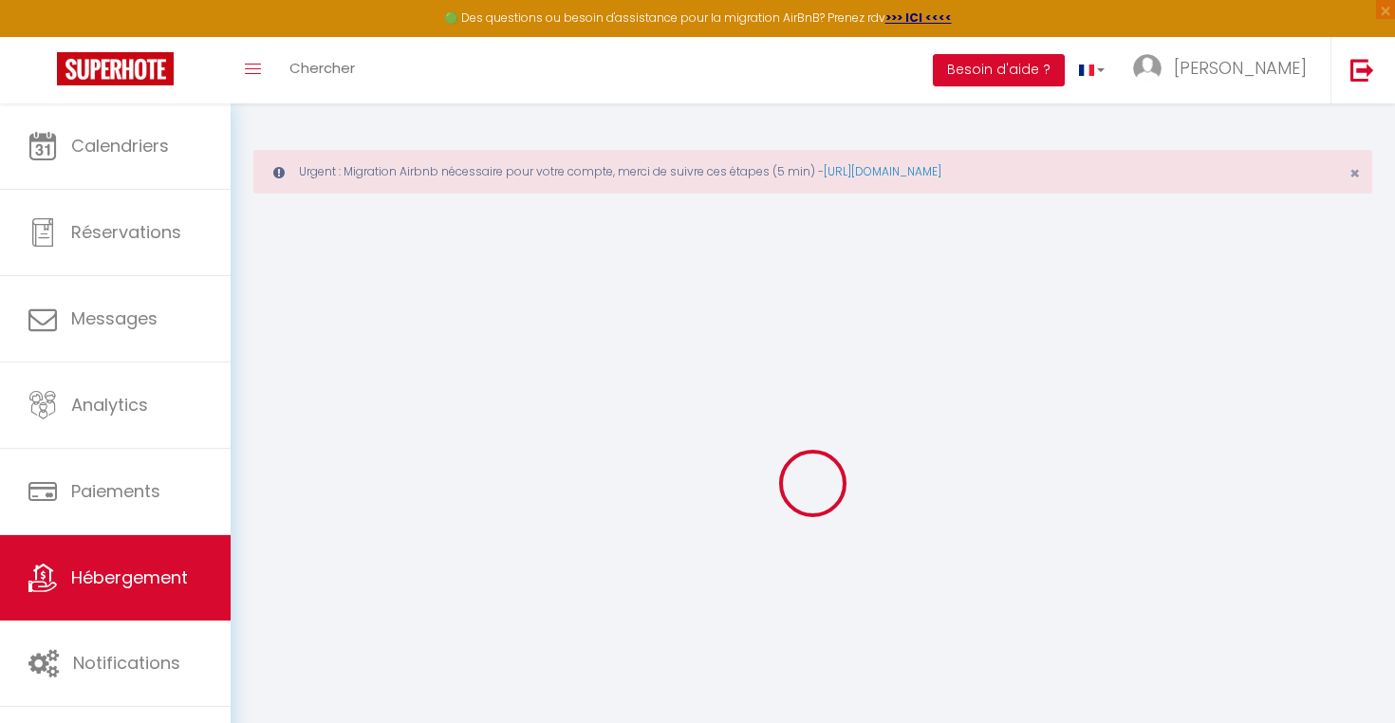
select select "2"
checkbox input "true"
checkbox input "false"
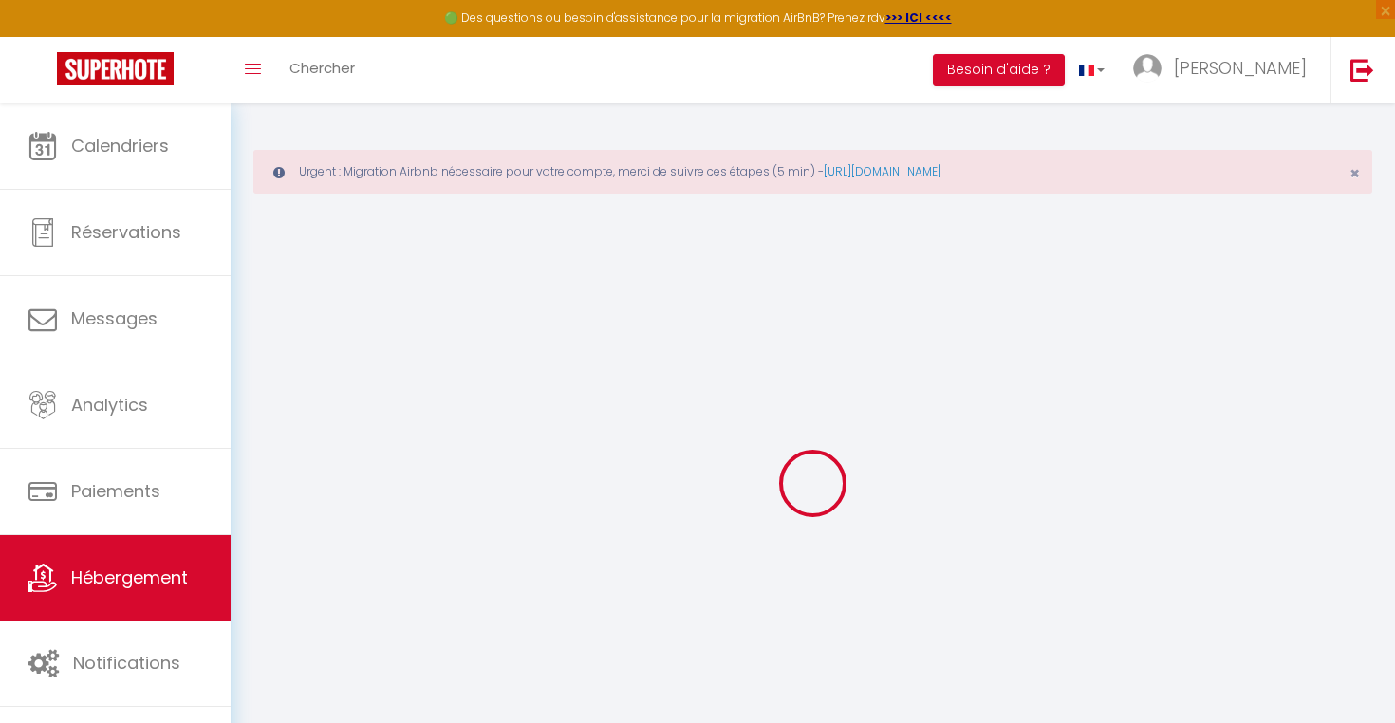
checkbox input "false"
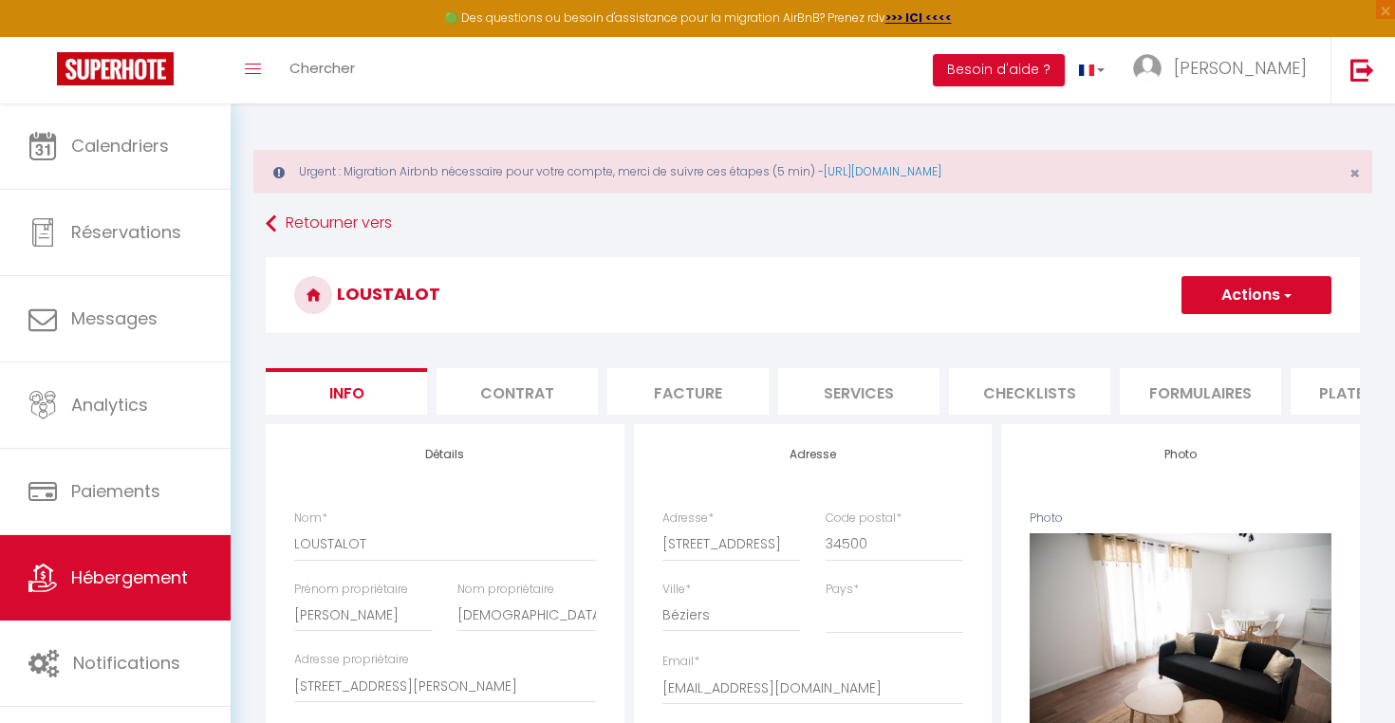
click at [864, 378] on li "Services" at bounding box center [858, 391] width 161 height 46
checkbox input "true"
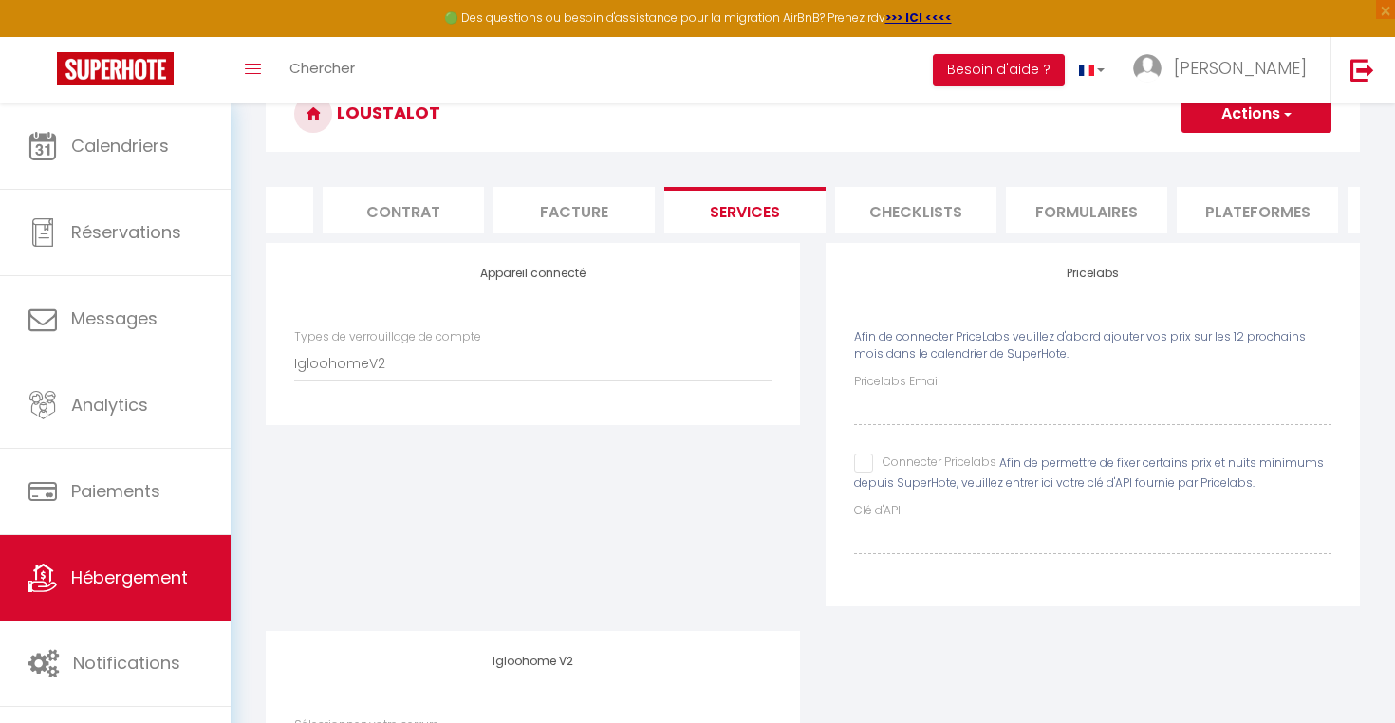
scroll to position [0, 121]
click at [1218, 212] on li "Plateformes" at bounding box center [1250, 210] width 161 height 46
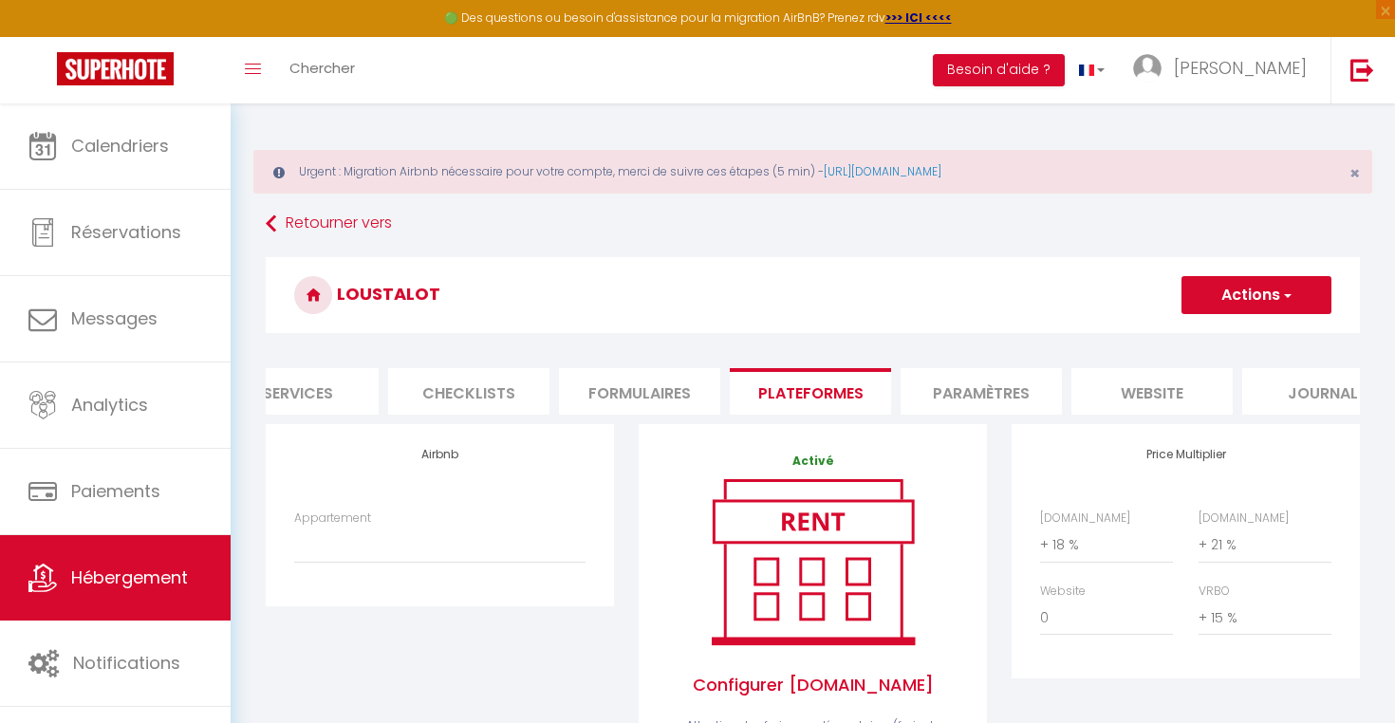
scroll to position [0, 588]
click at [1002, 399] on li "Paramètres" at bounding box center [953, 391] width 161 height 46
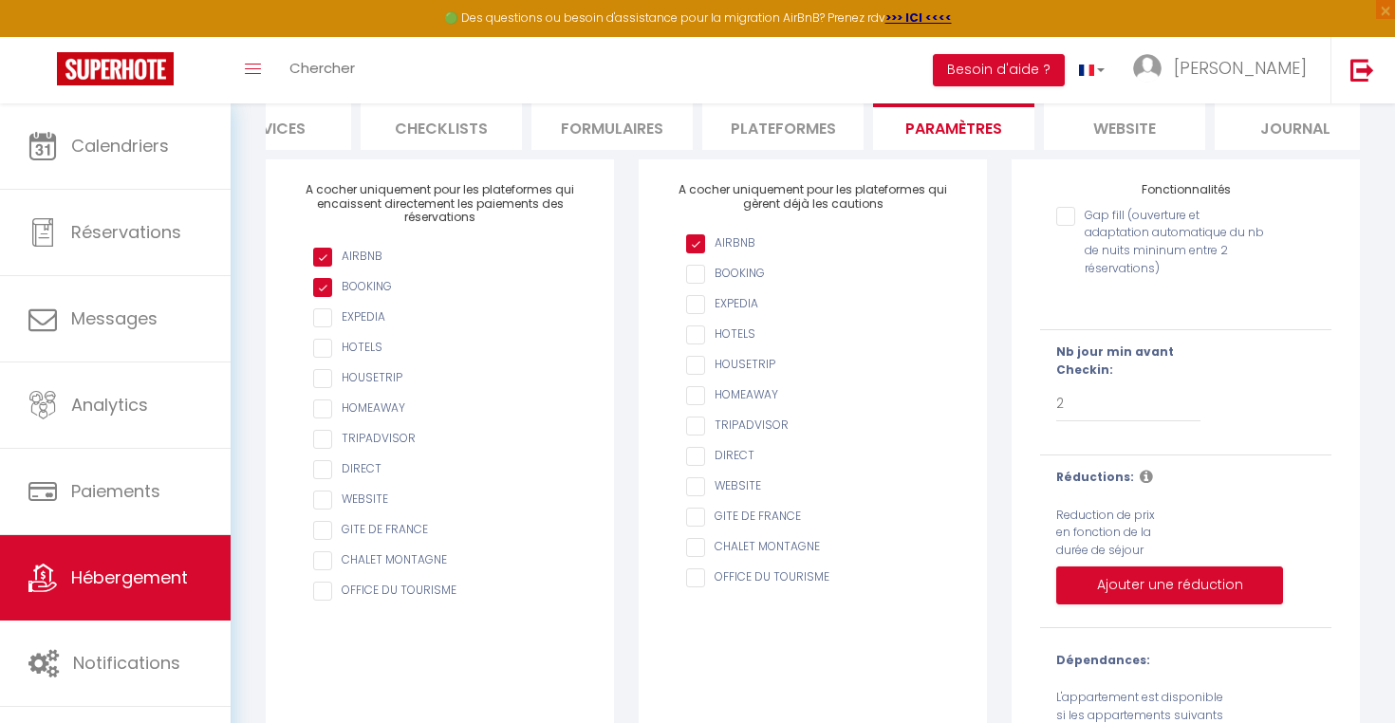
scroll to position [62, 0]
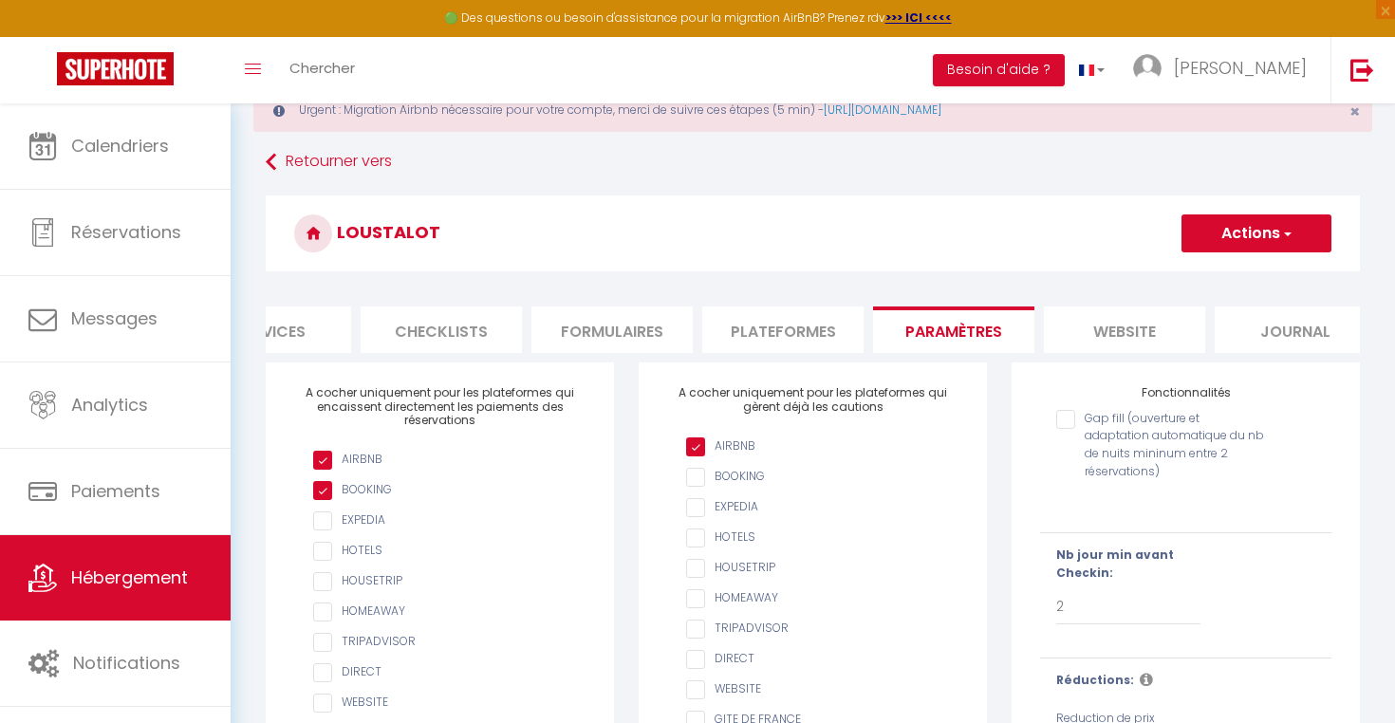
click at [1123, 340] on li "website" at bounding box center [1124, 329] width 161 height 46
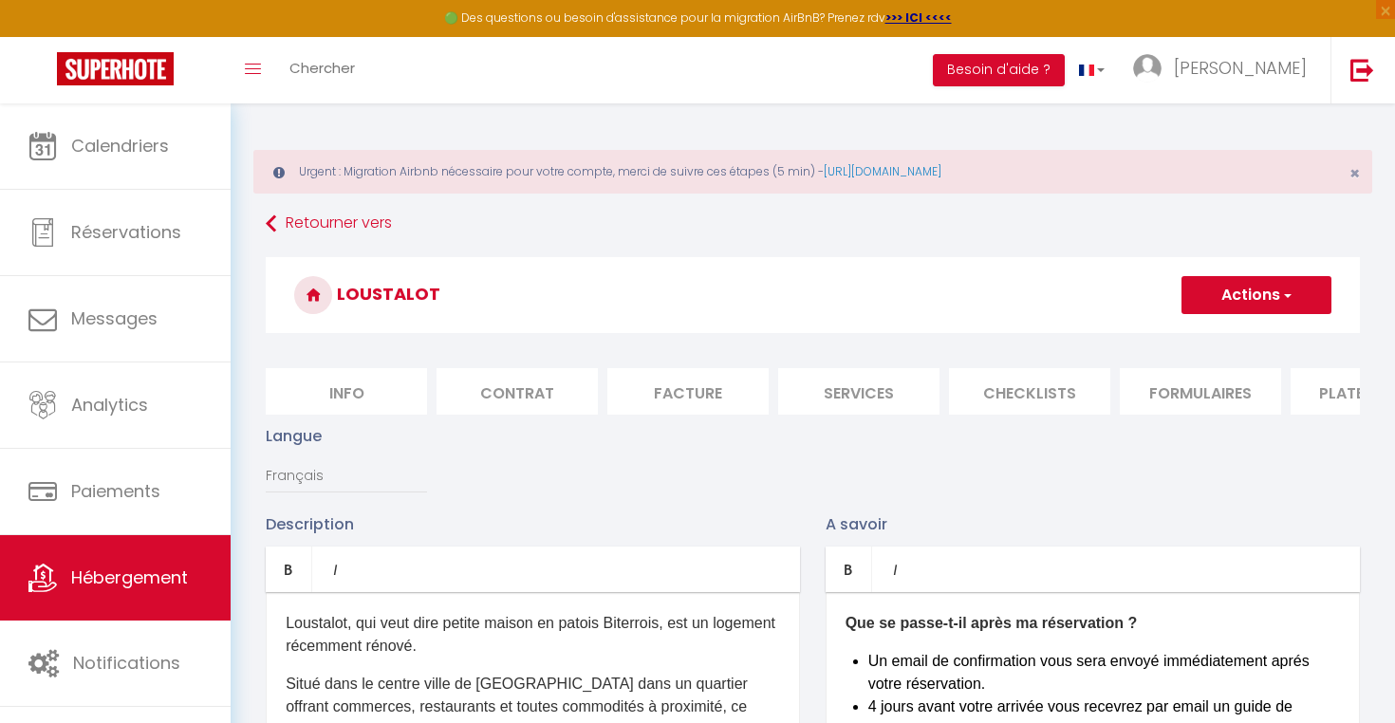
click at [1330, 297] on button "Actions" at bounding box center [1256, 295] width 150 height 38
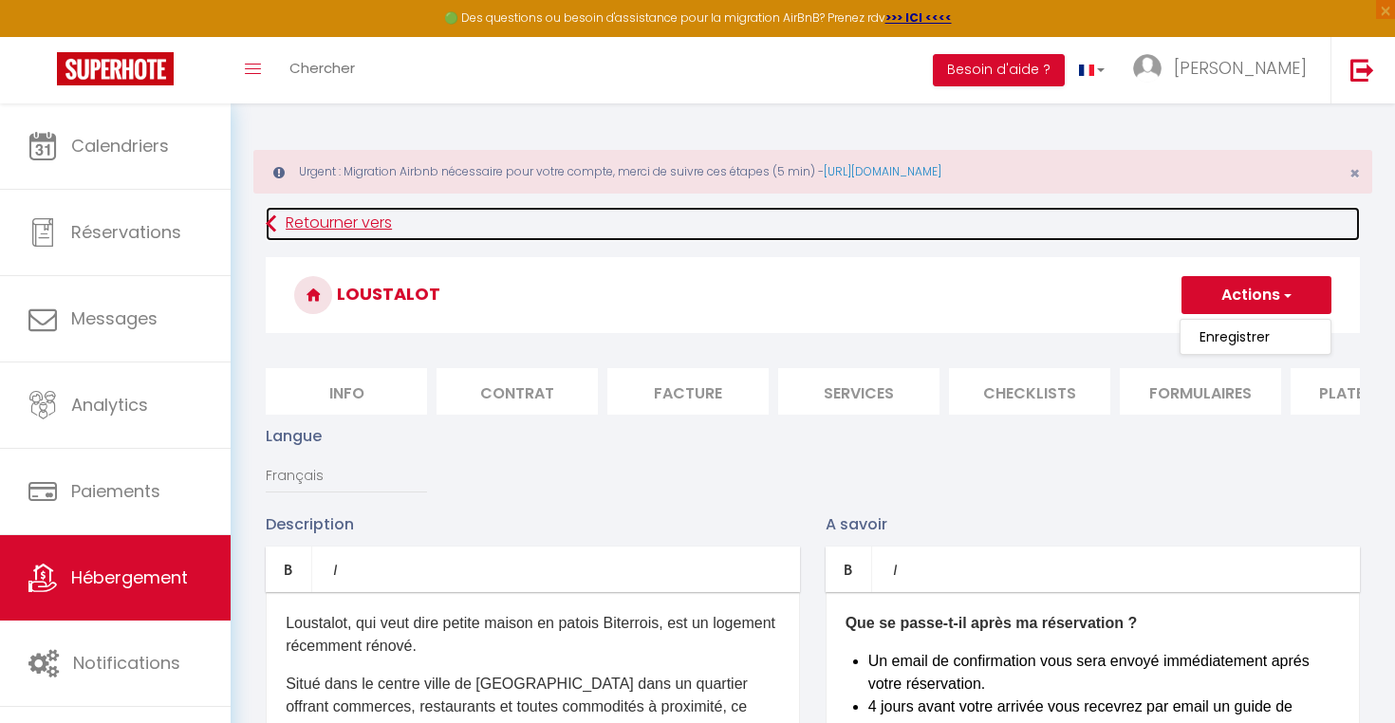
click at [837, 240] on link "Retourner vers" at bounding box center [813, 224] width 1094 height 34
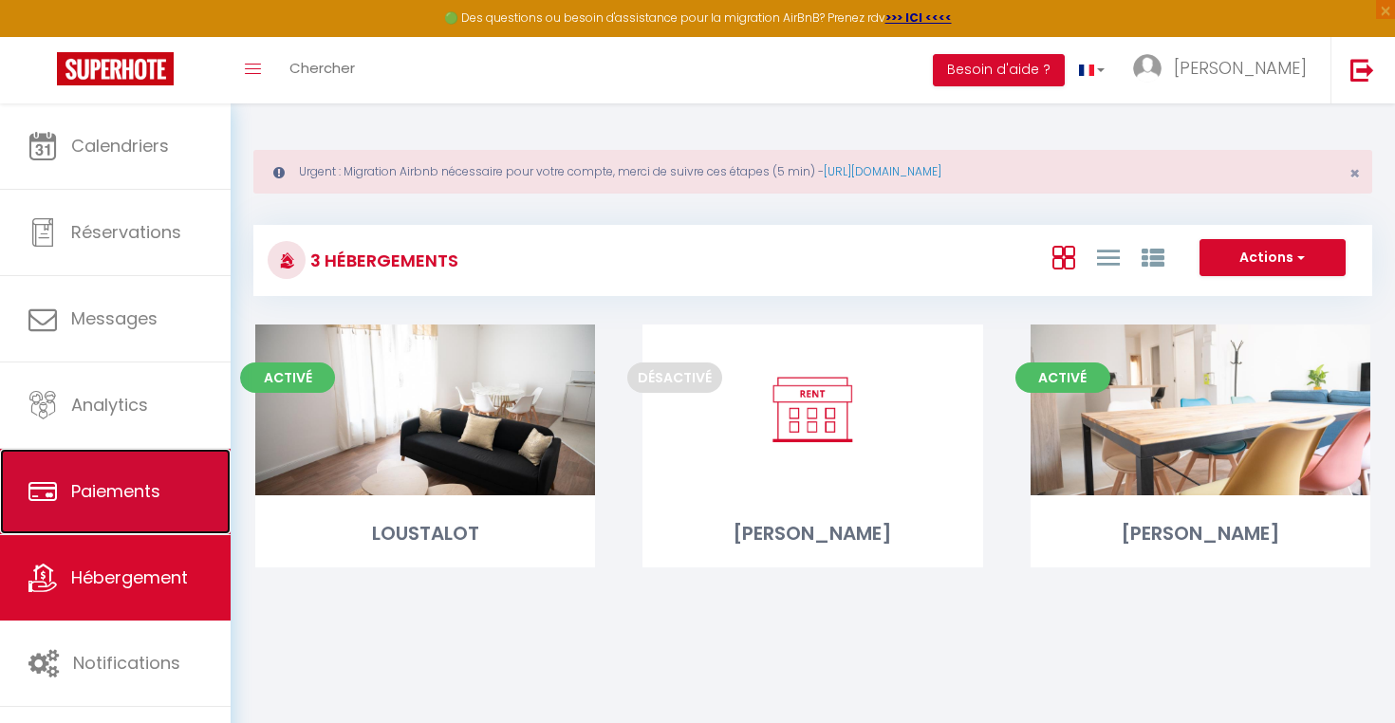
click at [63, 500] on link "Paiements" at bounding box center [115, 491] width 231 height 85
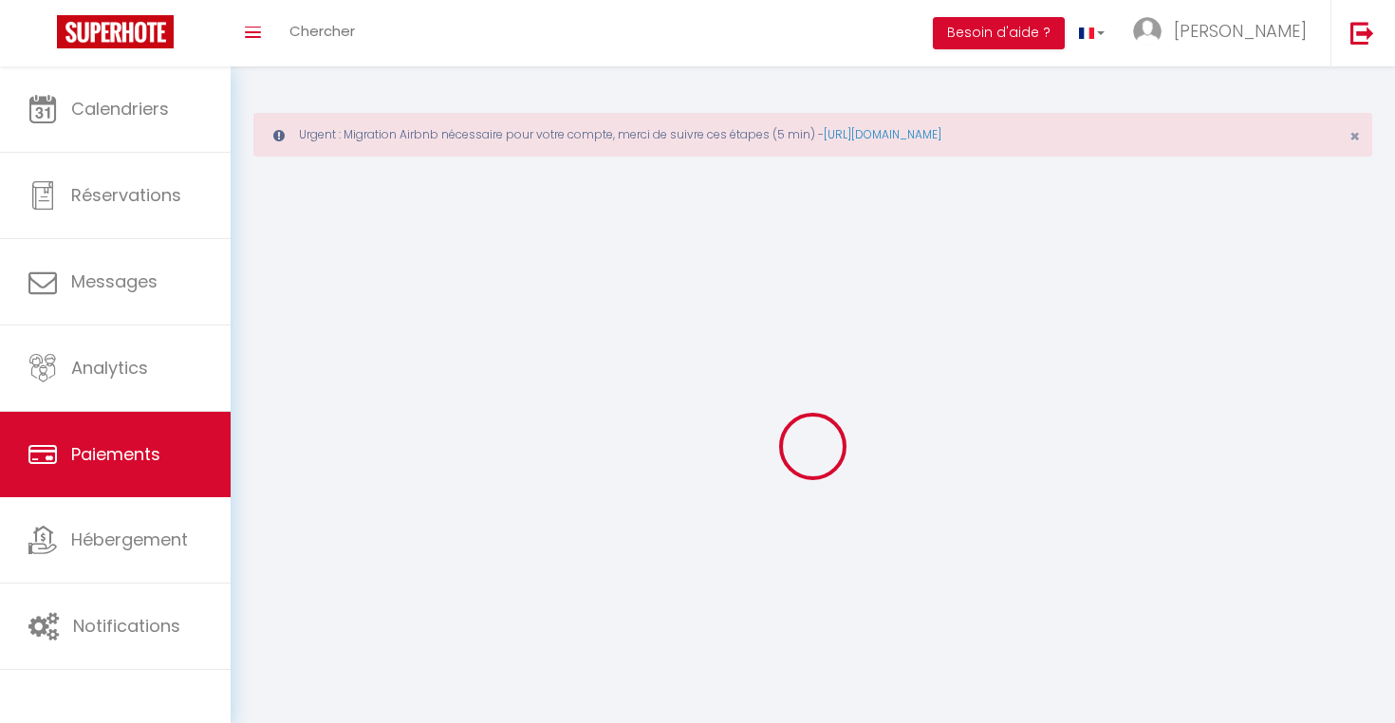
select select "2"
select select "0"
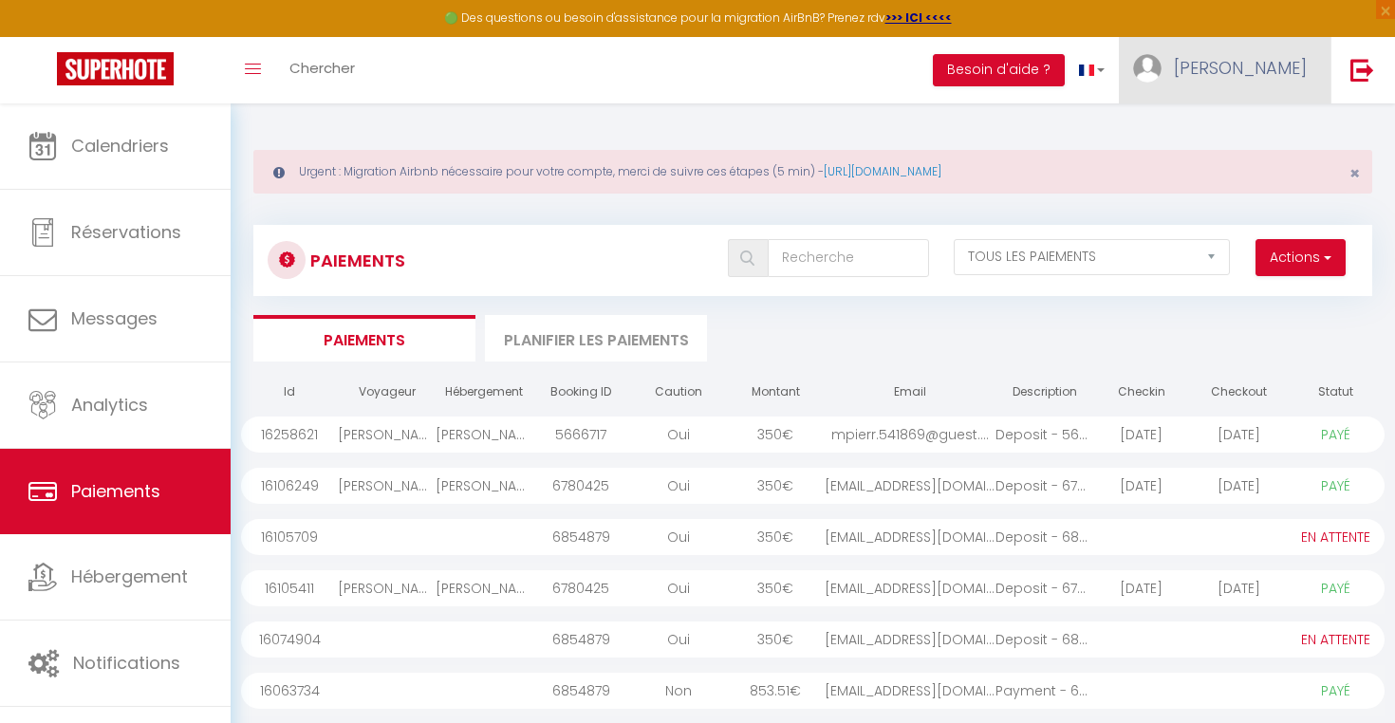
click at [1295, 73] on span "[PERSON_NAME]" at bounding box center [1240, 68] width 133 height 24
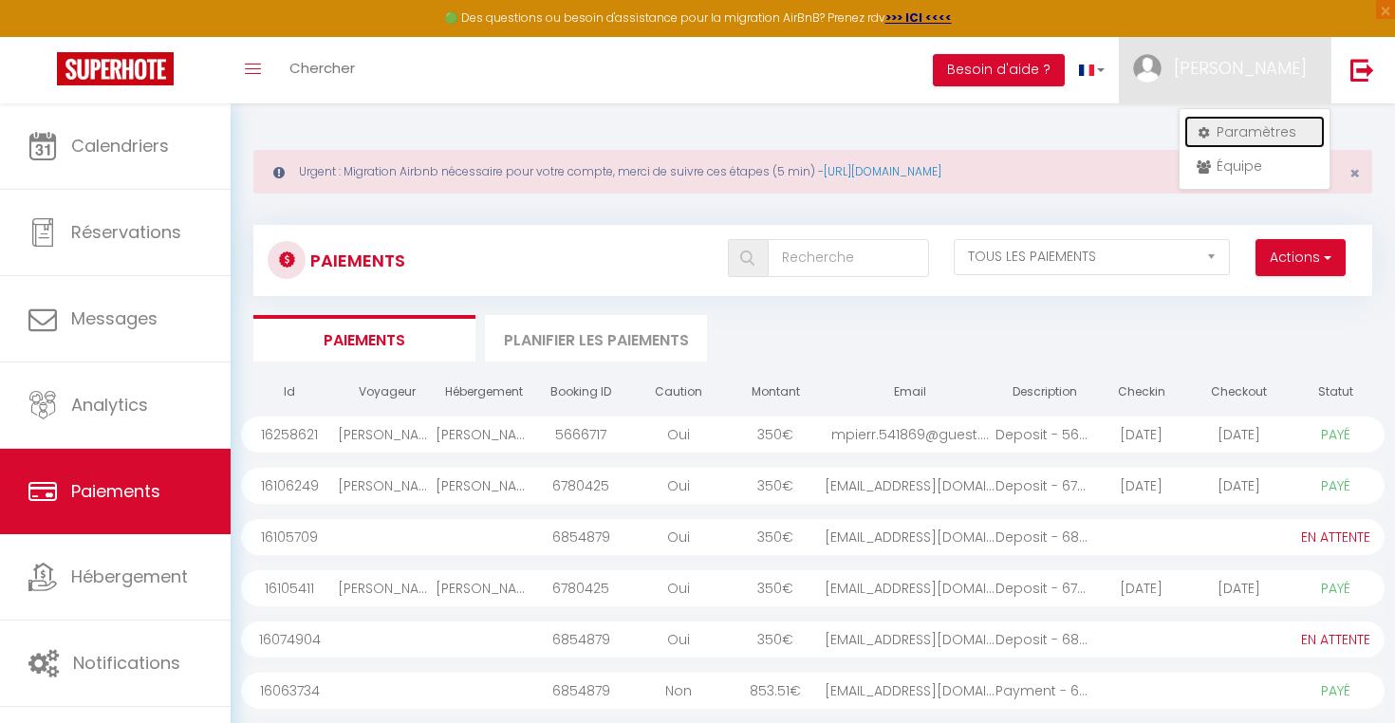
click at [1266, 122] on link "Paramètres" at bounding box center [1254, 132] width 140 height 32
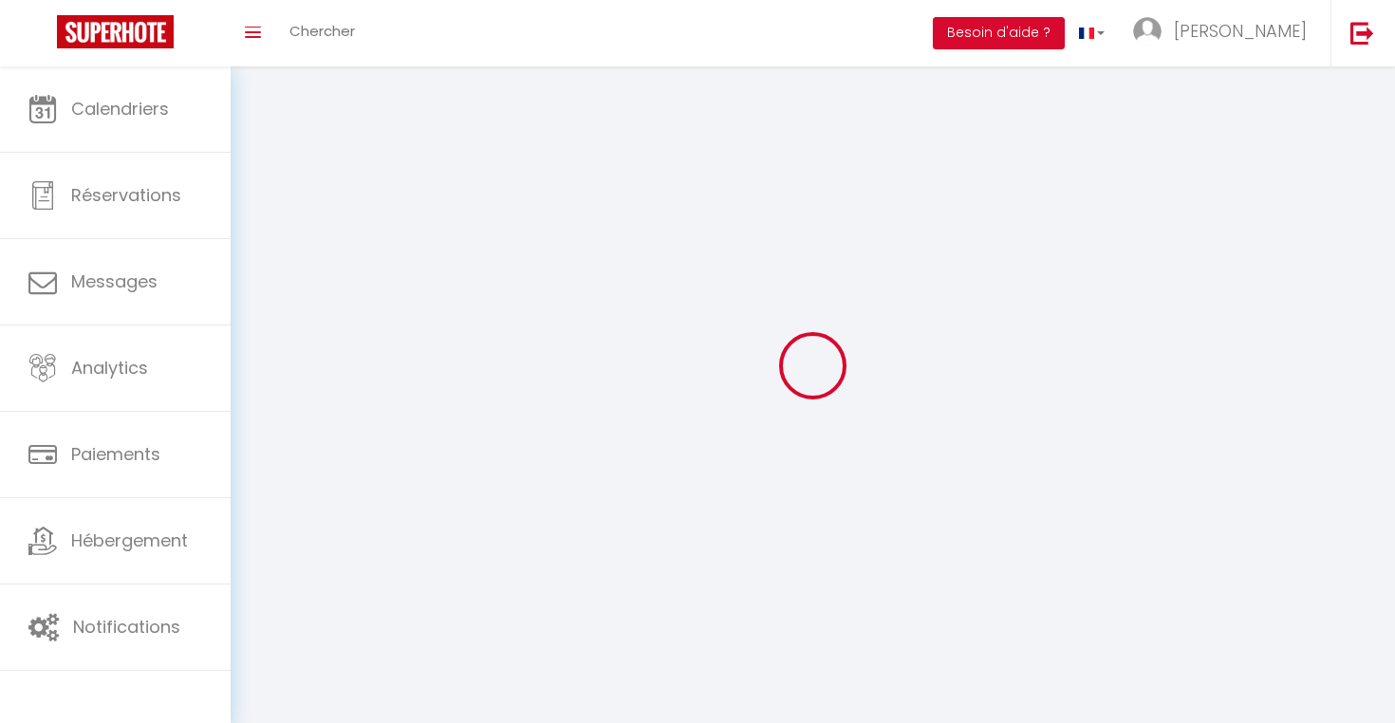
type input "[PERSON_NAME]"
type input "[DEMOGRAPHIC_DATA]"
type input "0611911458"
type input "[STREET_ADDRESS]"
type input "34500"
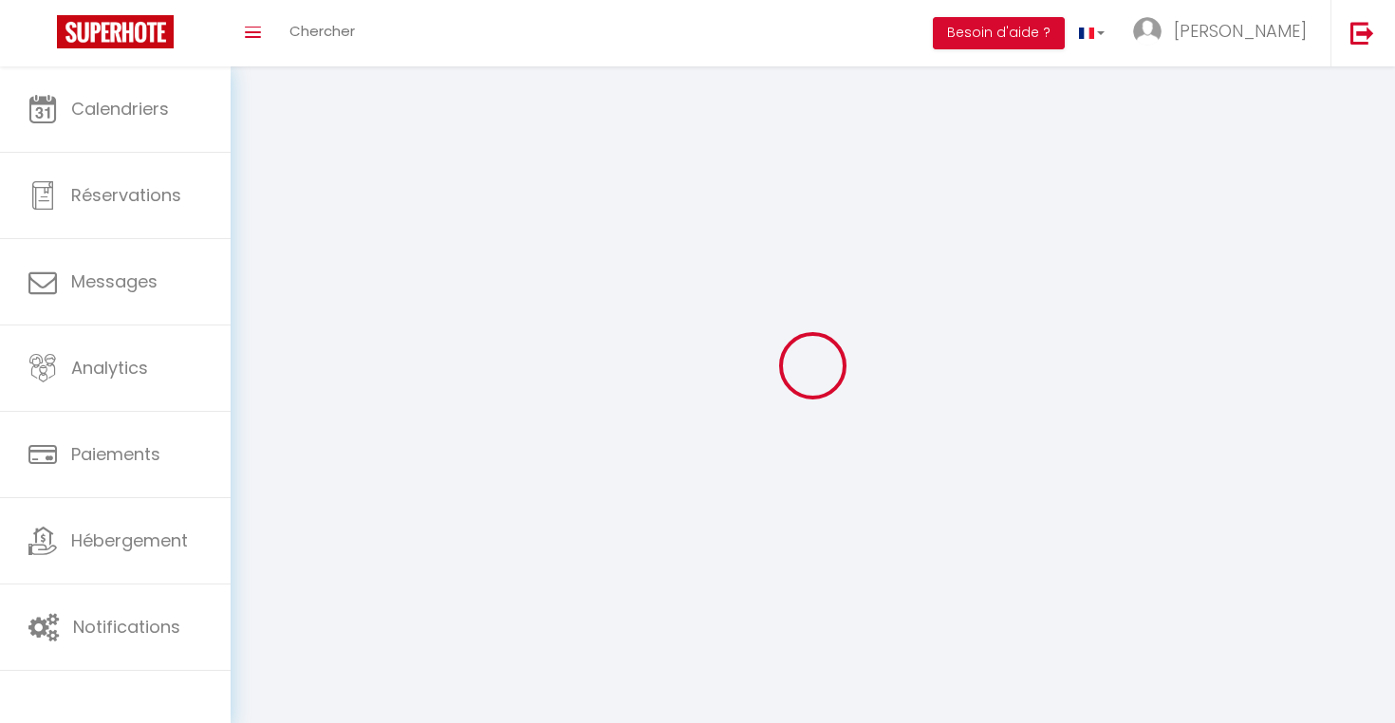
type input "Béziers"
type input "iDVOAvDnkBMJHGiPOZZ2eArpF"
type input "UmCtgqJVvtKS7OkuwtgjT1ClV"
type input "iDVOAvDnkBMJHGiPOZZ2eArpF"
type input "UmCtgqJVvtKS7OkuwtgjT1ClV"
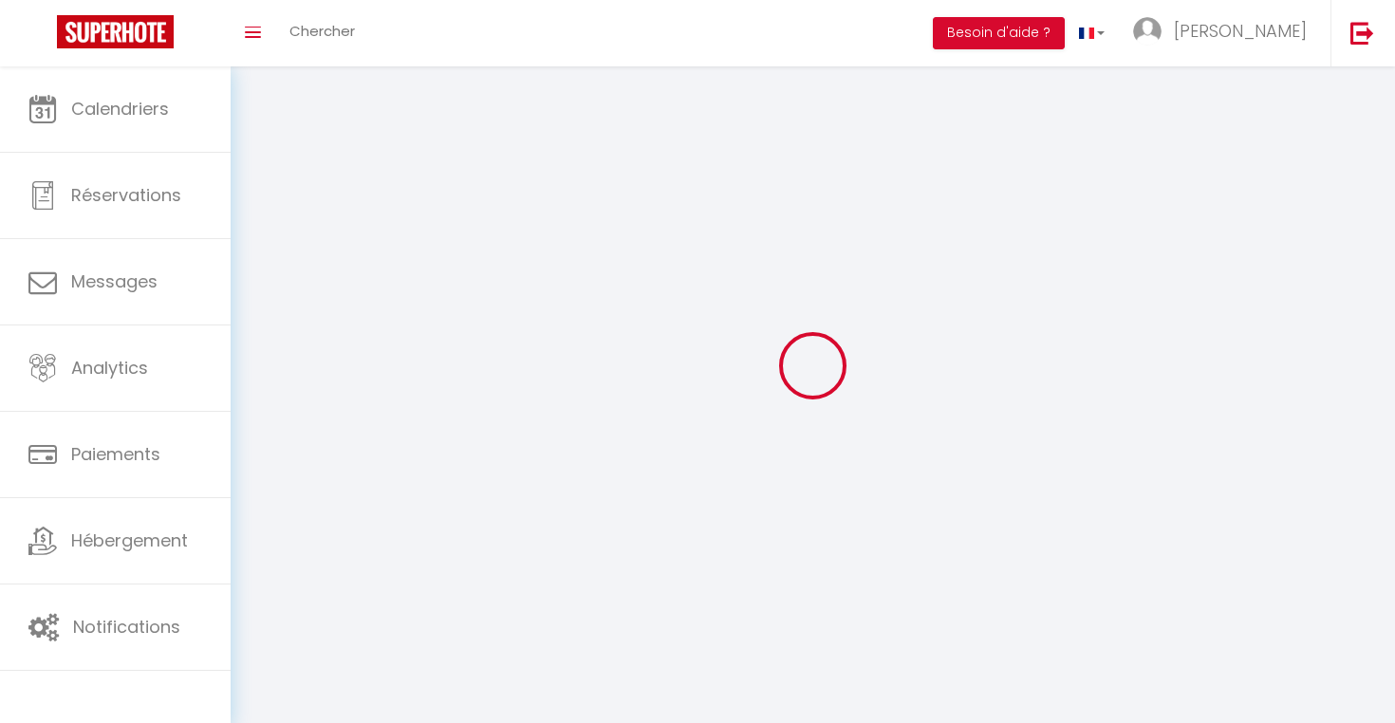
type input "[URL][DOMAIN_NAME]"
select select "28"
select select "fr"
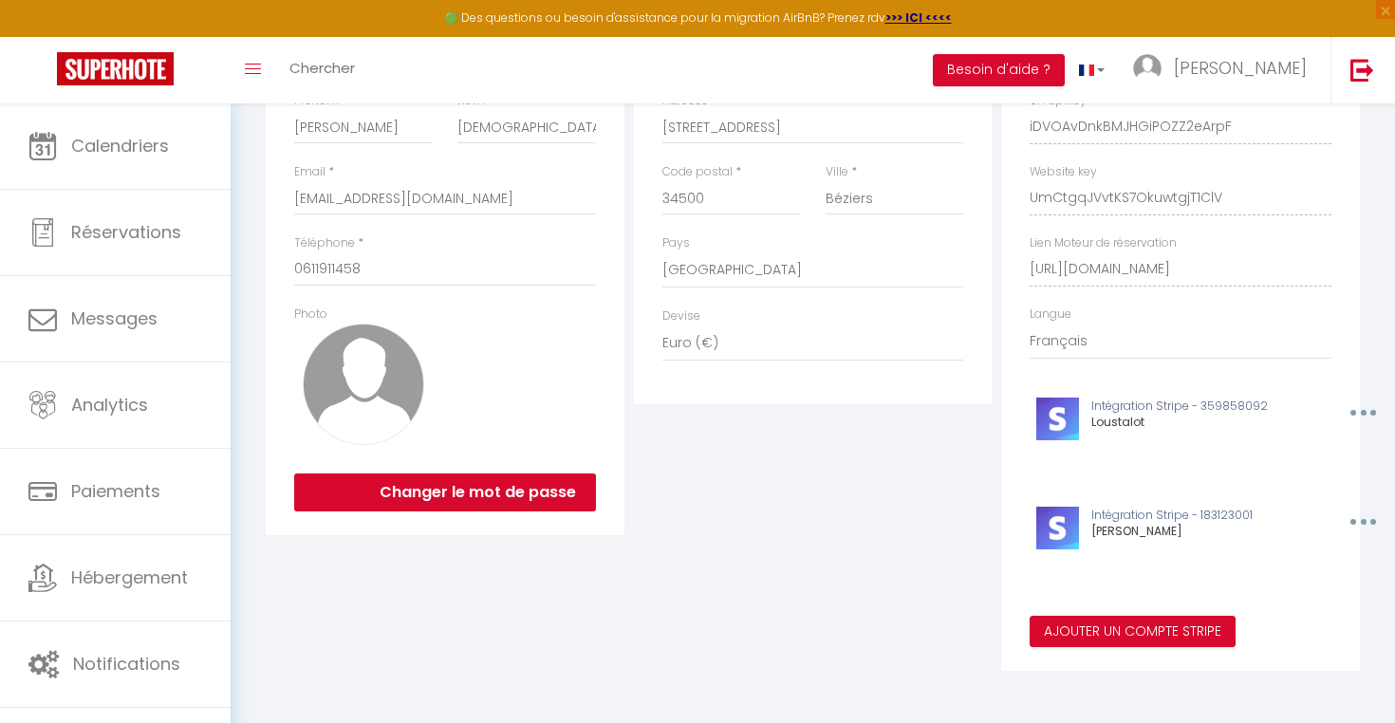
scroll to position [303, 0]
click at [1362, 420] on button "button" at bounding box center [1360, 412] width 59 height 30
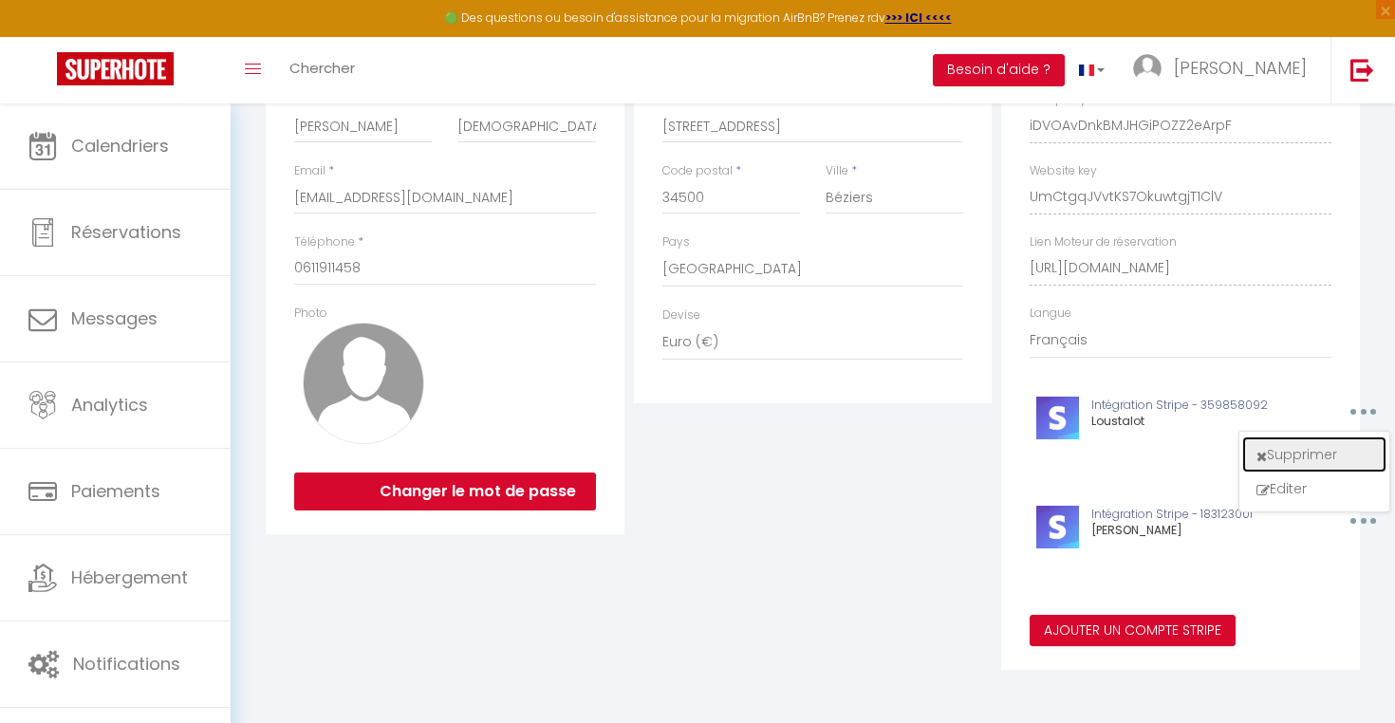
click at [1325, 444] on button "Supprimer" at bounding box center [1314, 454] width 140 height 32
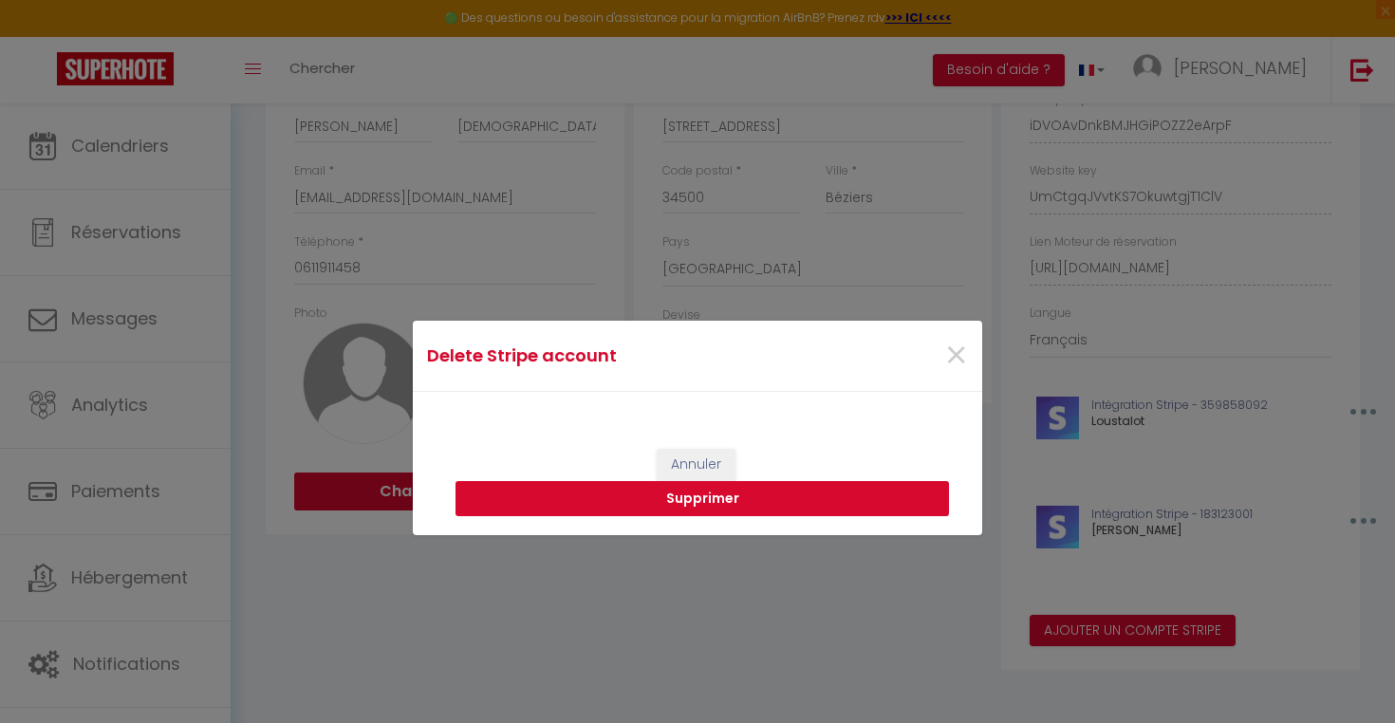
click at [644, 506] on button "Supprimer" at bounding box center [701, 499] width 493 height 36
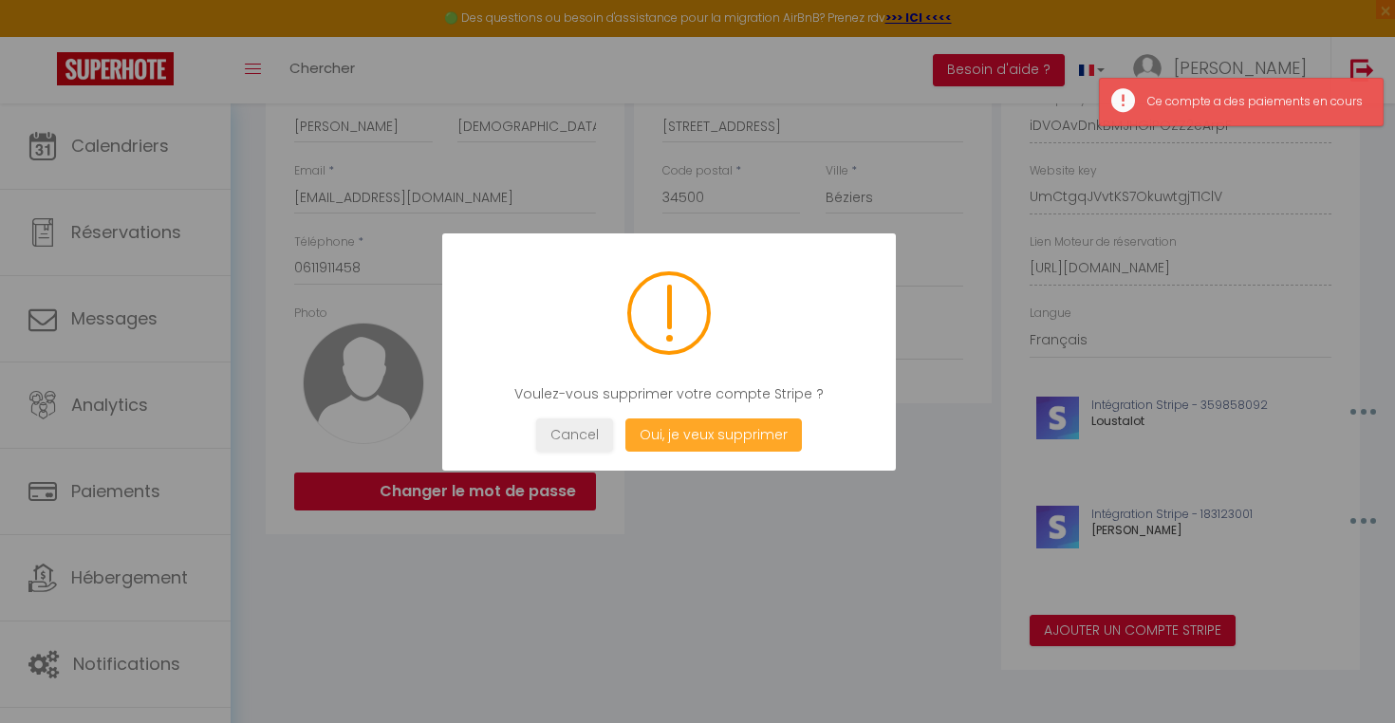
click at [729, 431] on button "Oui, je veux supprimer" at bounding box center [713, 434] width 176 height 33
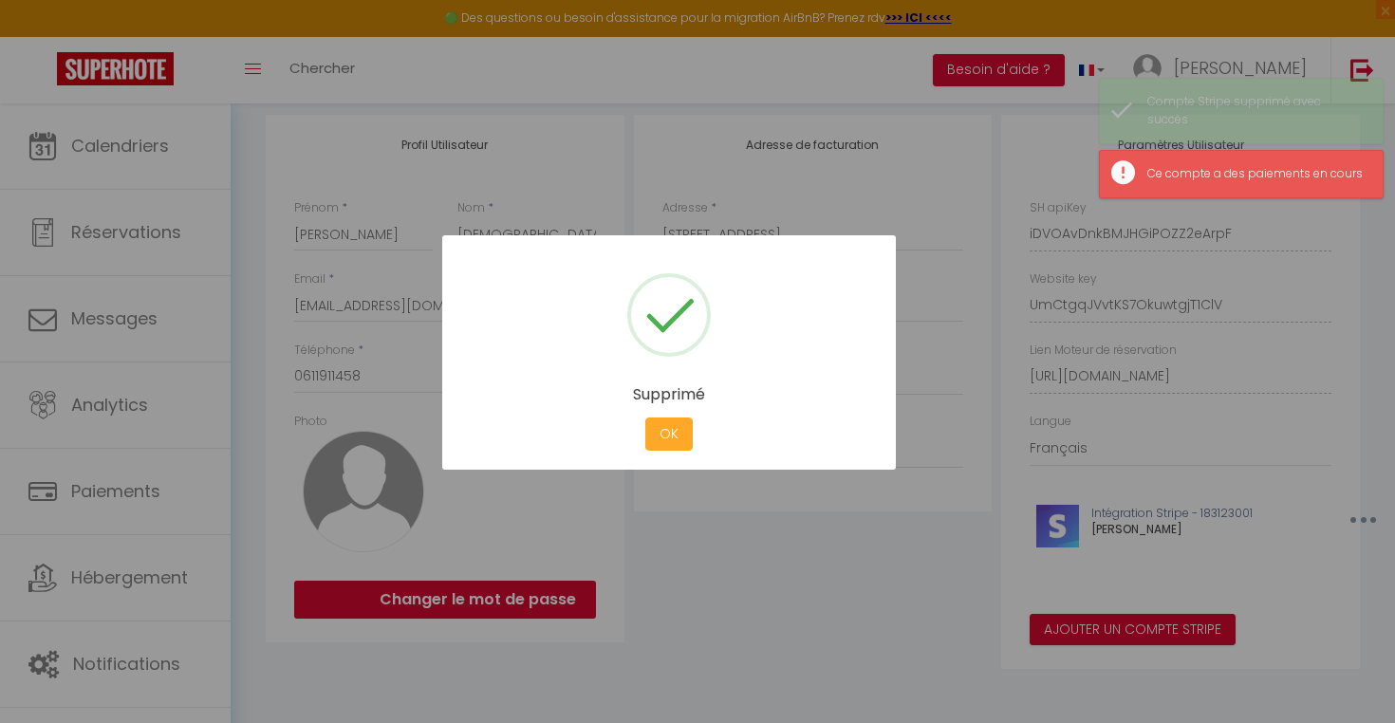
scroll to position [194, 0]
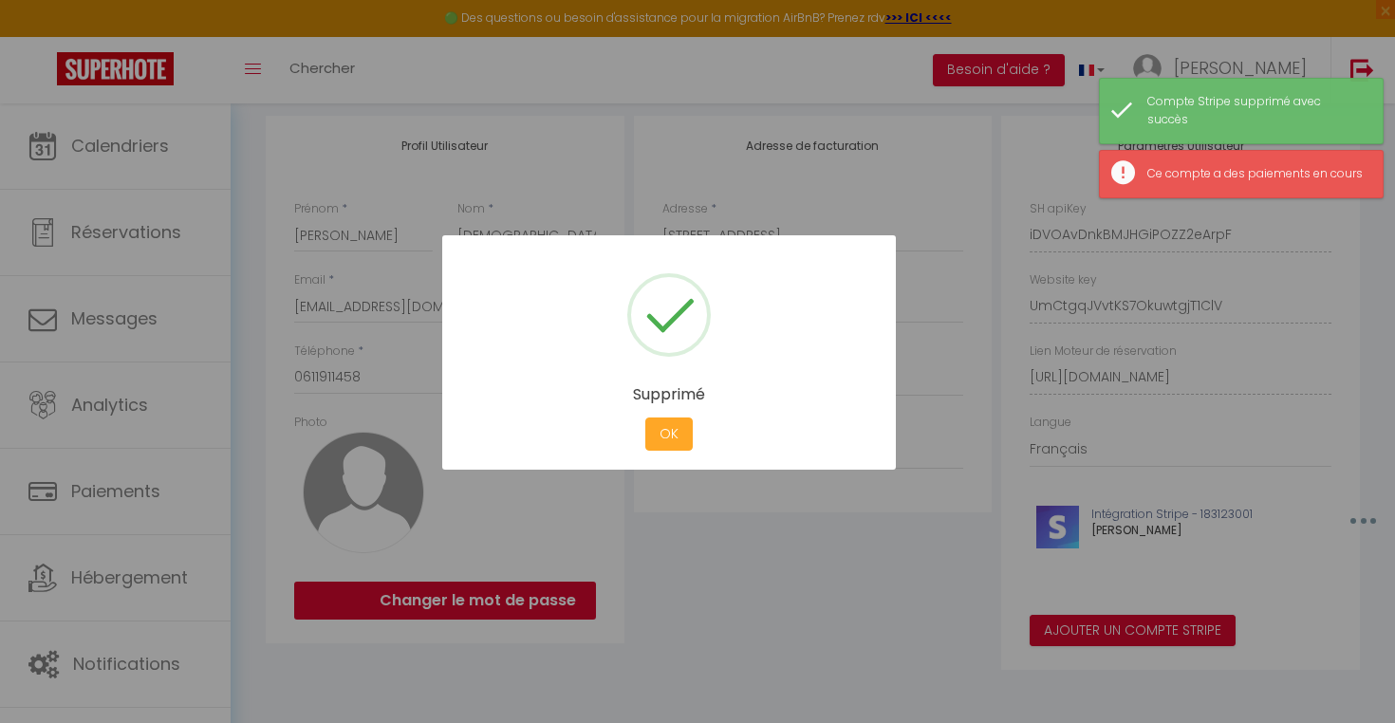
click at [669, 426] on button "OK" at bounding box center [668, 434] width 47 height 33
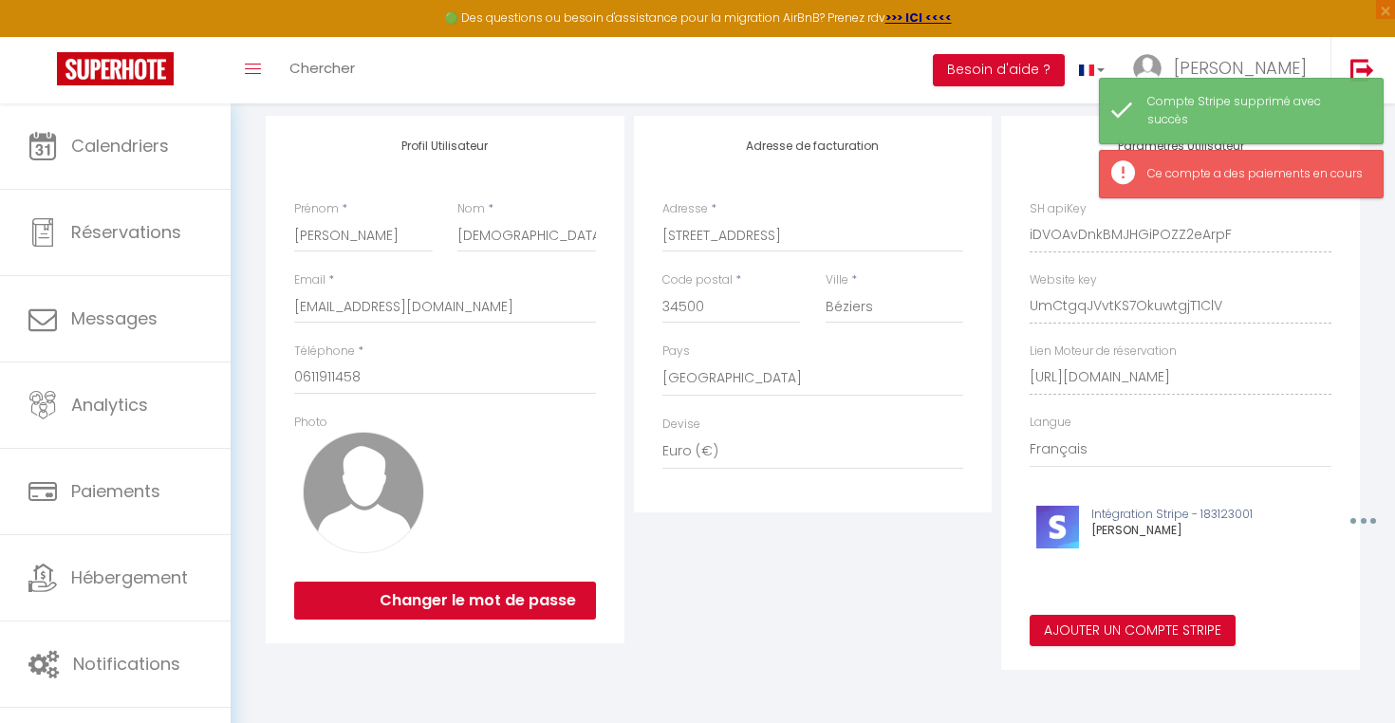
click at [1363, 521] on icon "button" at bounding box center [1364, 521] width 6 height 6
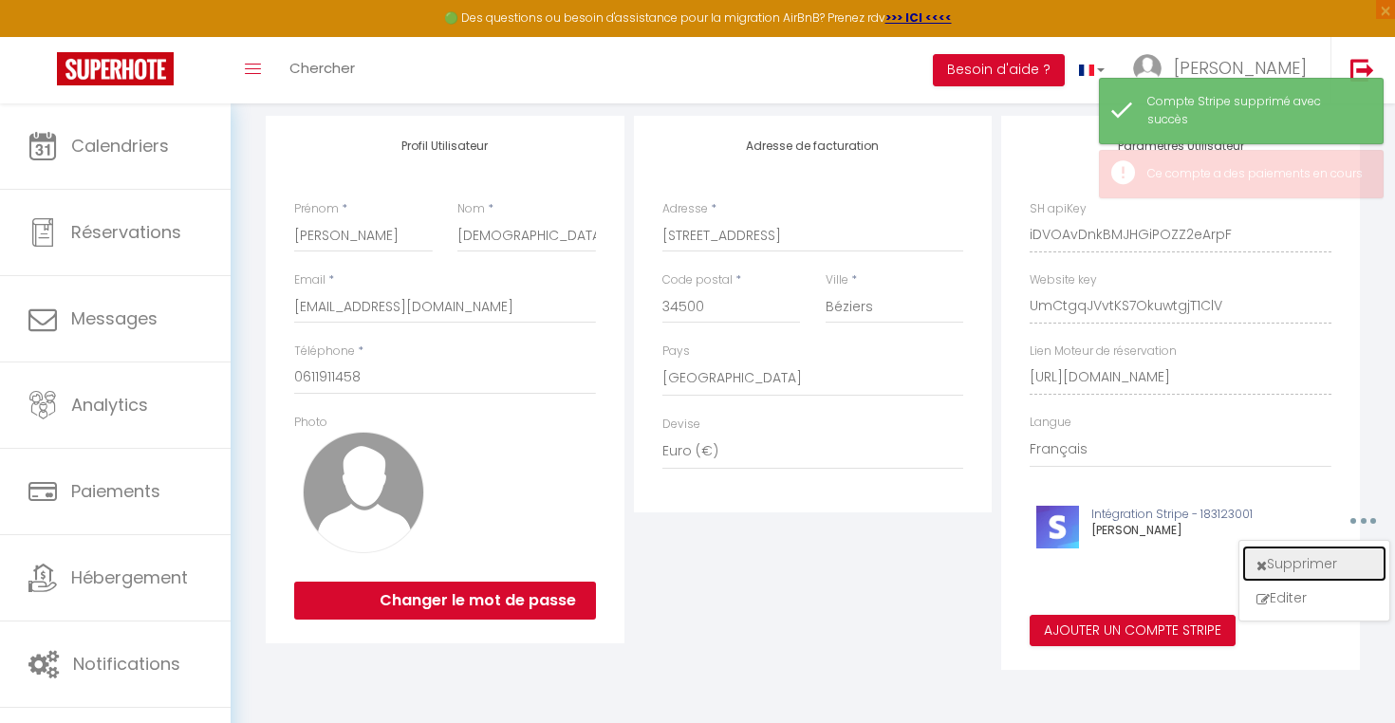
click at [1311, 552] on button "Supprimer" at bounding box center [1314, 564] width 140 height 32
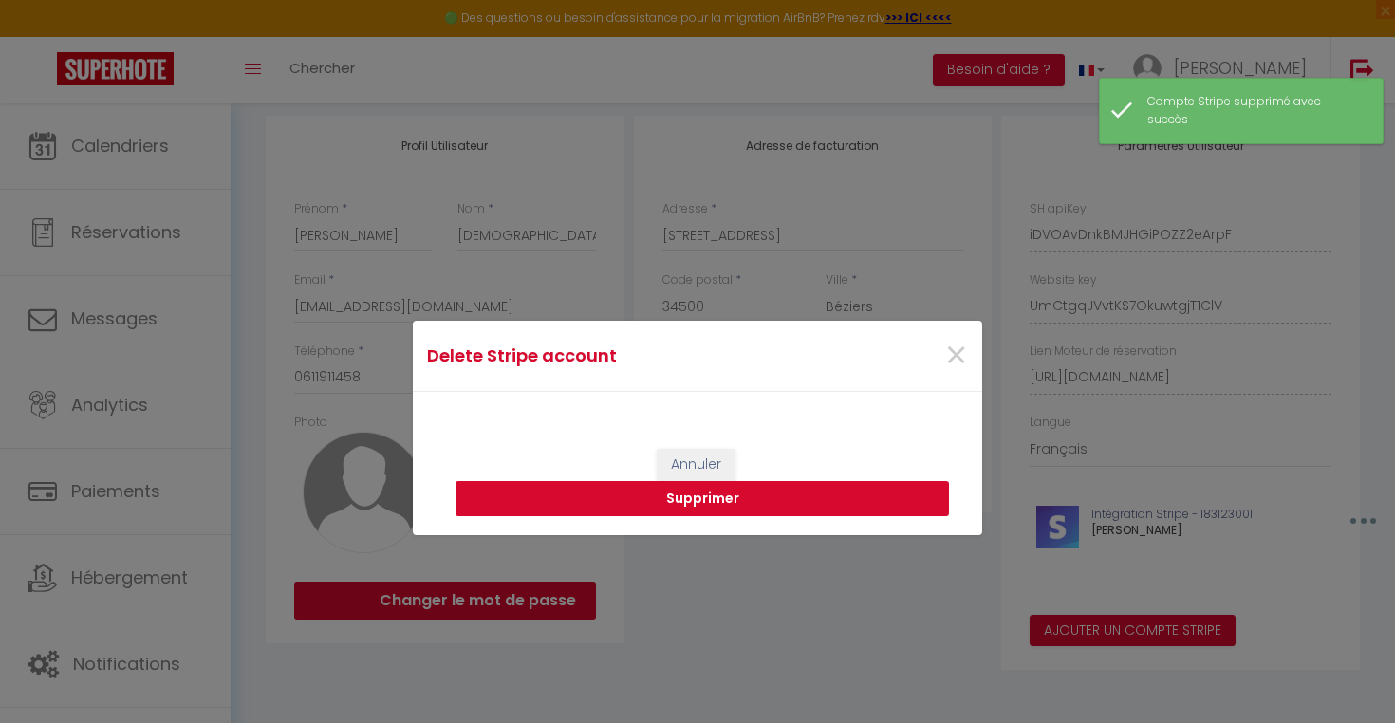
click at [856, 492] on button "Supprimer" at bounding box center [701, 499] width 493 height 36
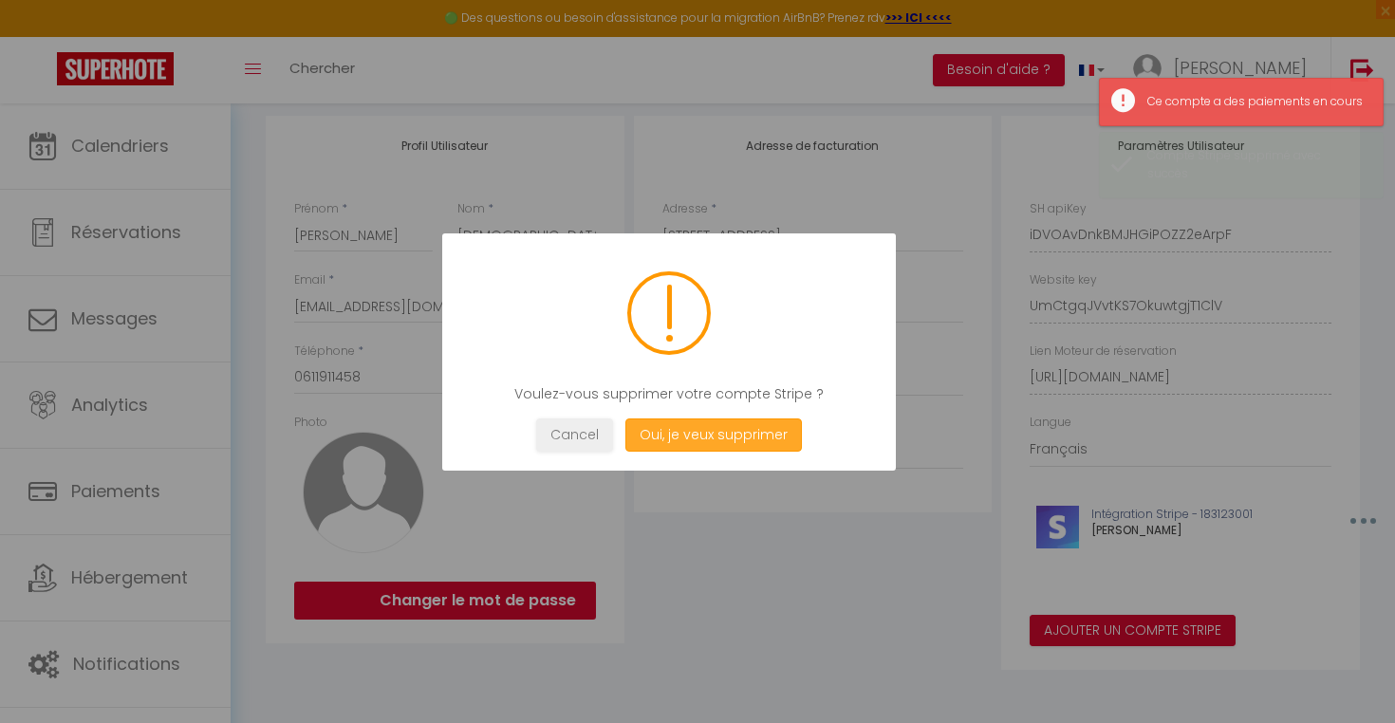
click at [752, 418] on button "Oui, je veux supprimer" at bounding box center [713, 434] width 176 height 33
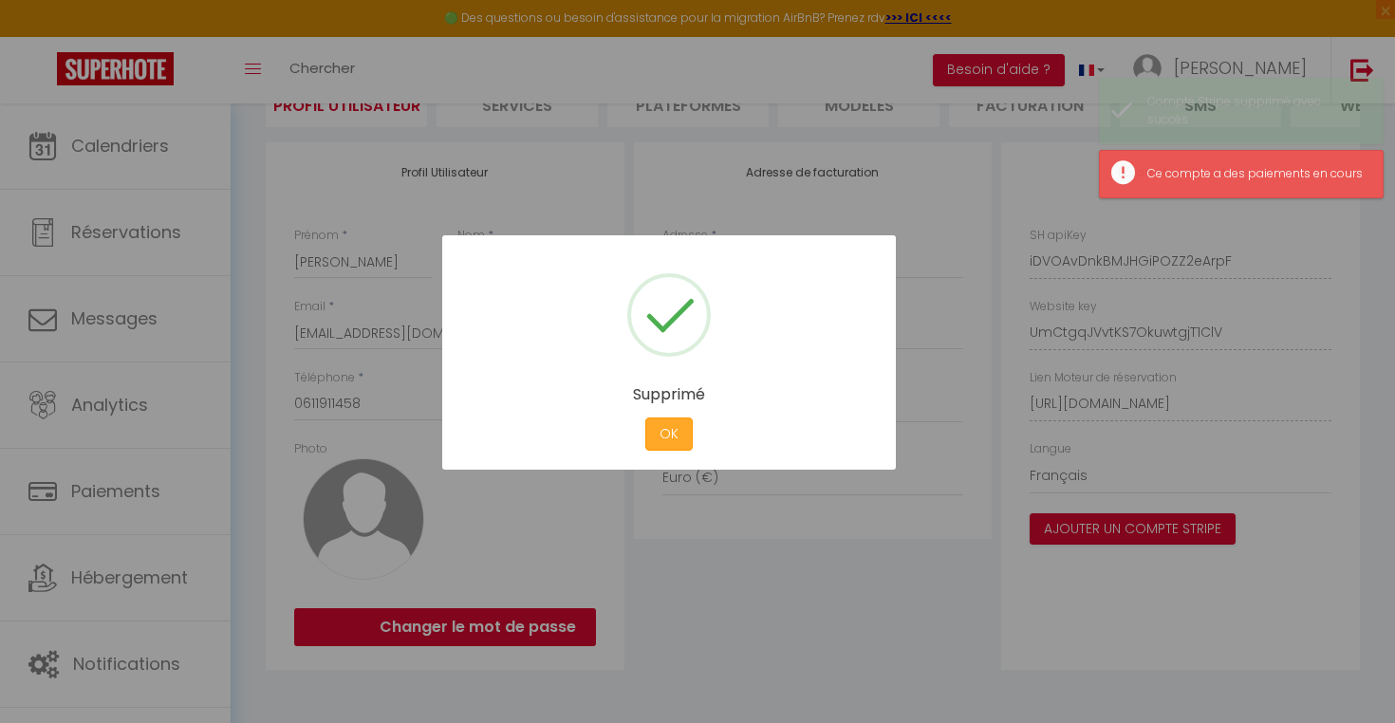
scroll to position [167, 0]
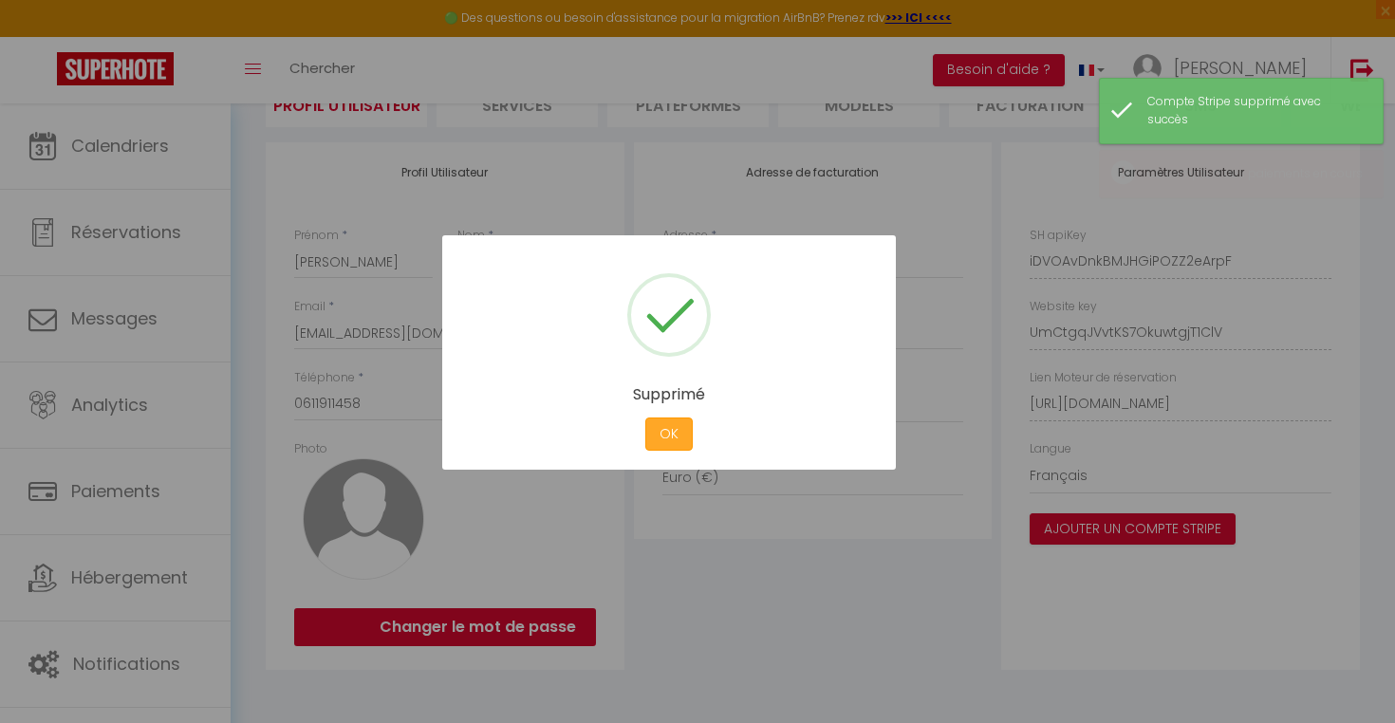
click at [670, 423] on button "OK" at bounding box center [668, 434] width 47 height 33
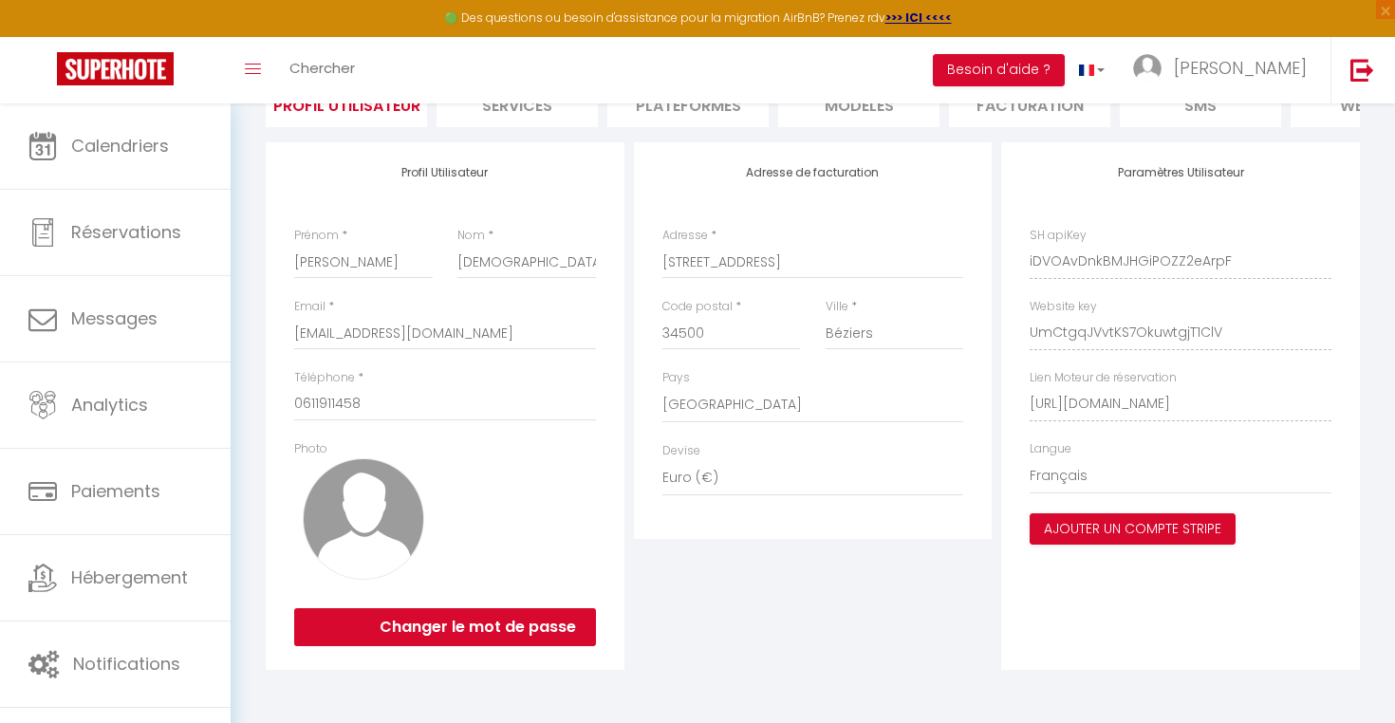
scroll to position [0, 0]
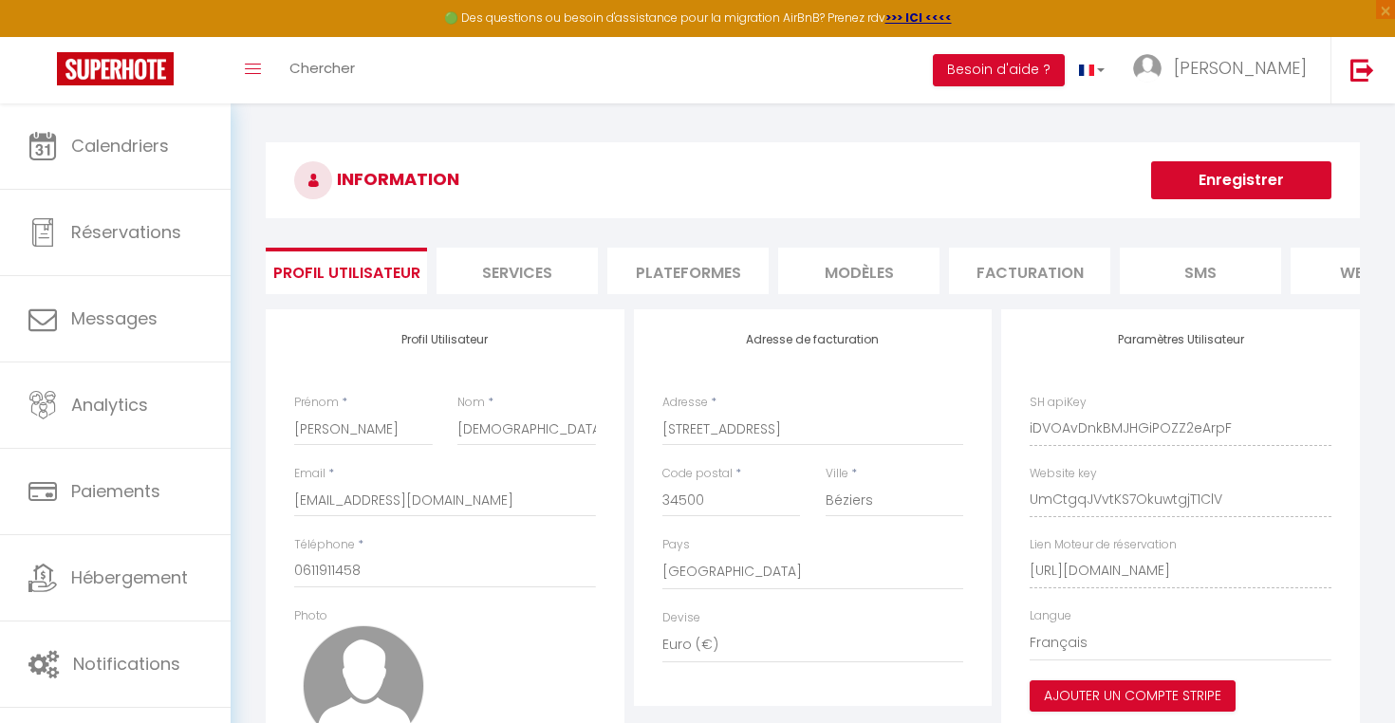
click at [1194, 164] on button "Enregistrer" at bounding box center [1241, 180] width 180 height 38
